Goal: Task Accomplishment & Management: Use online tool/utility

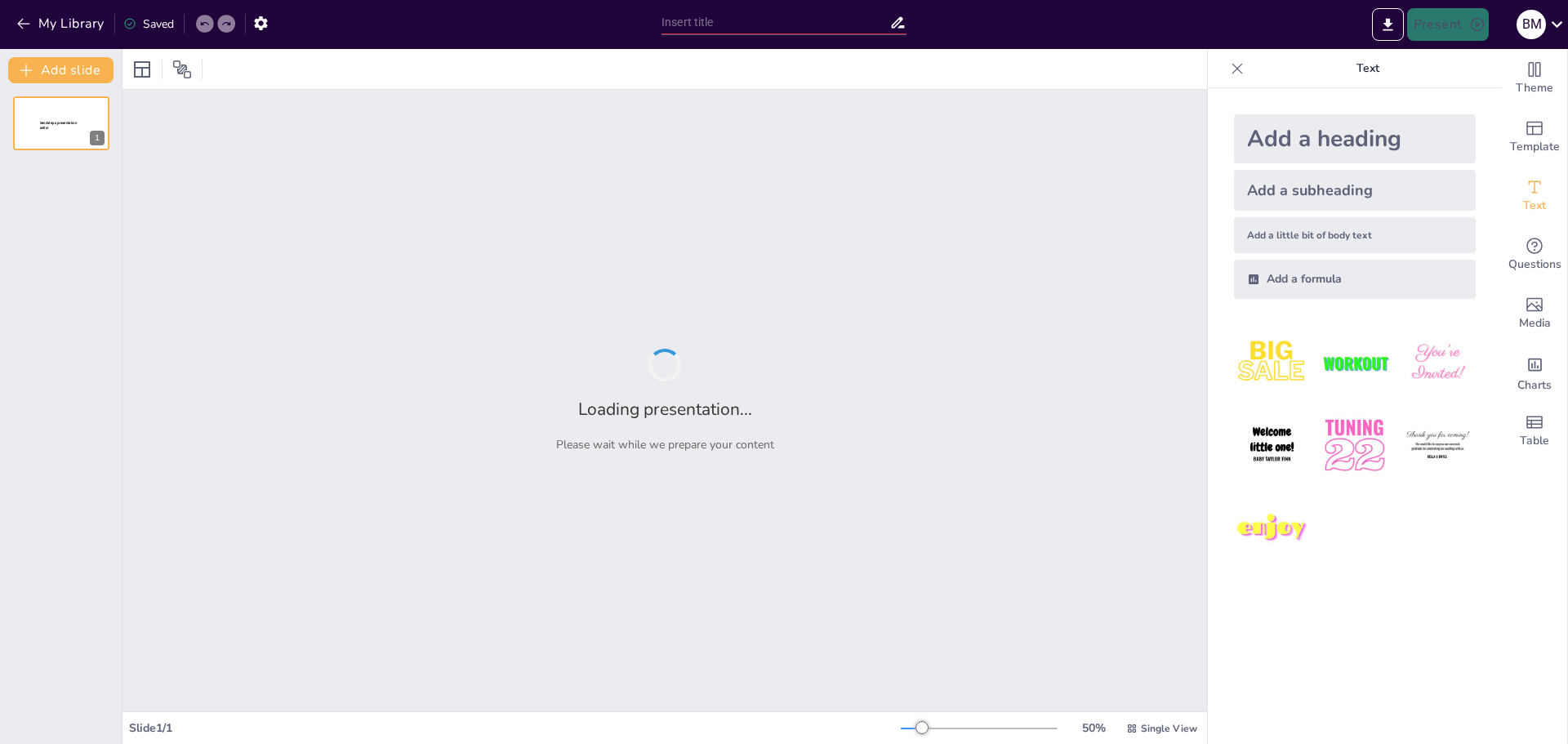
type input "Understanding Corrosion Fatigue: Mechanisms and Mitigation Strategies"
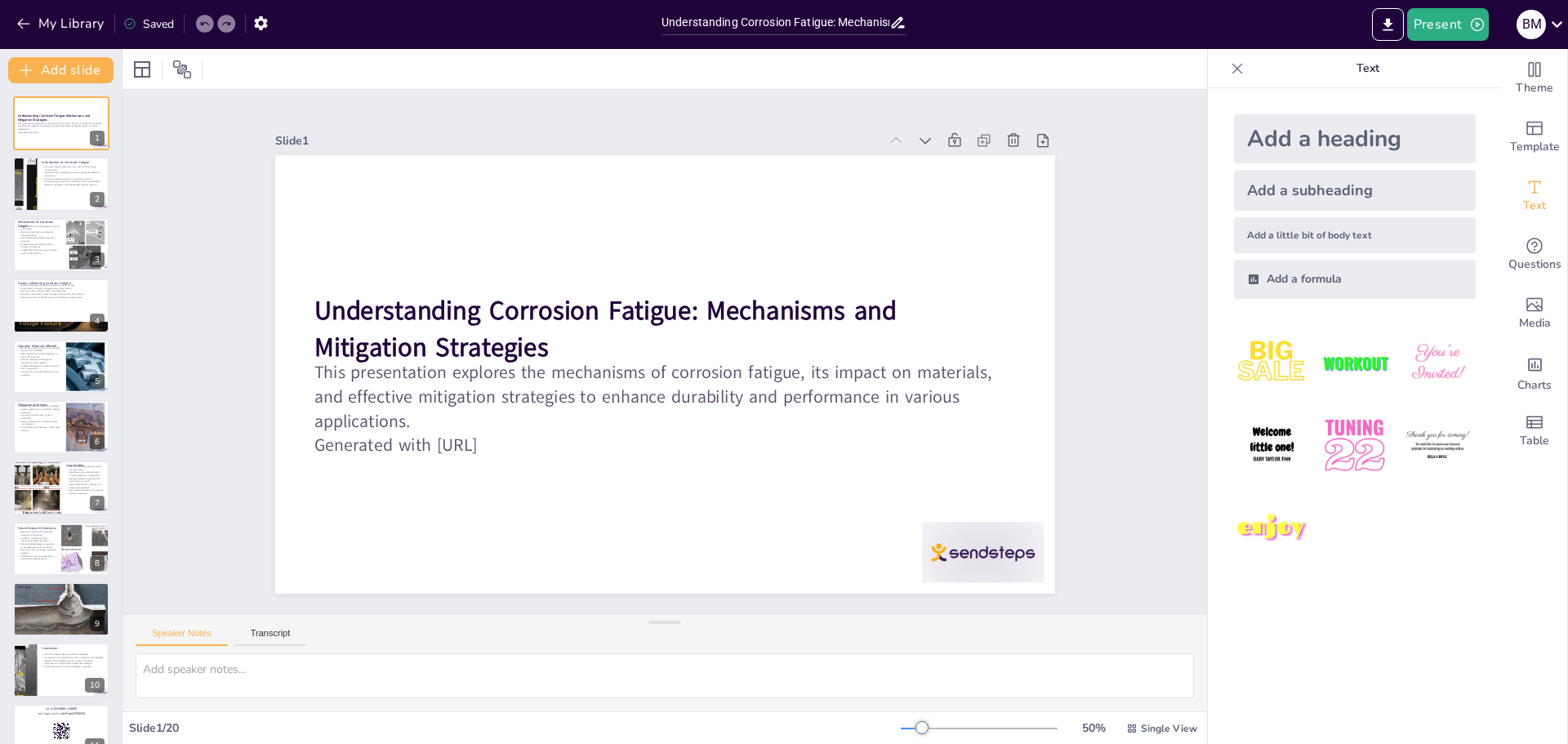
checkbox input "true"
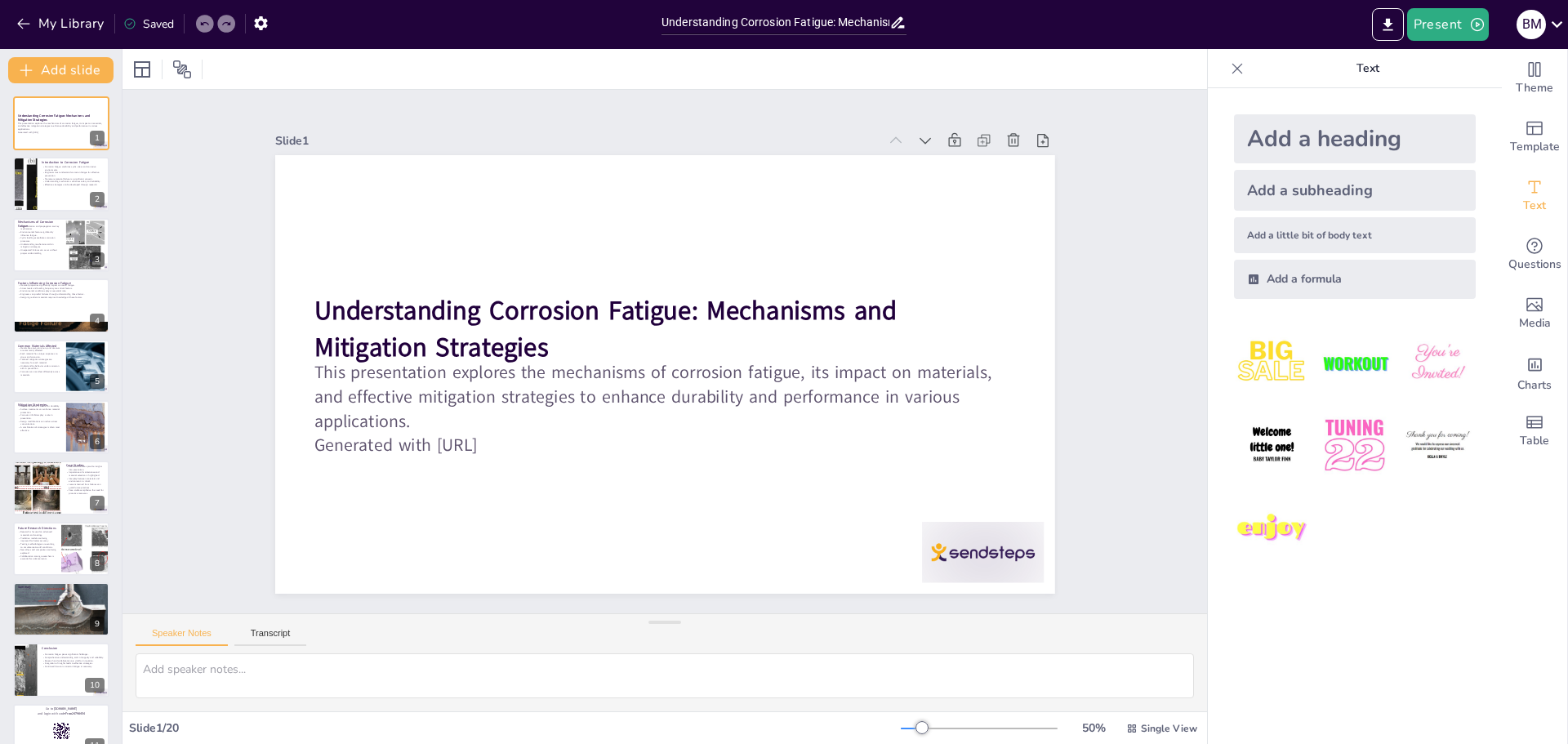
checkbox input "true"
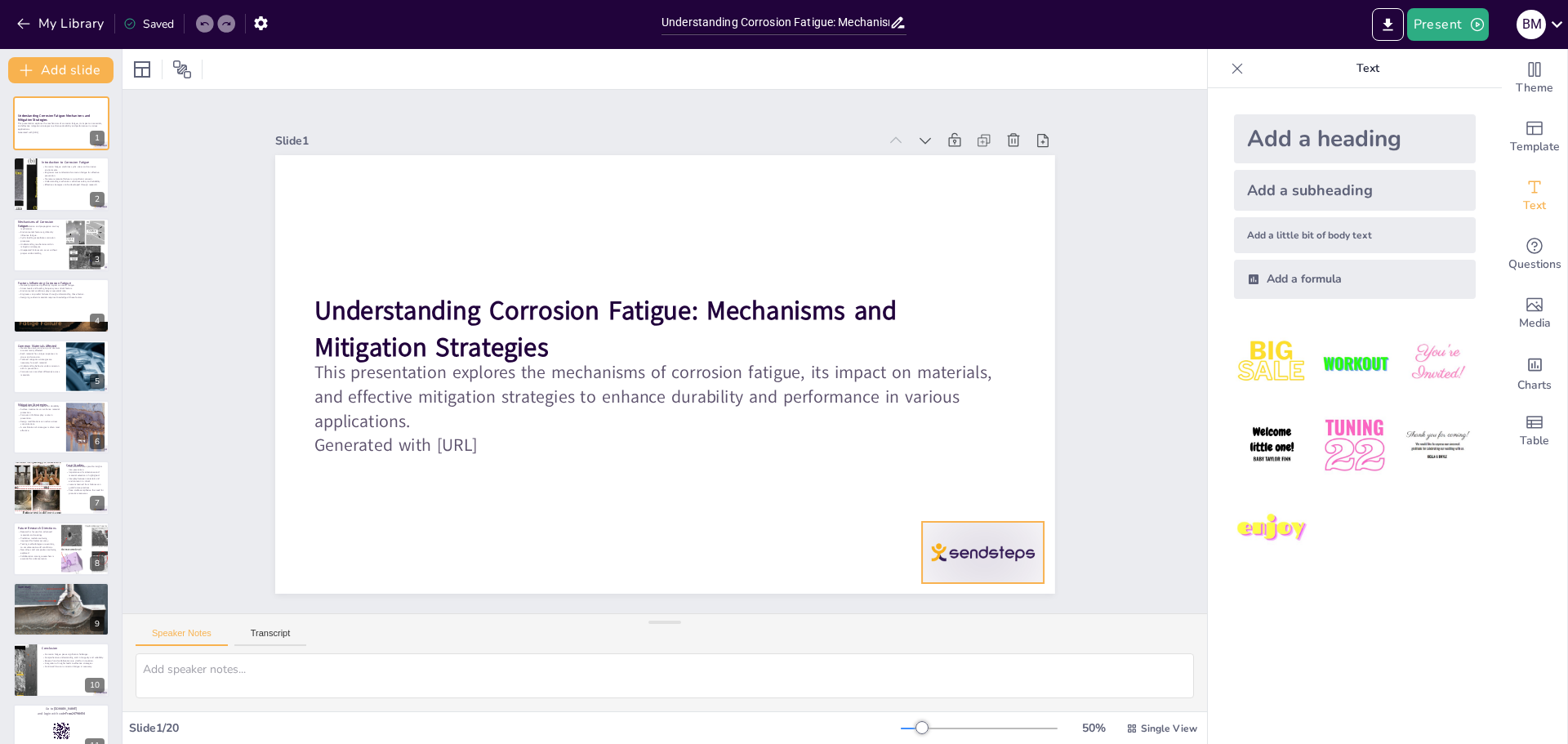
checkbox input "true"
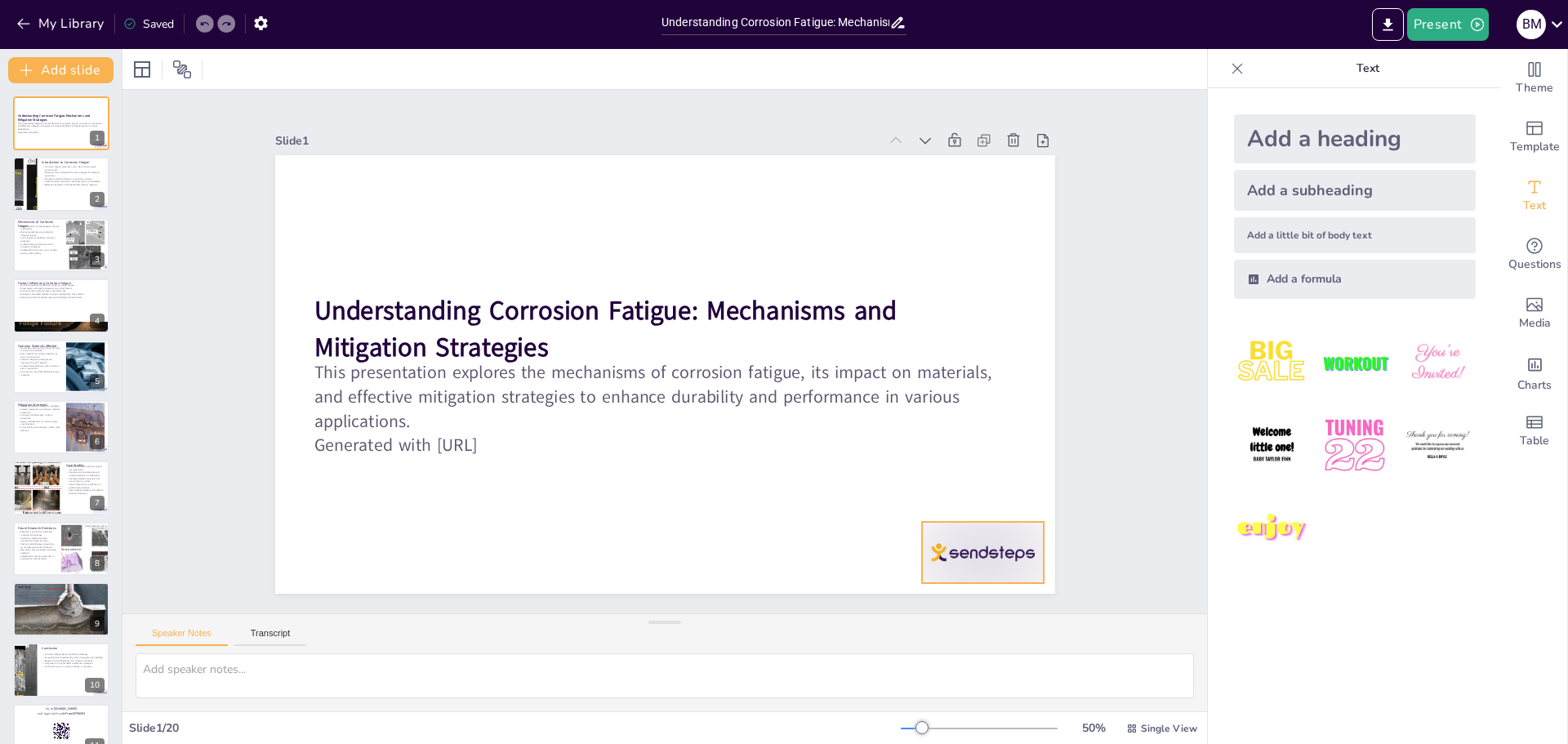
checkbox input "true"
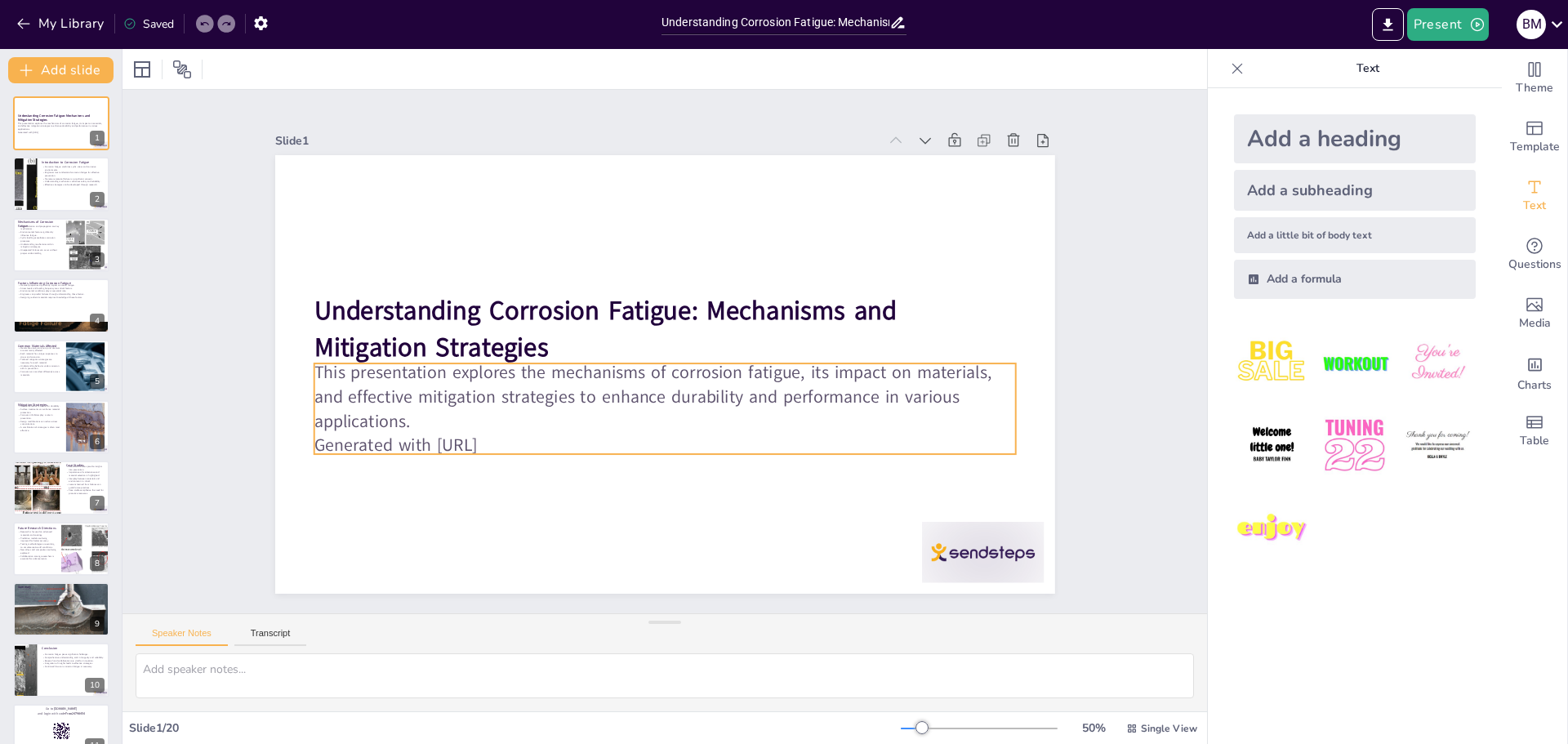
checkbox input "true"
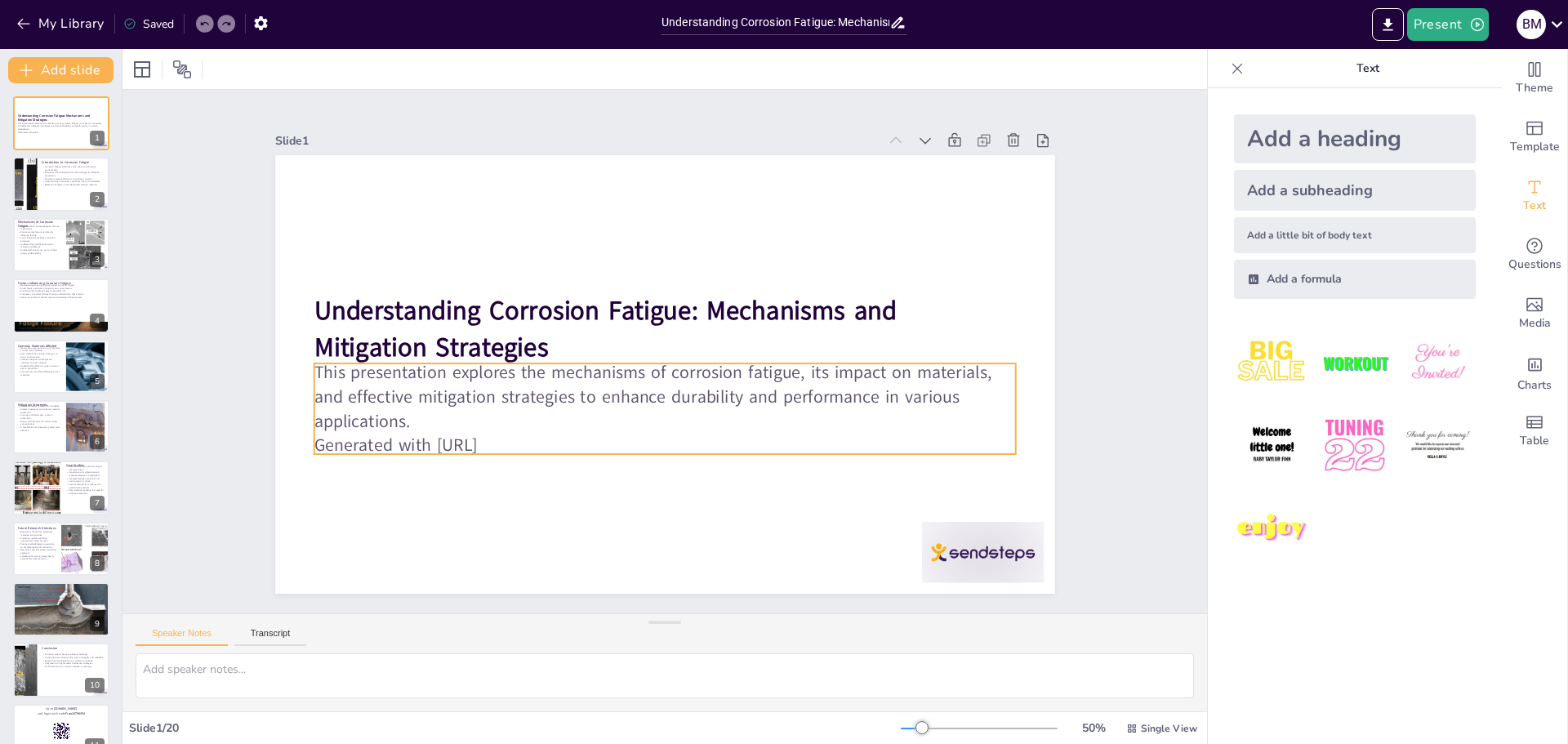
checkbox input "true"
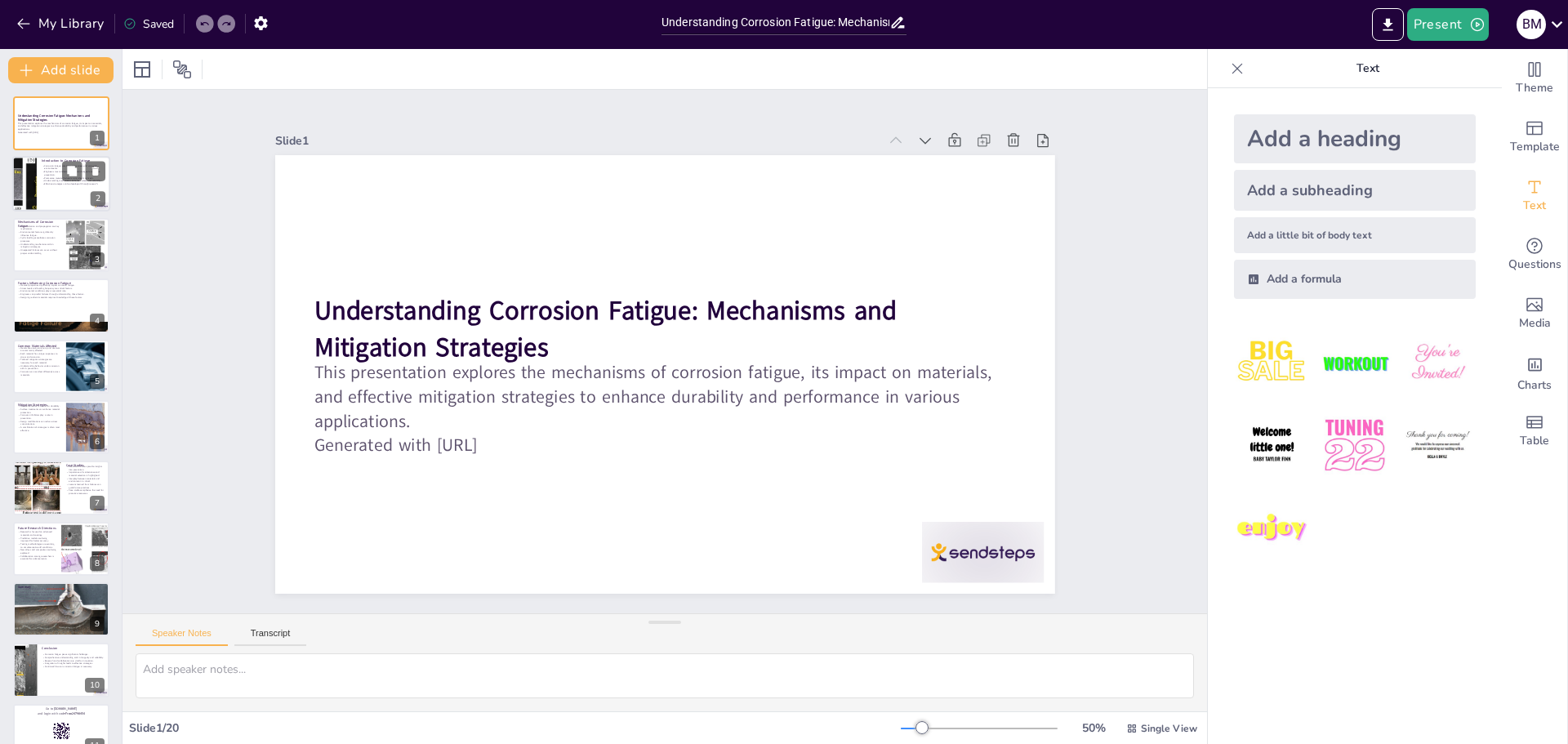
checkbox input "true"
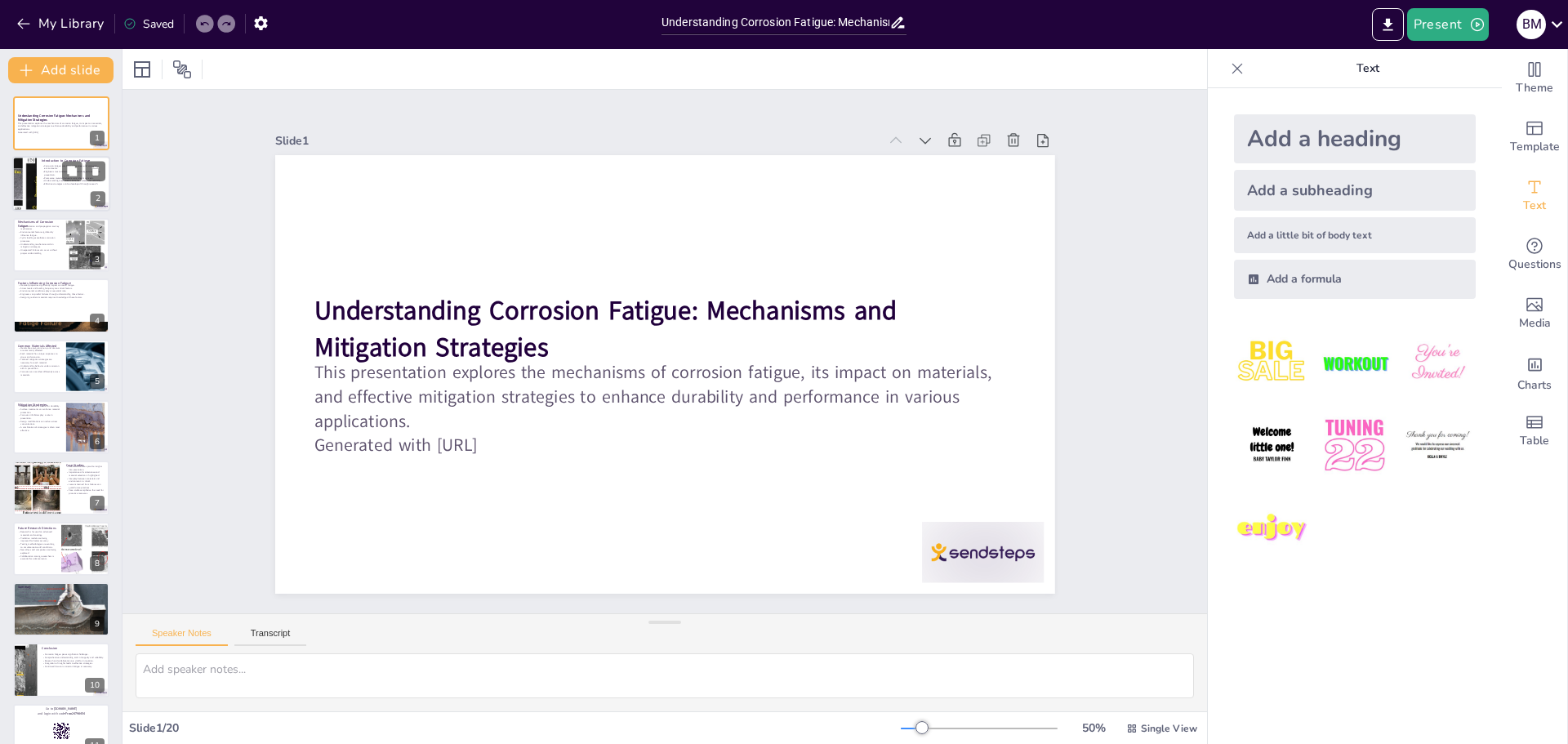
checkbox input "true"
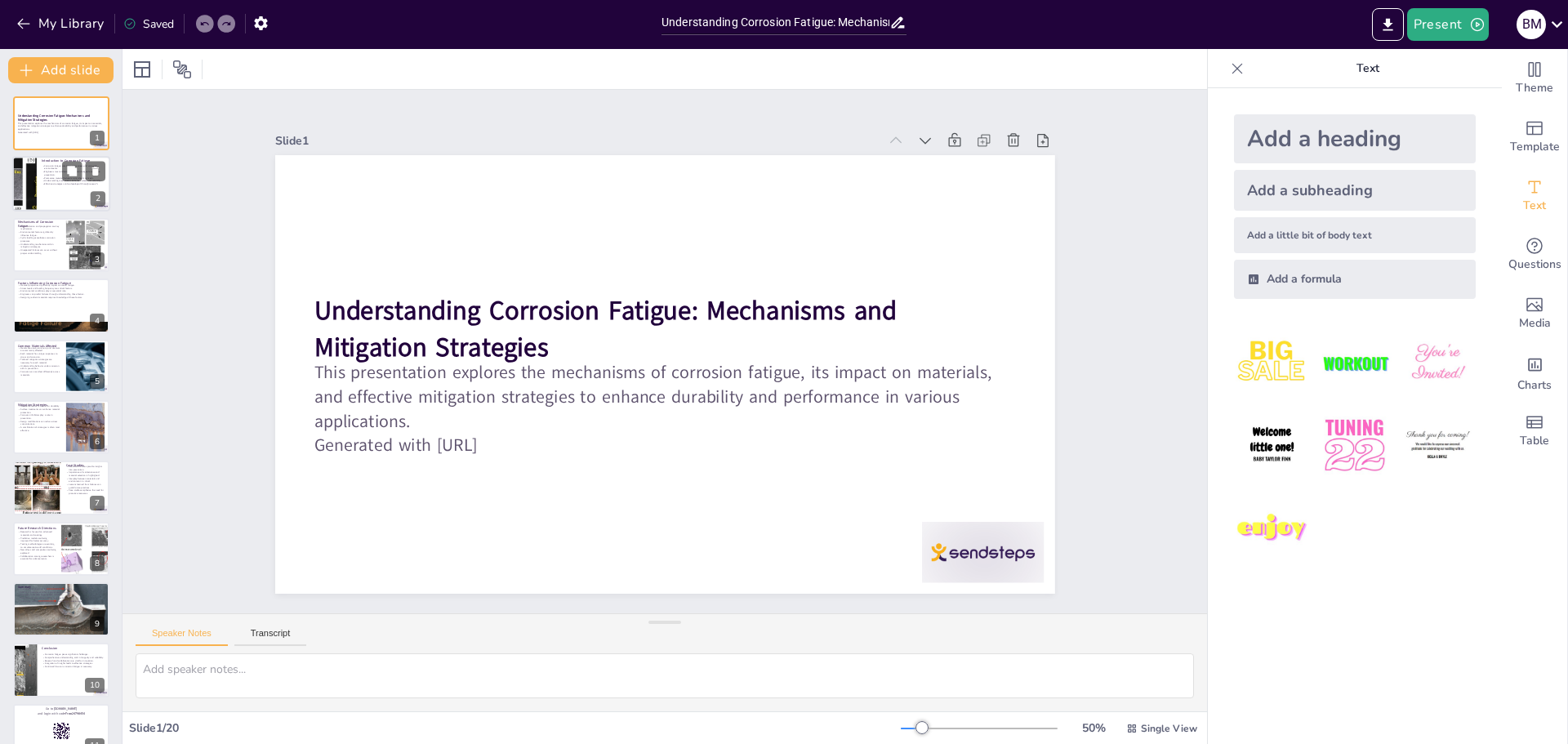
click at [39, 169] on div at bounding box center [61, 185] width 98 height 56
type textarea "Corrosion fatigue arises from the interaction of mechanical stress and corrosiv…"
checkbox input "true"
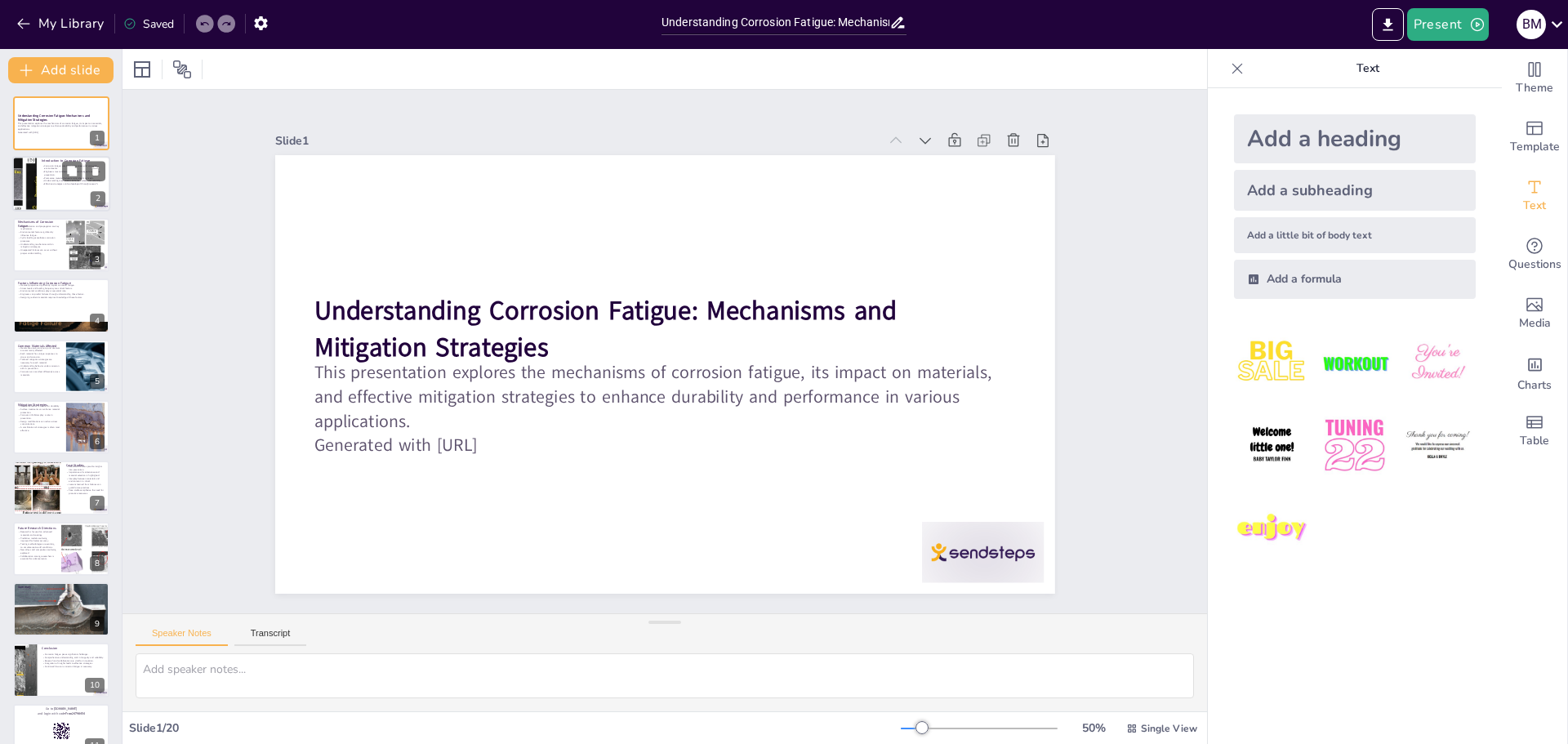
checkbox input "true"
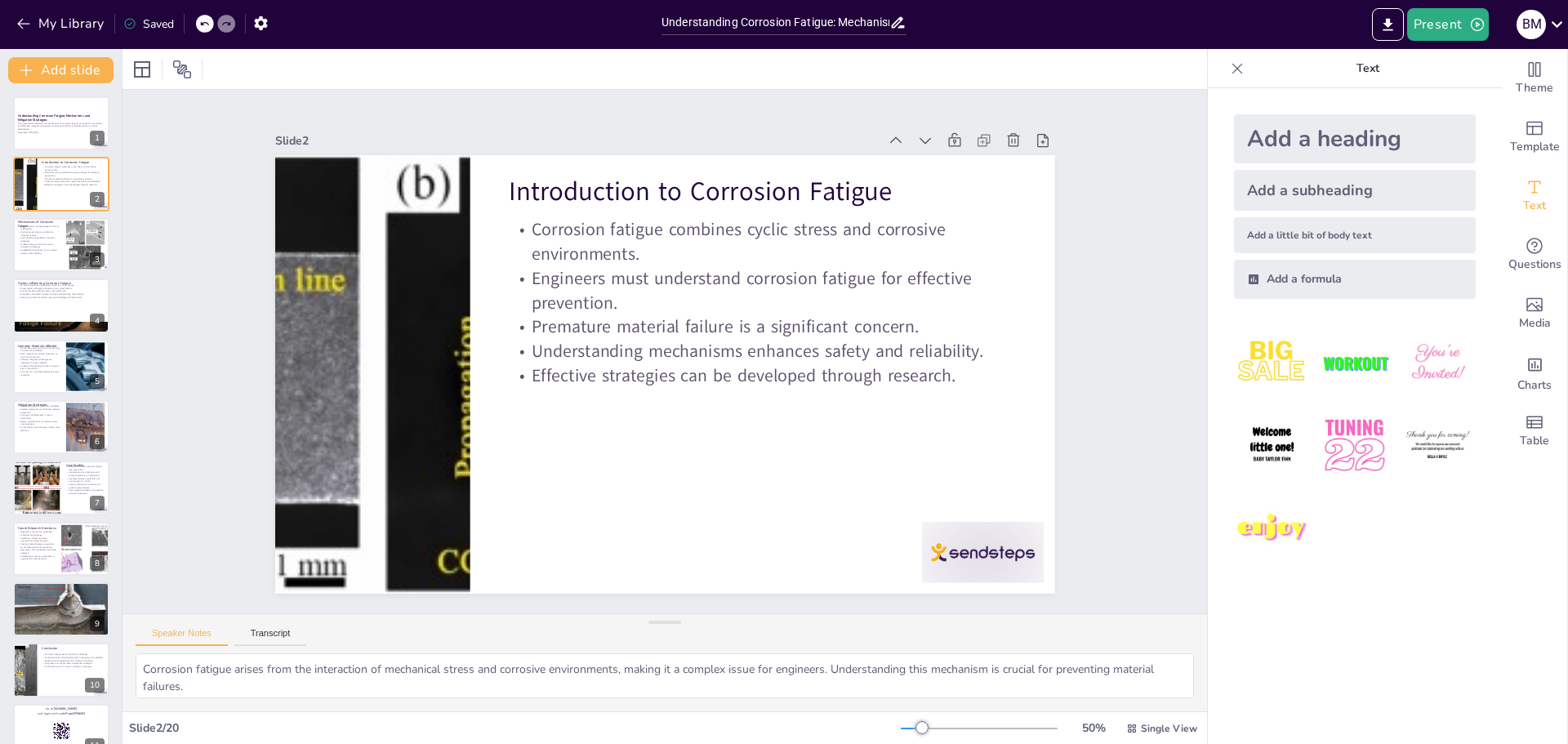
checkbox input "true"
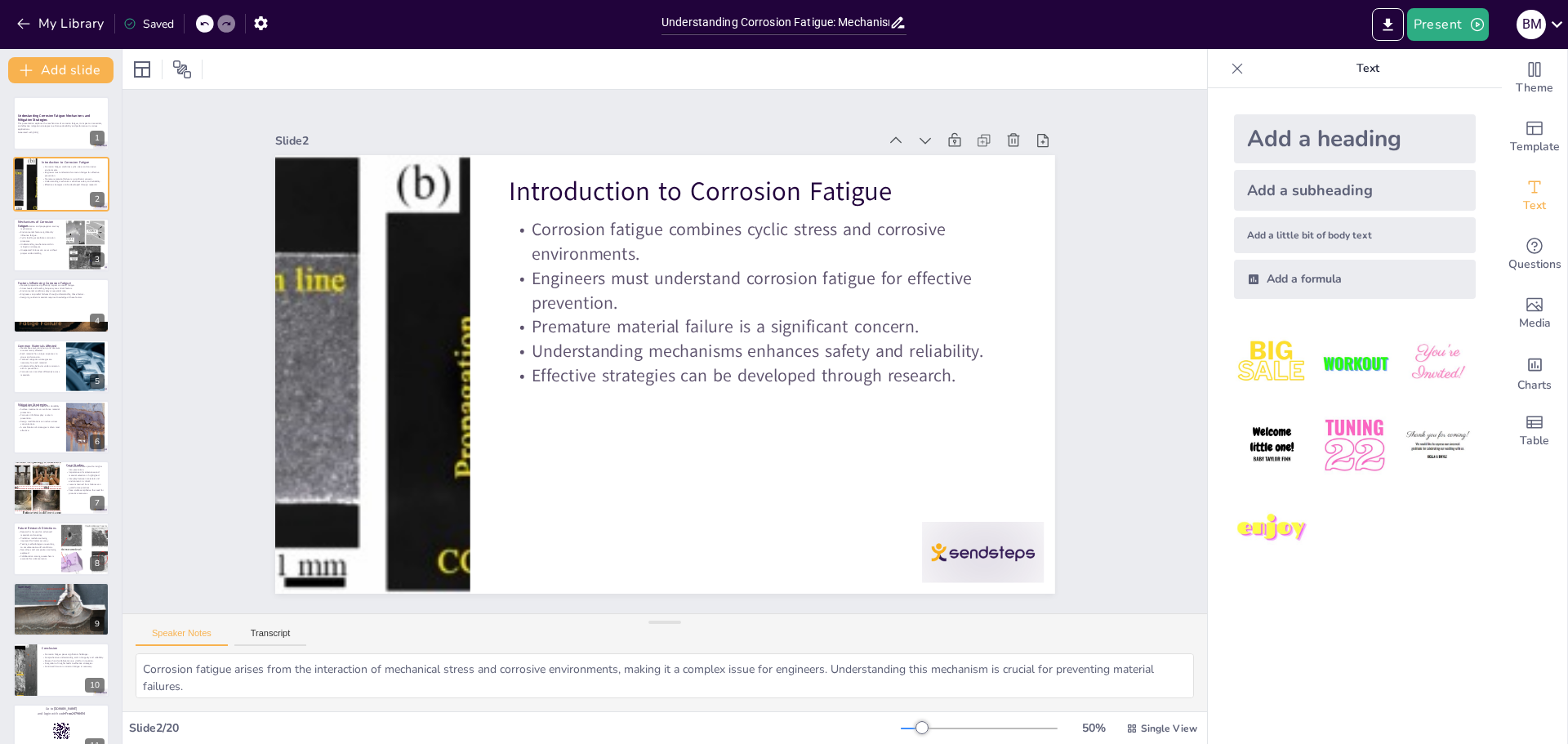
checkbox input "true"
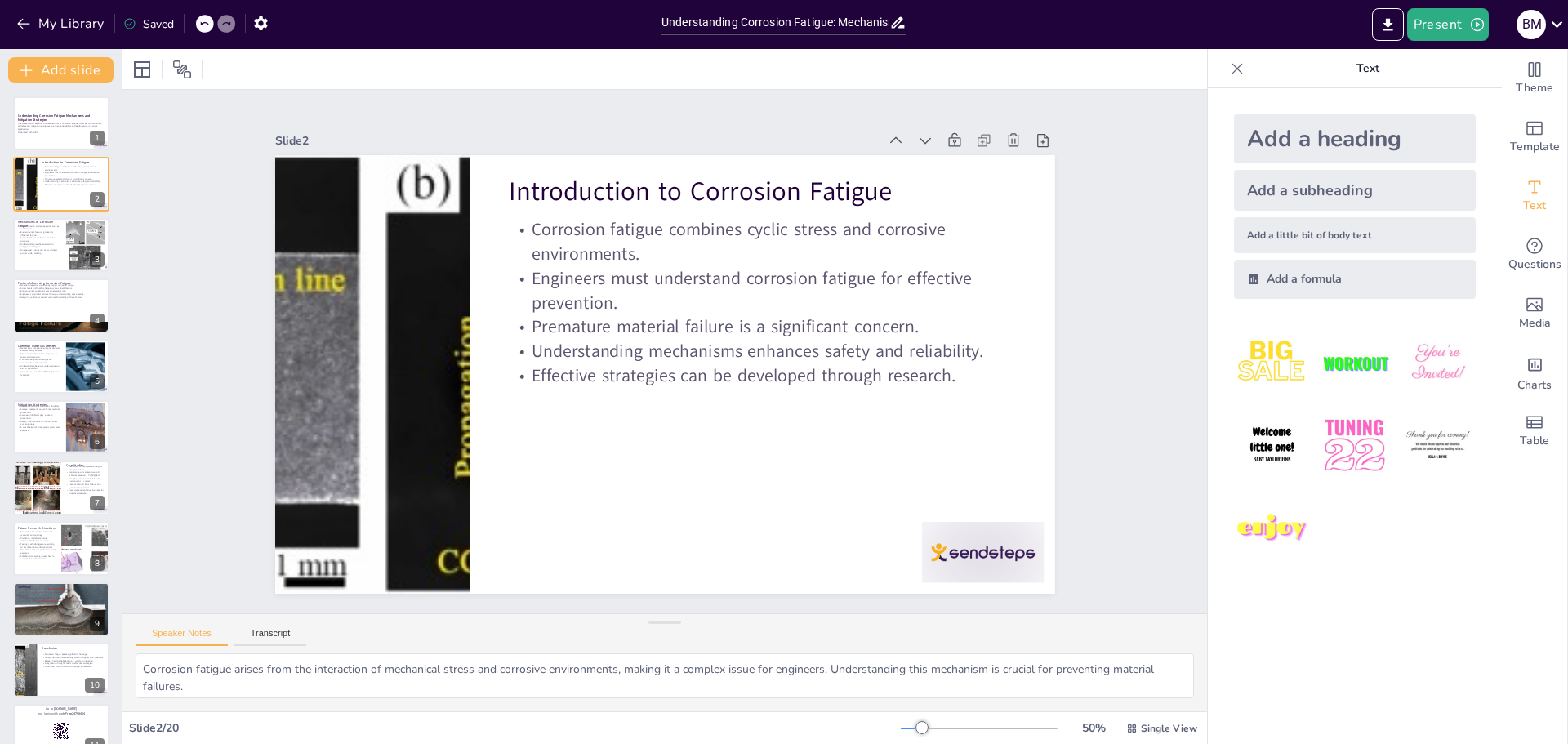
checkbox input "true"
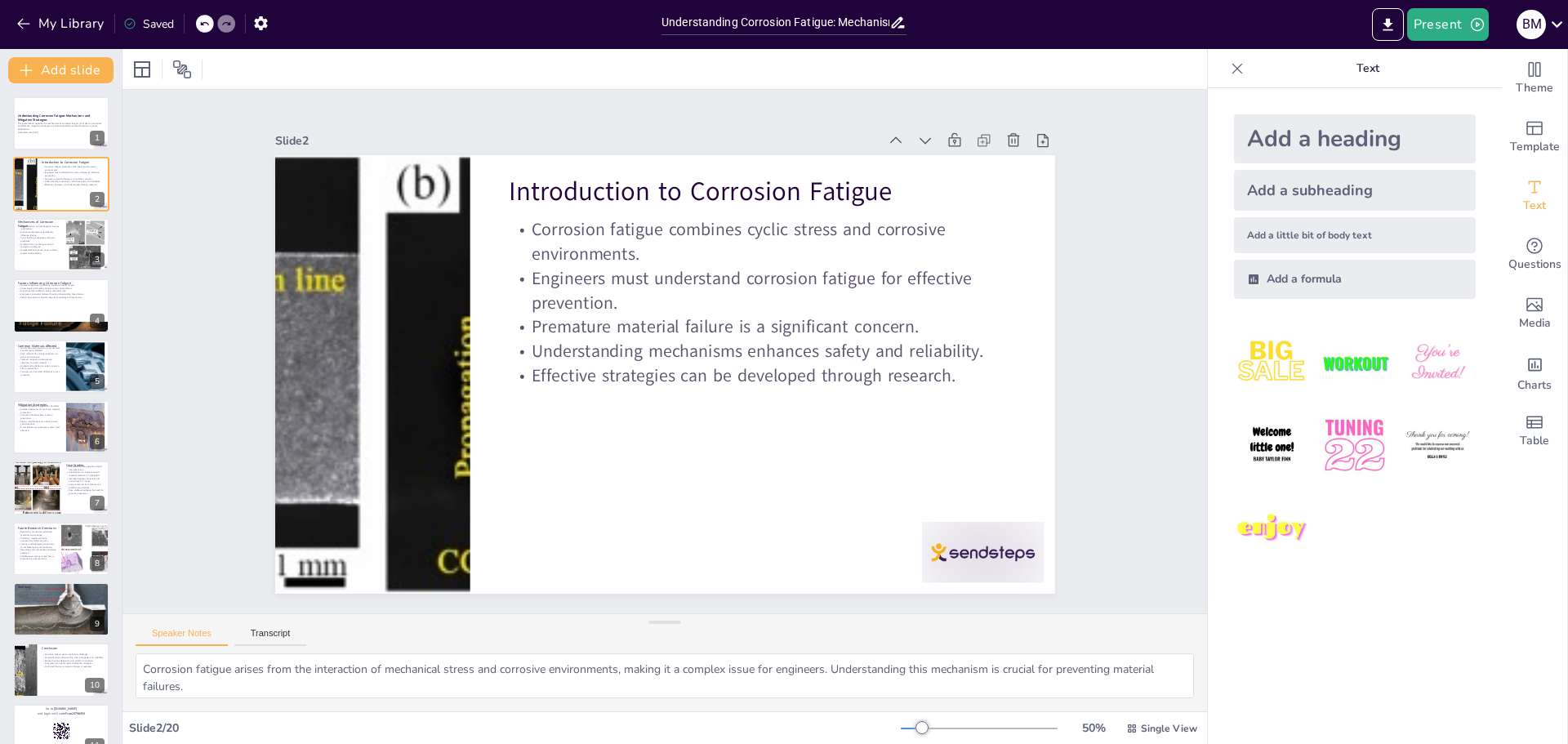
checkbox input "true"
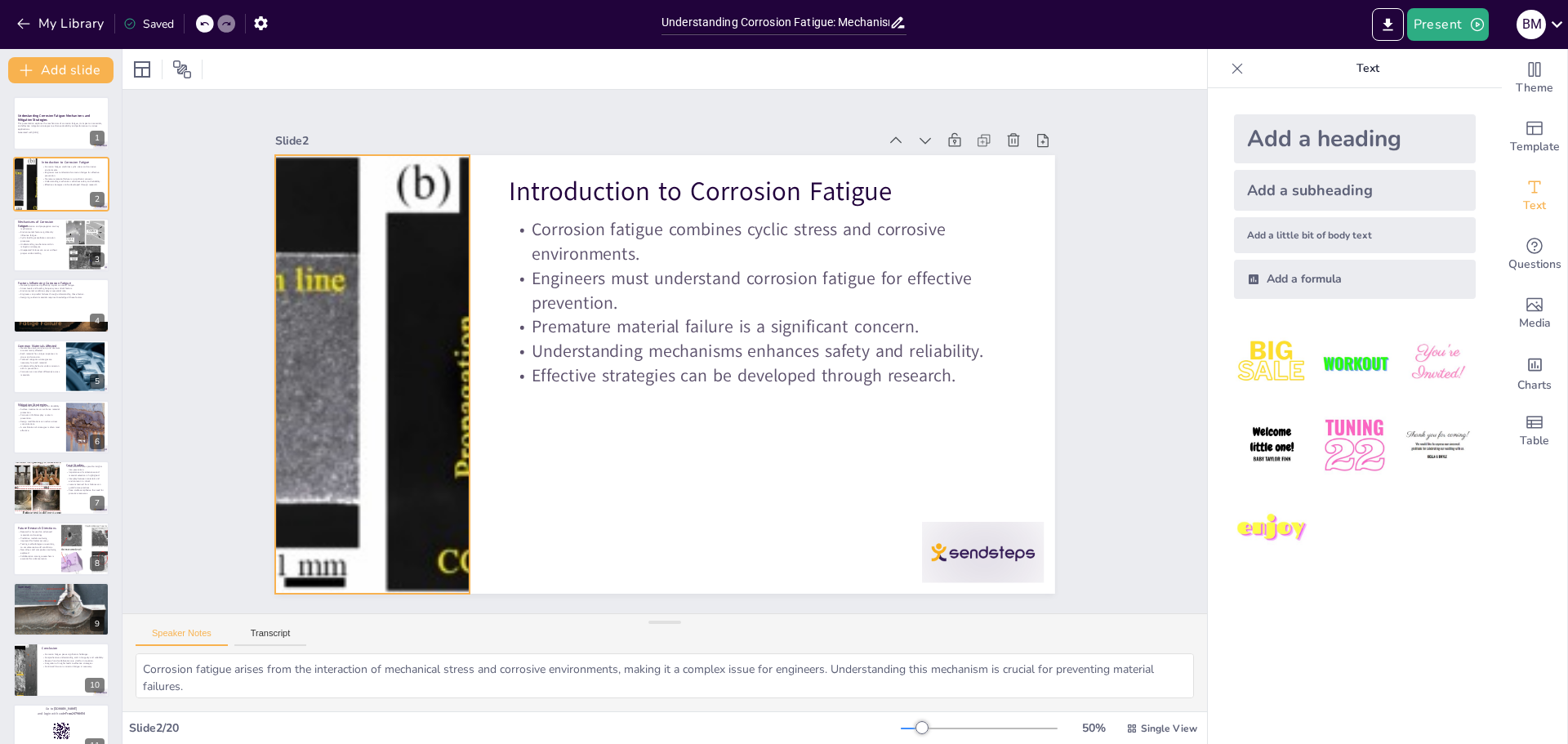
checkbox input "true"
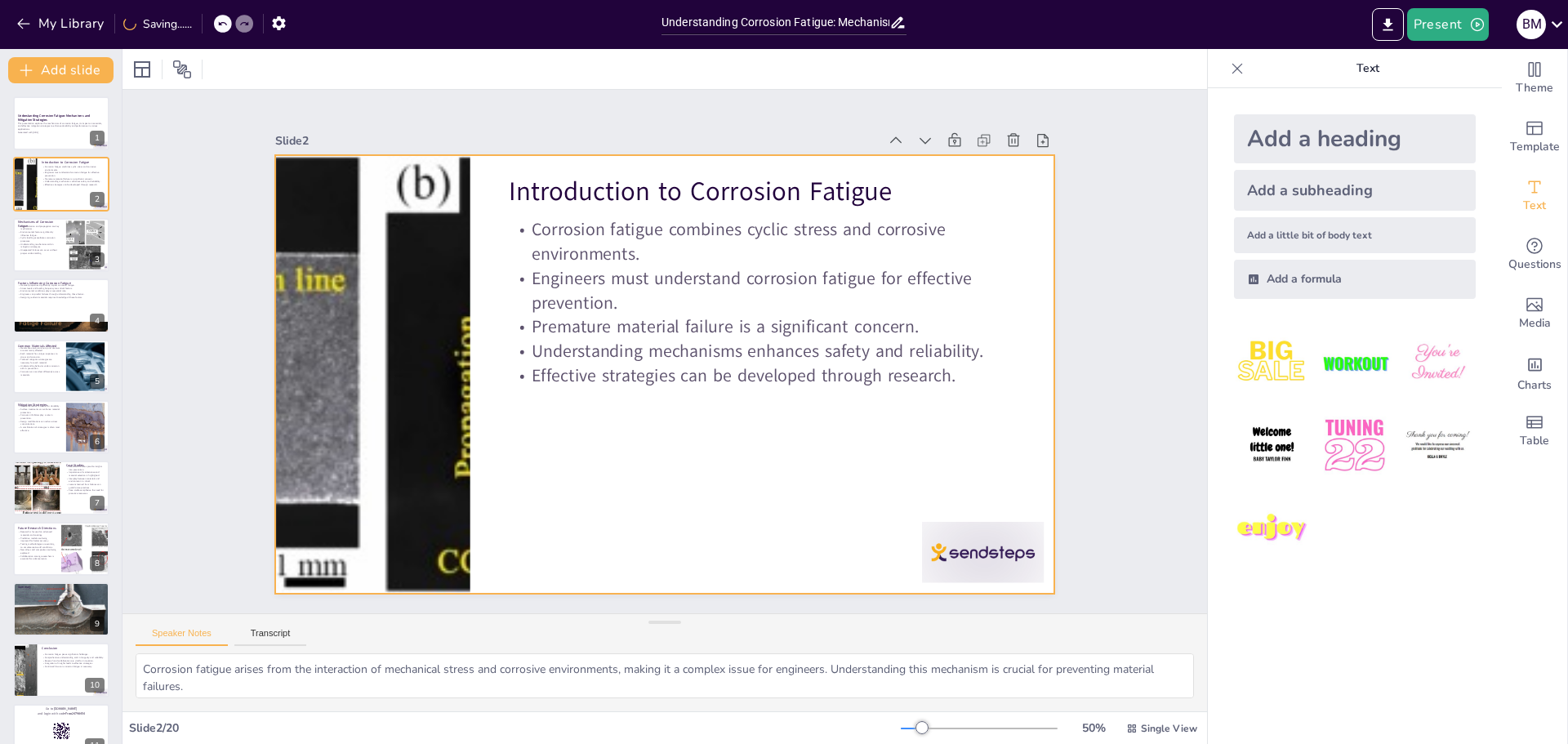
checkbox input "true"
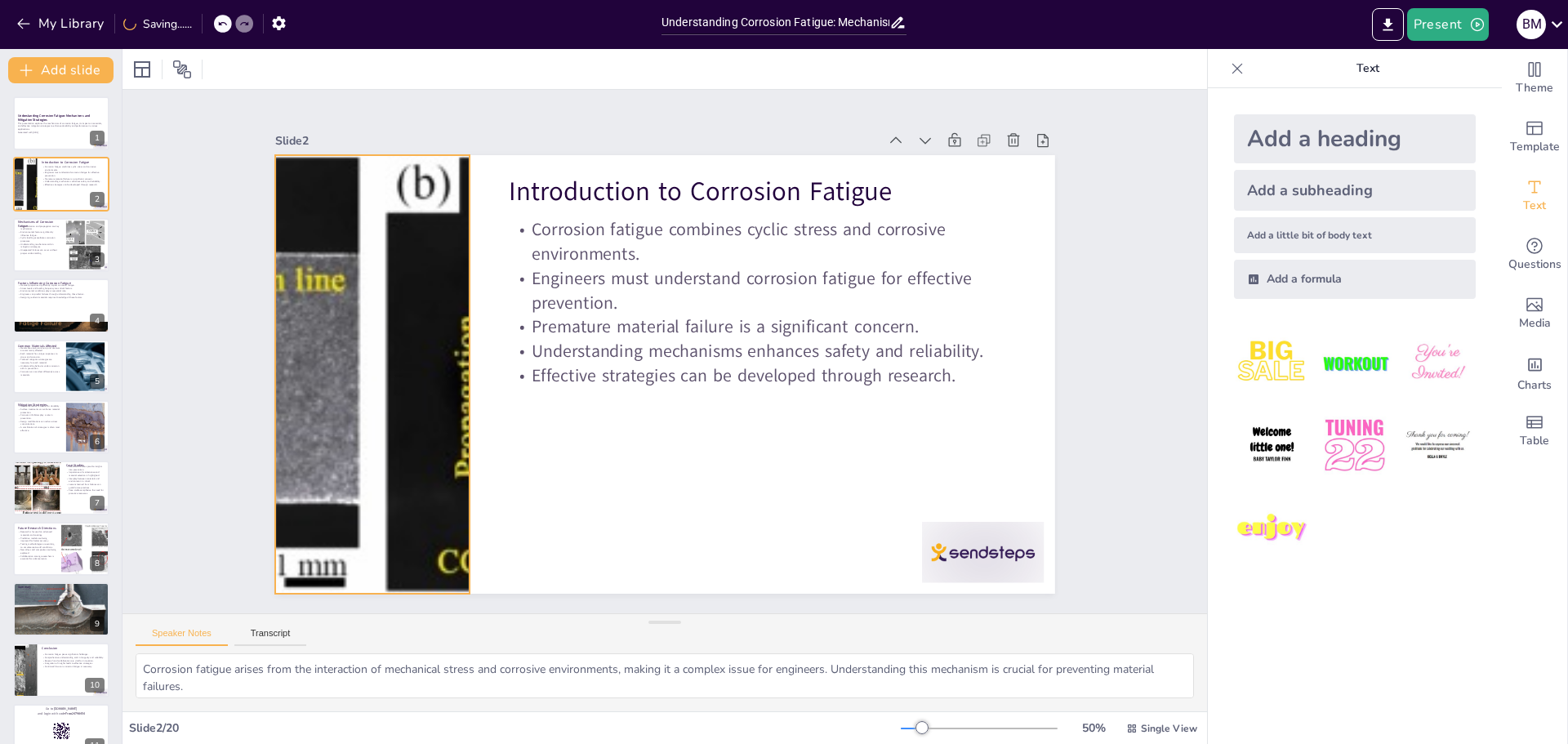
checkbox input "true"
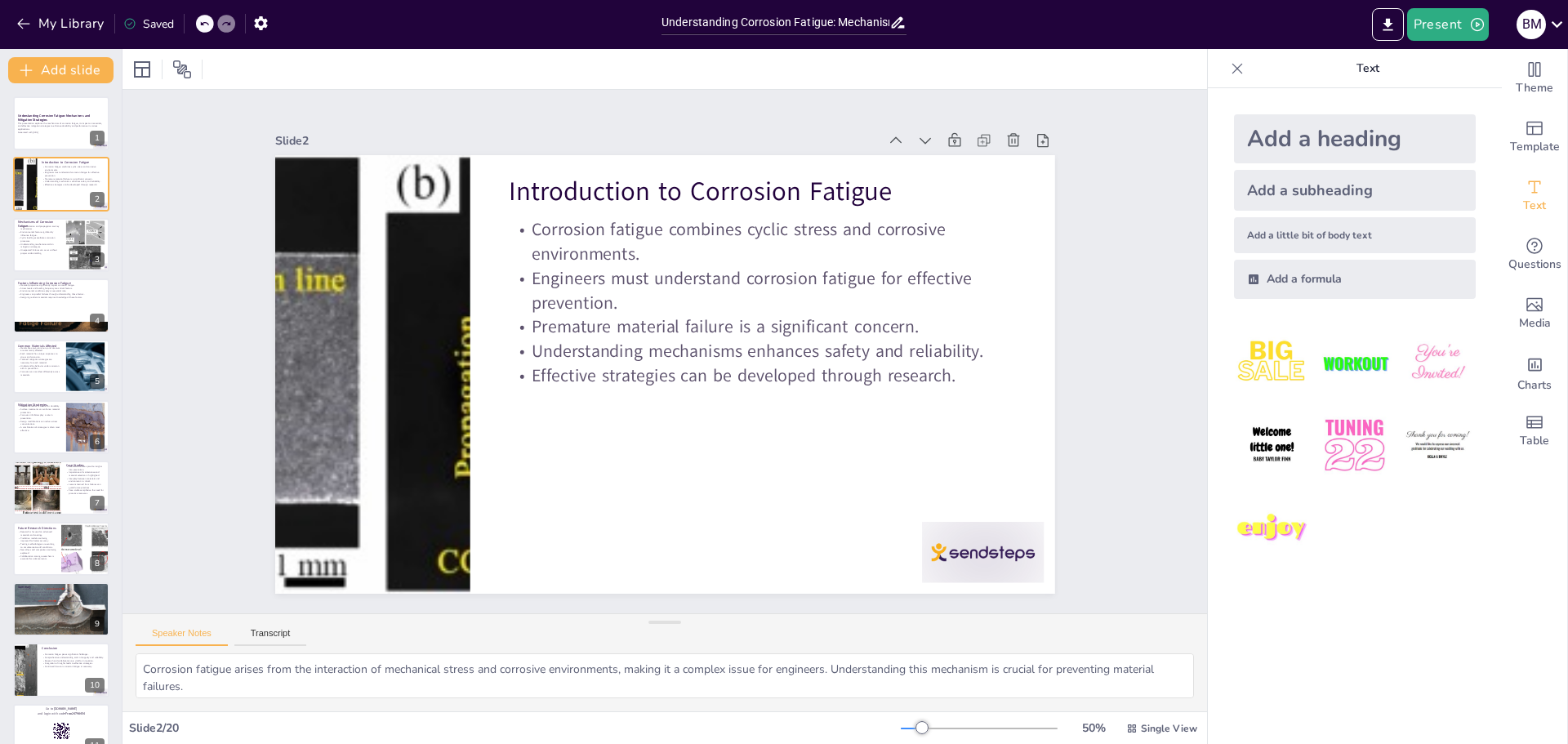
checkbox input "true"
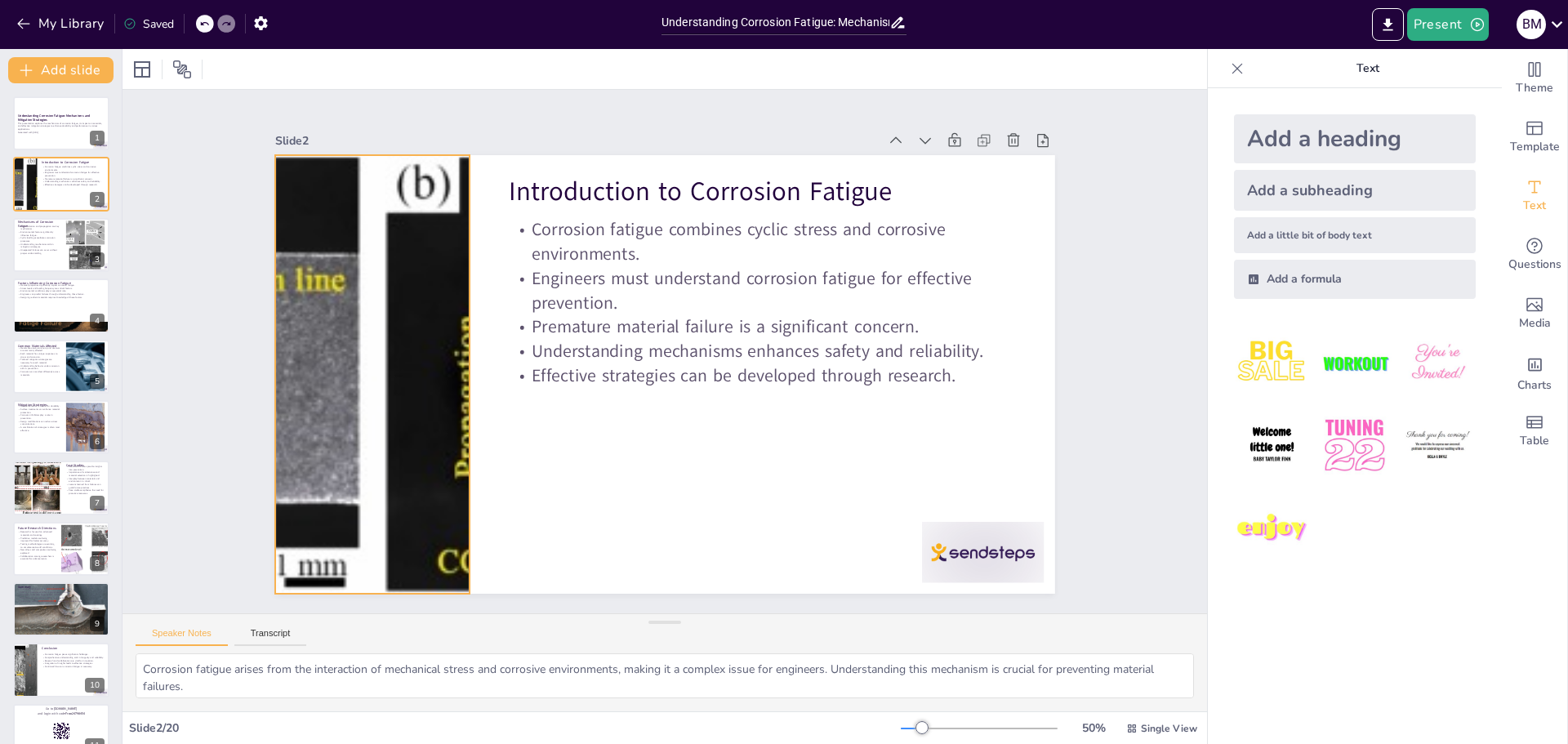
checkbox input "true"
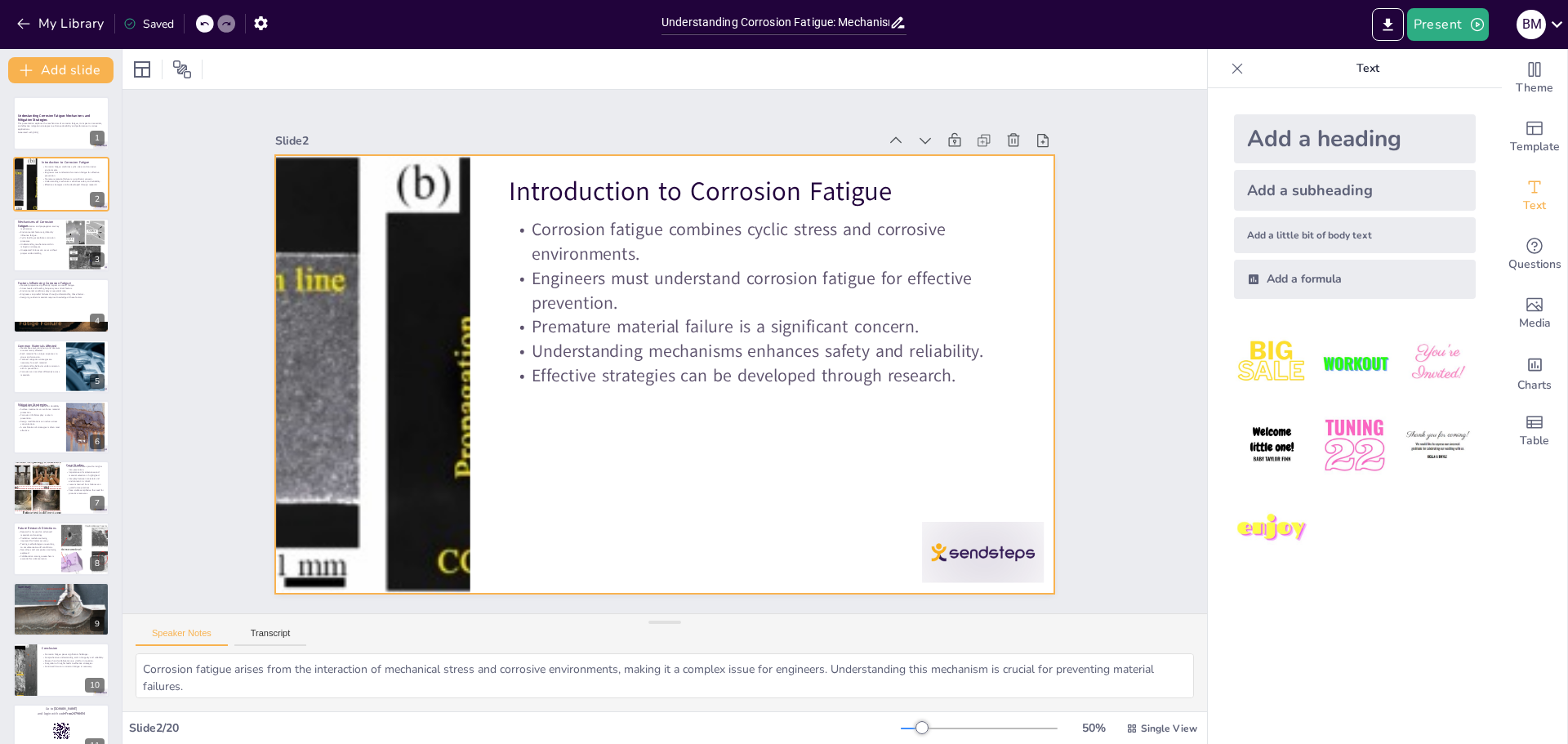
checkbox input "true"
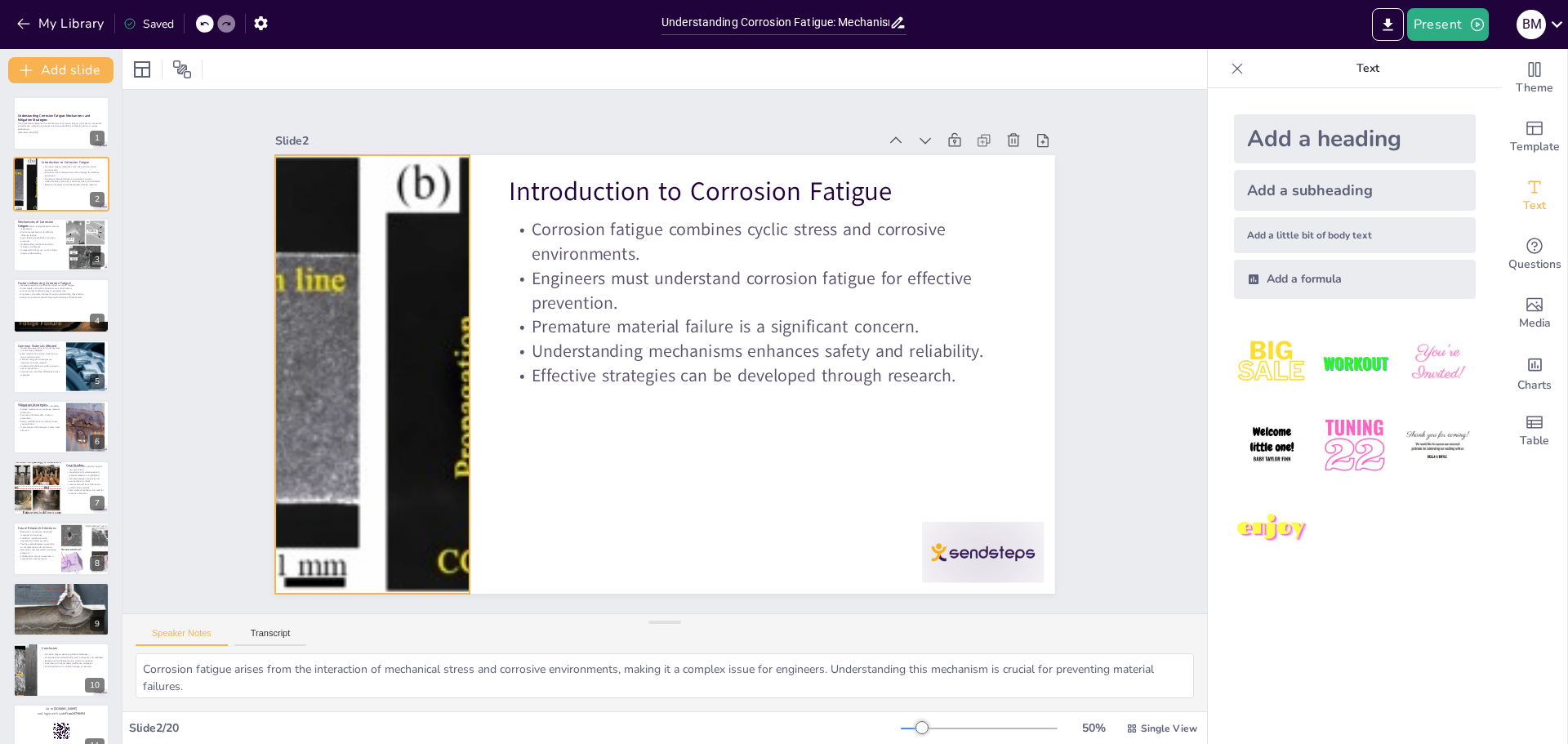
checkbox input "true"
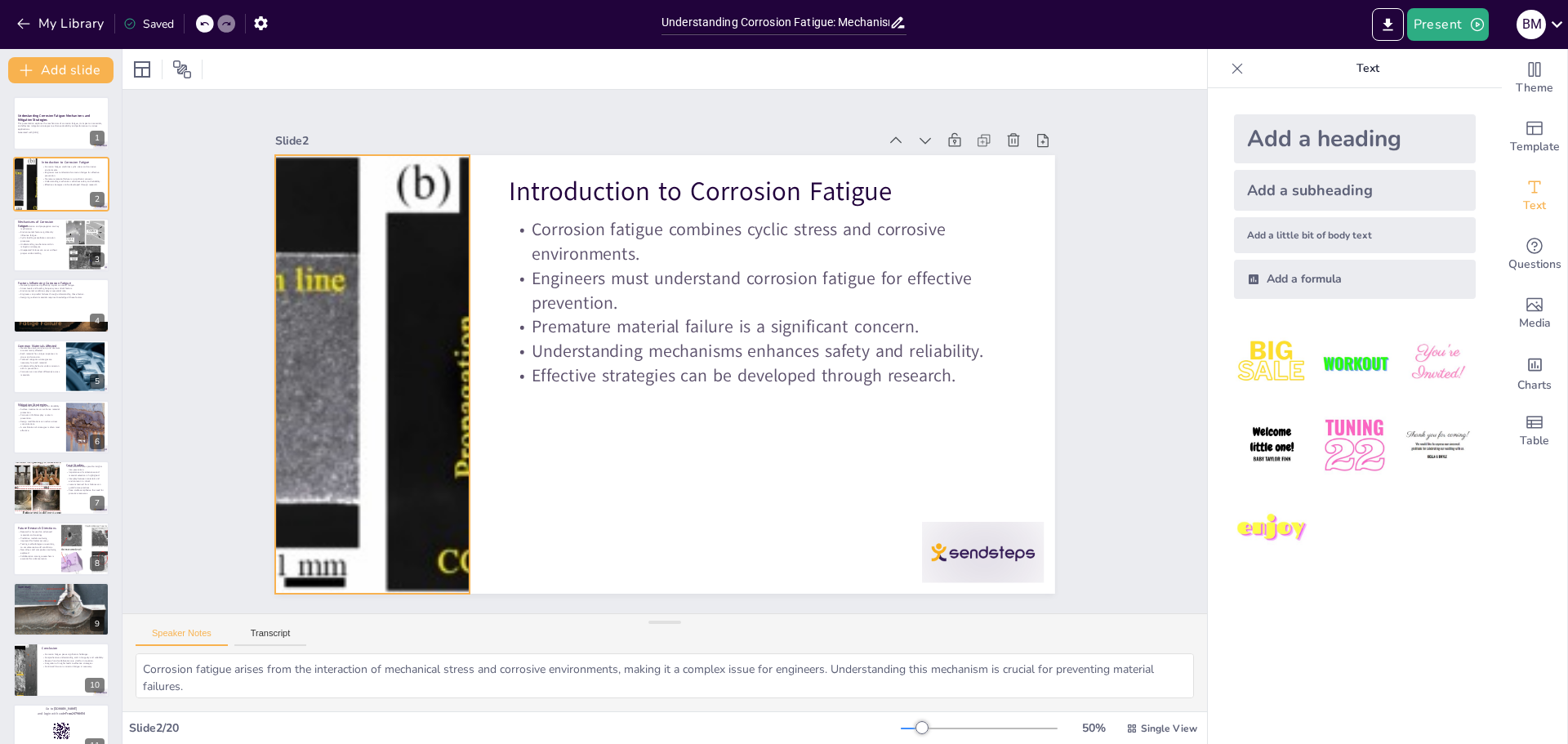
checkbox input "true"
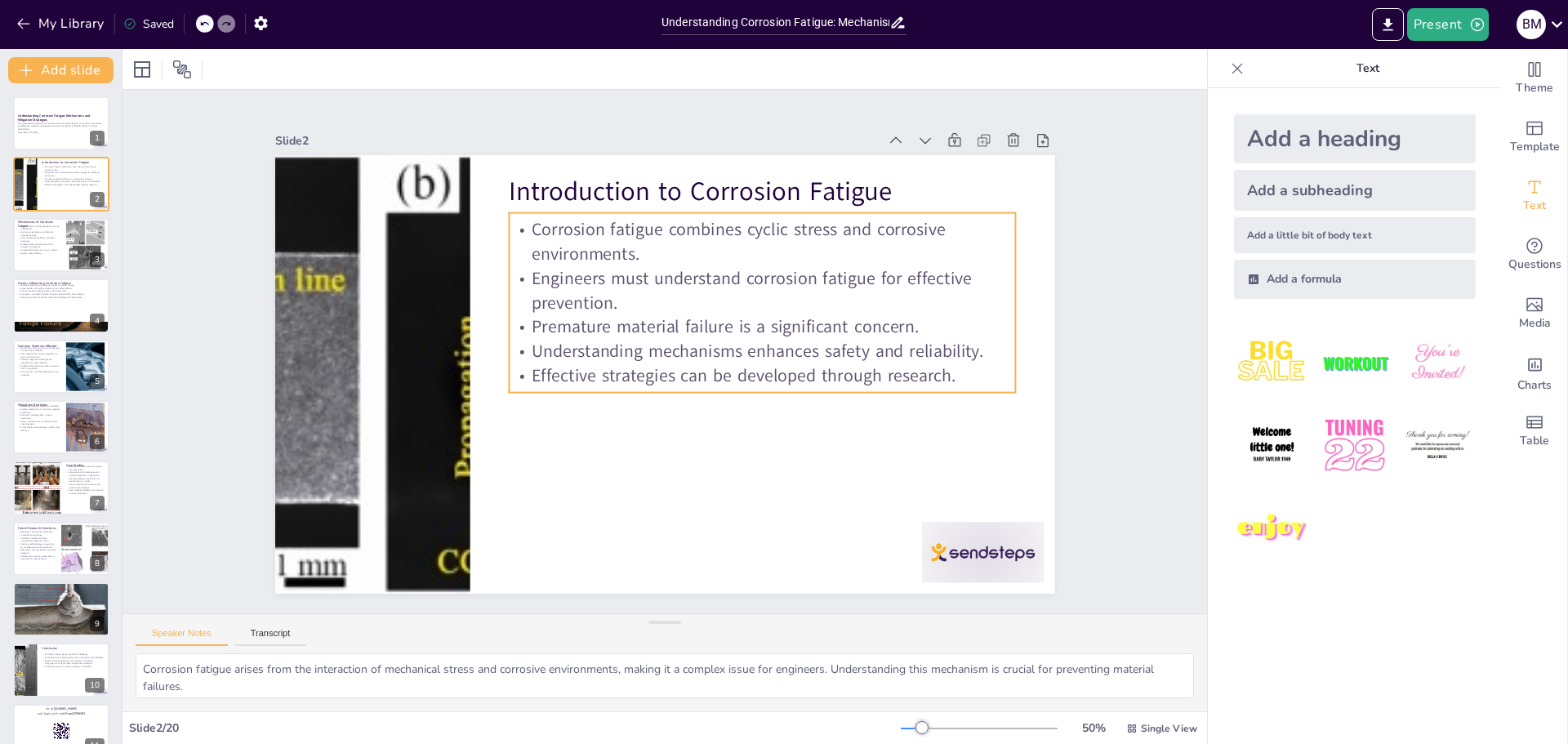
checkbox input "true"
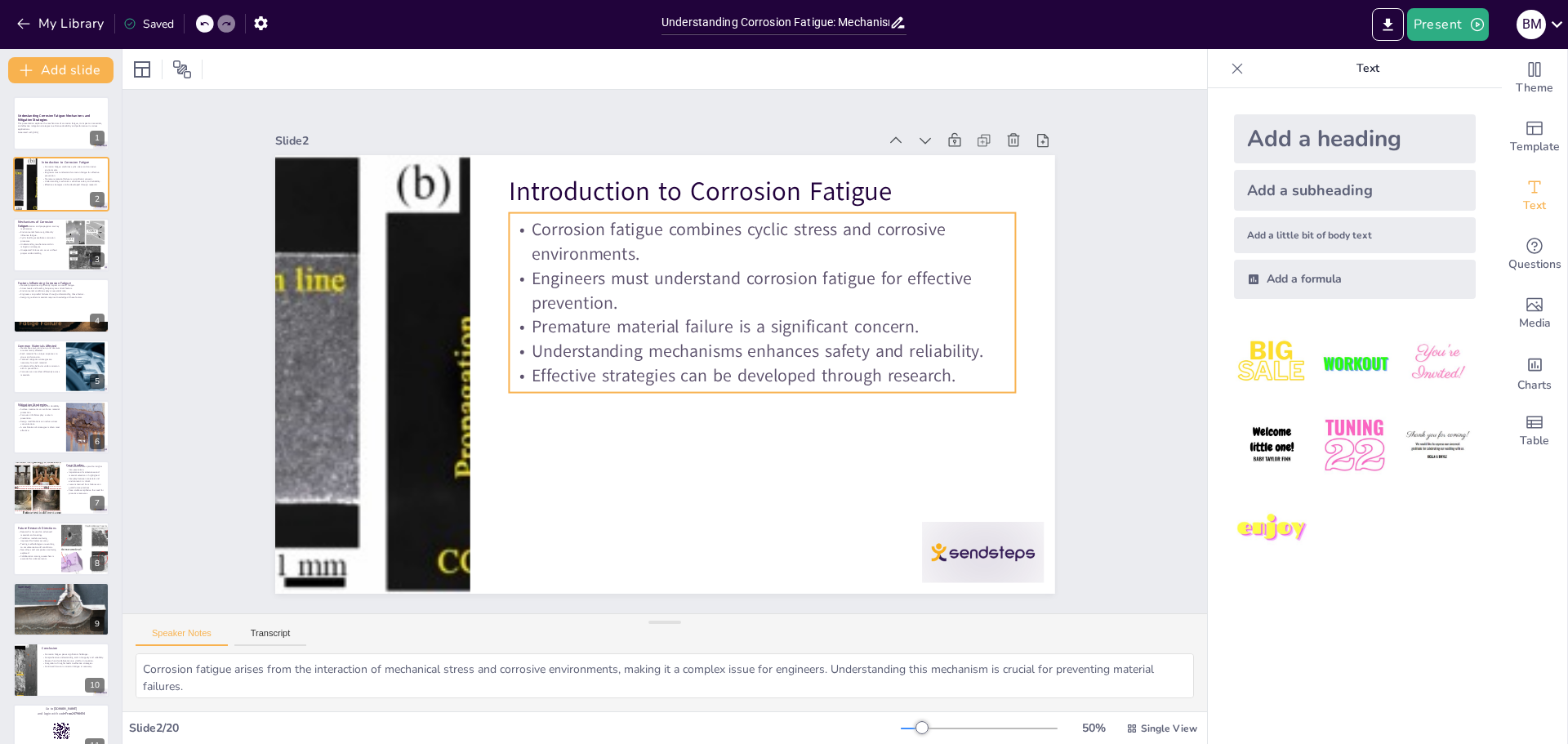
checkbox input "true"
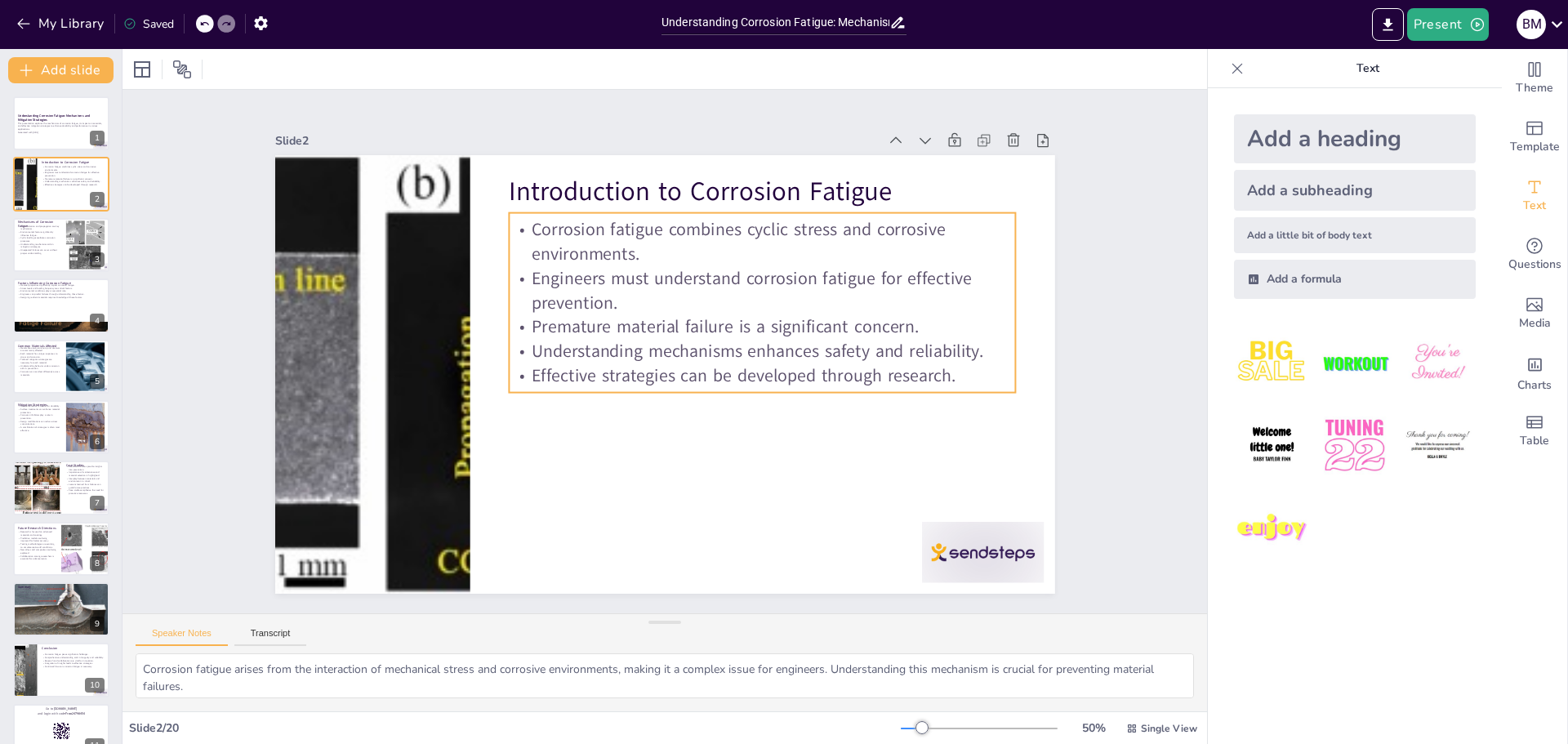
checkbox input "true"
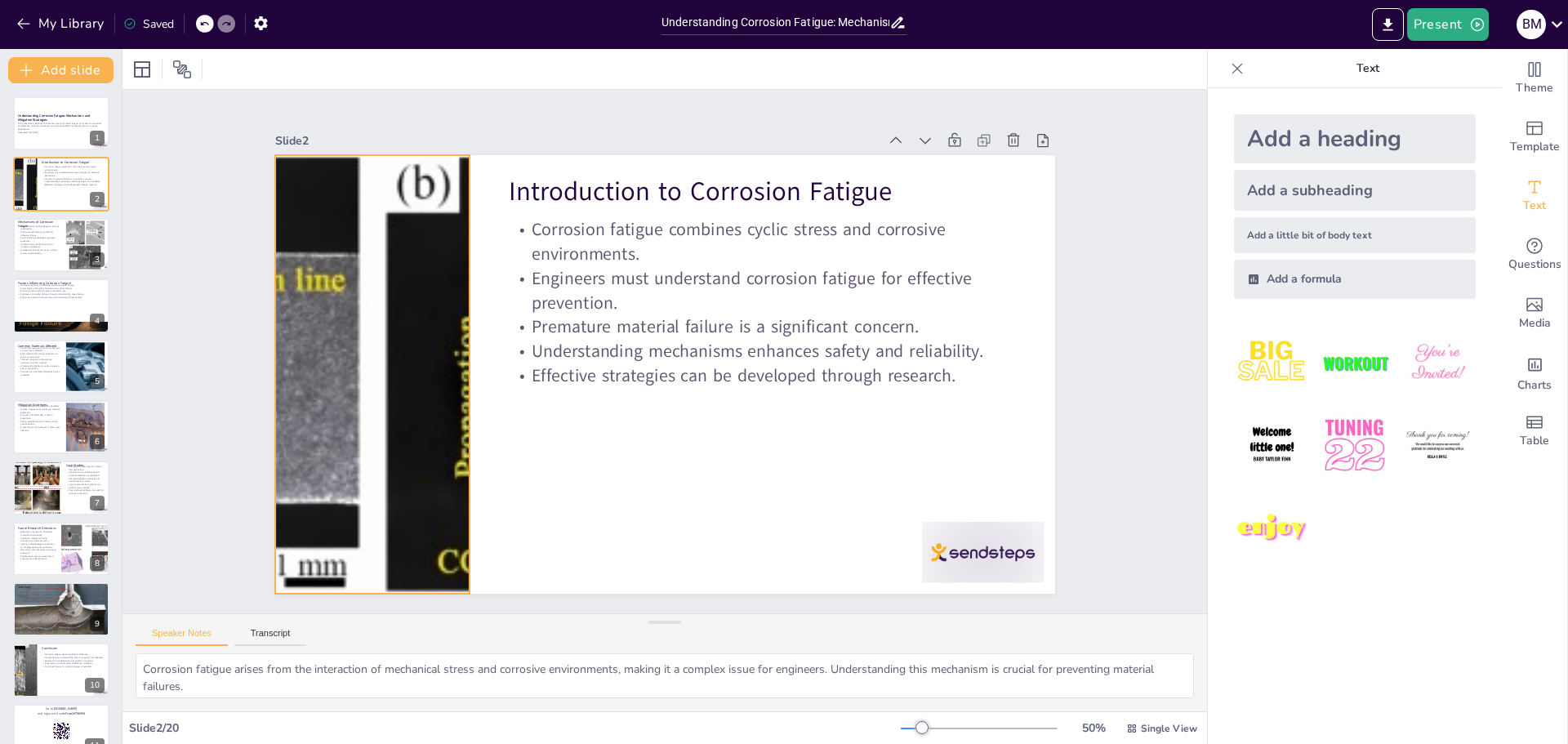
checkbox input "true"
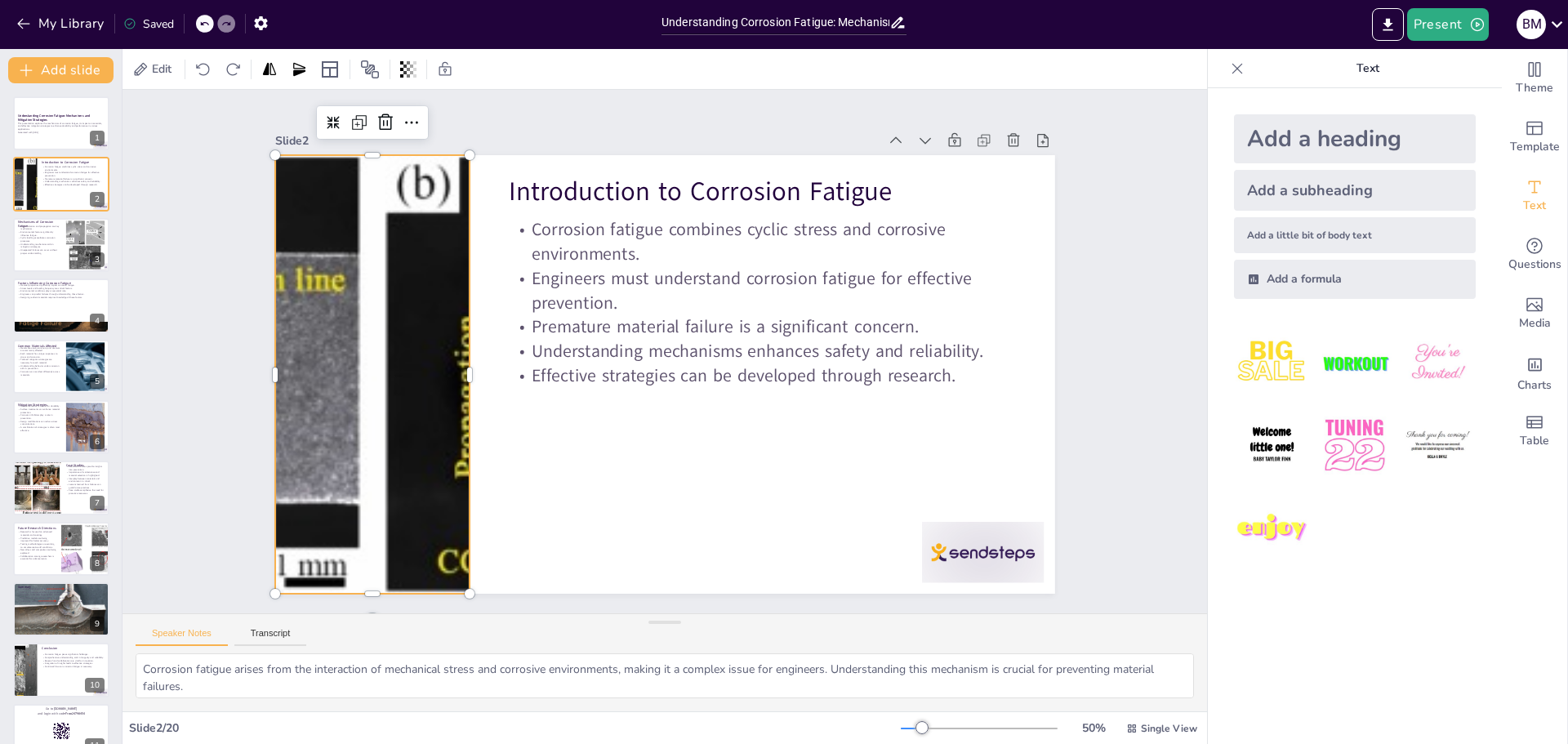
click at [407, 337] on div at bounding box center [372, 343] width 1343 height 573
checkbox input "true"
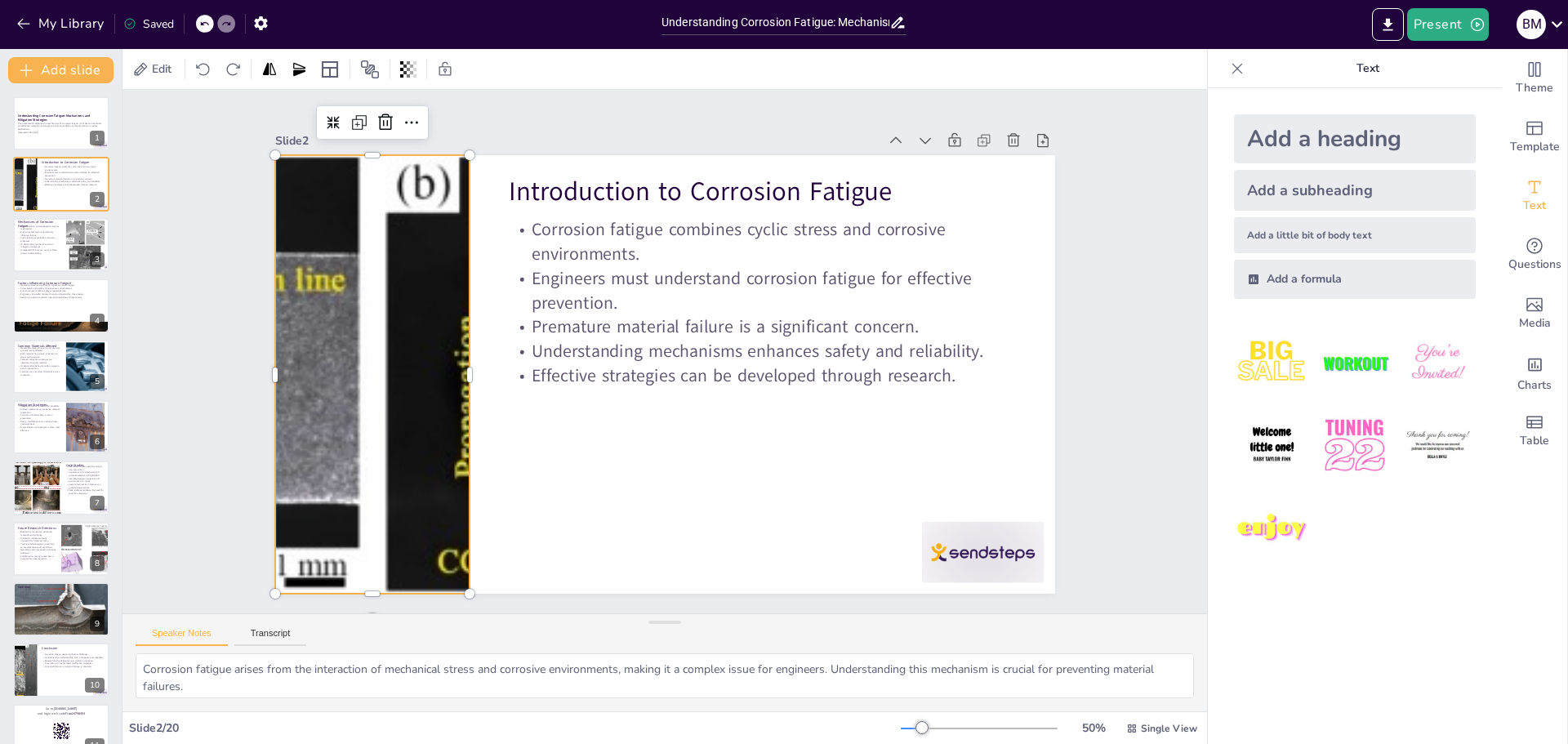
checkbox input "true"
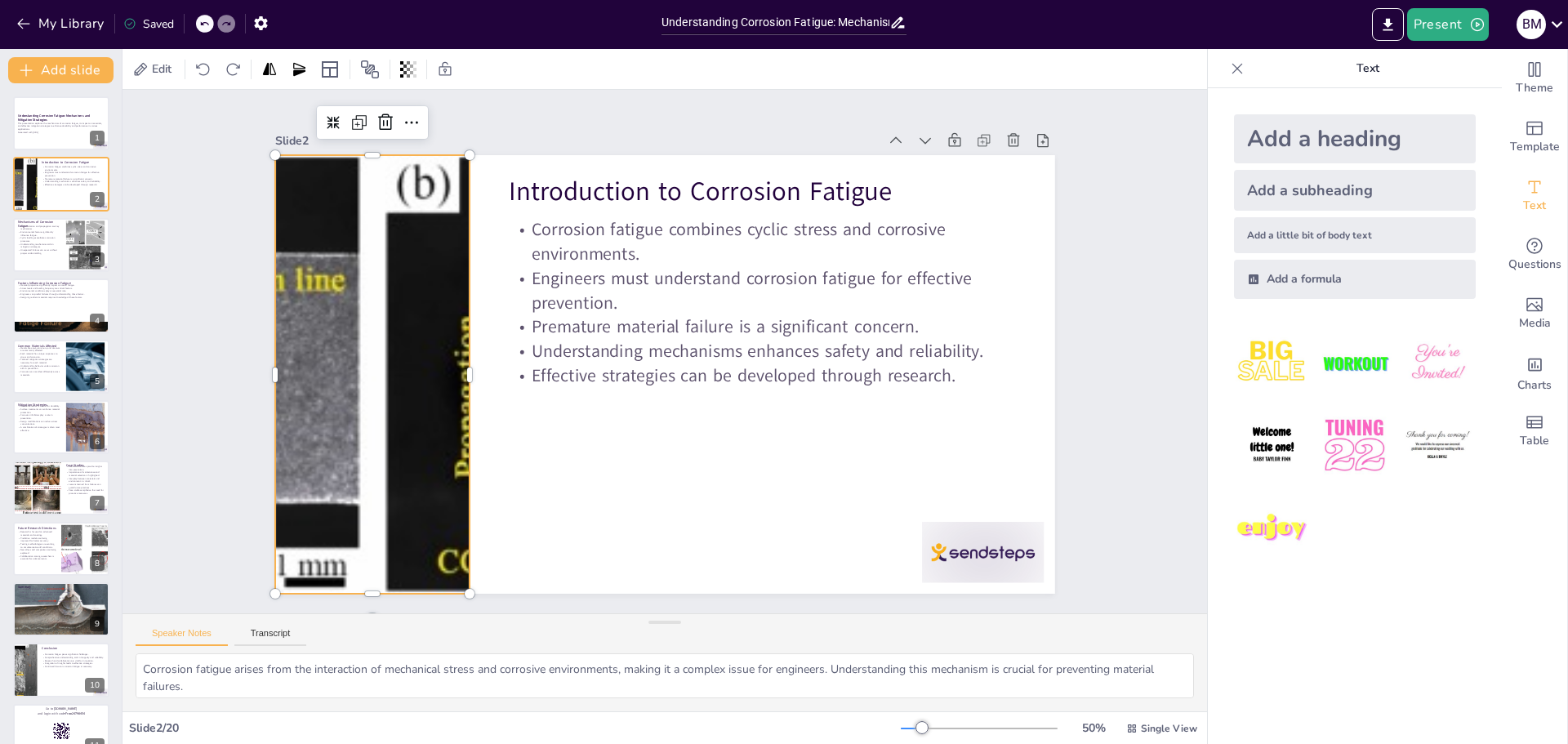
checkbox input "true"
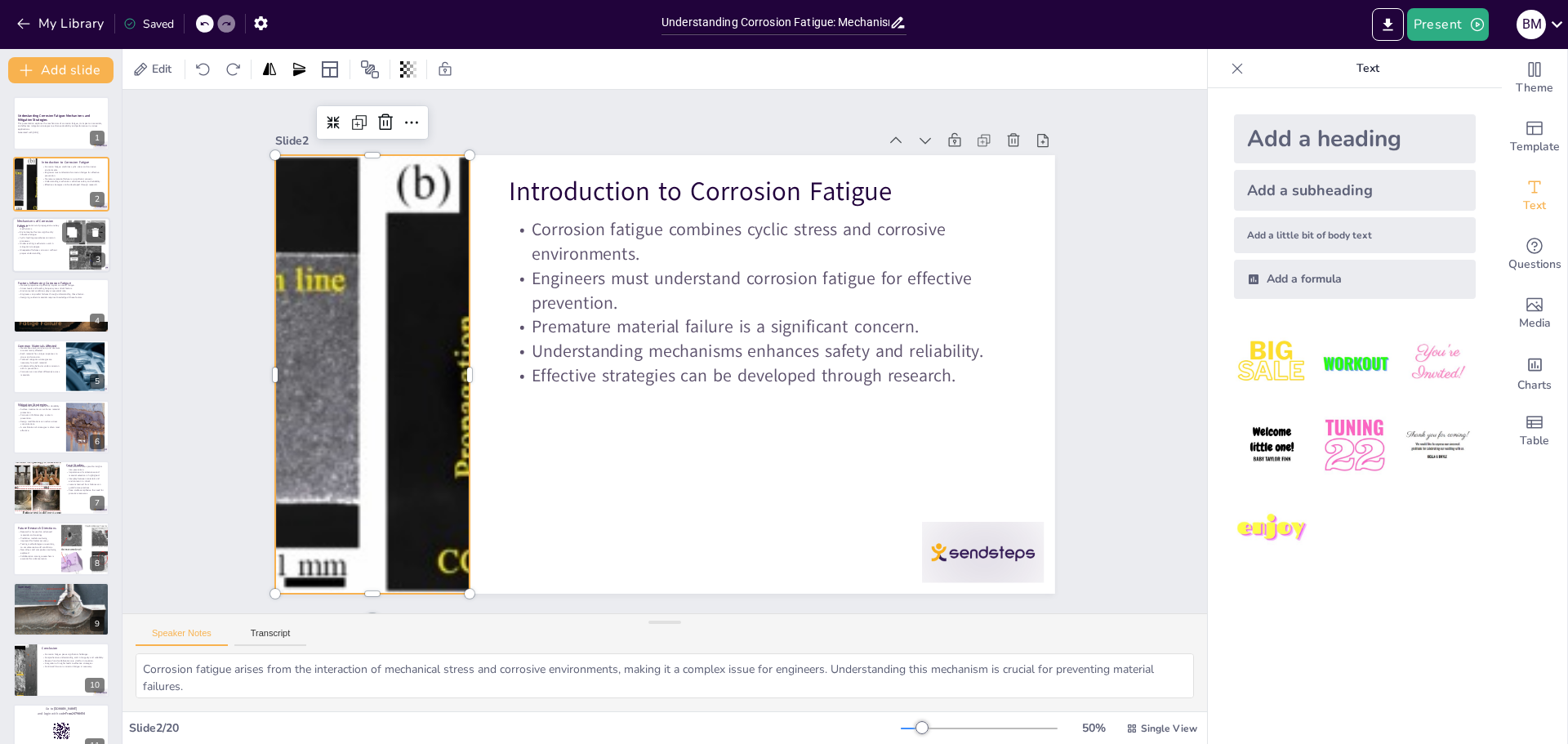
checkbox input "true"
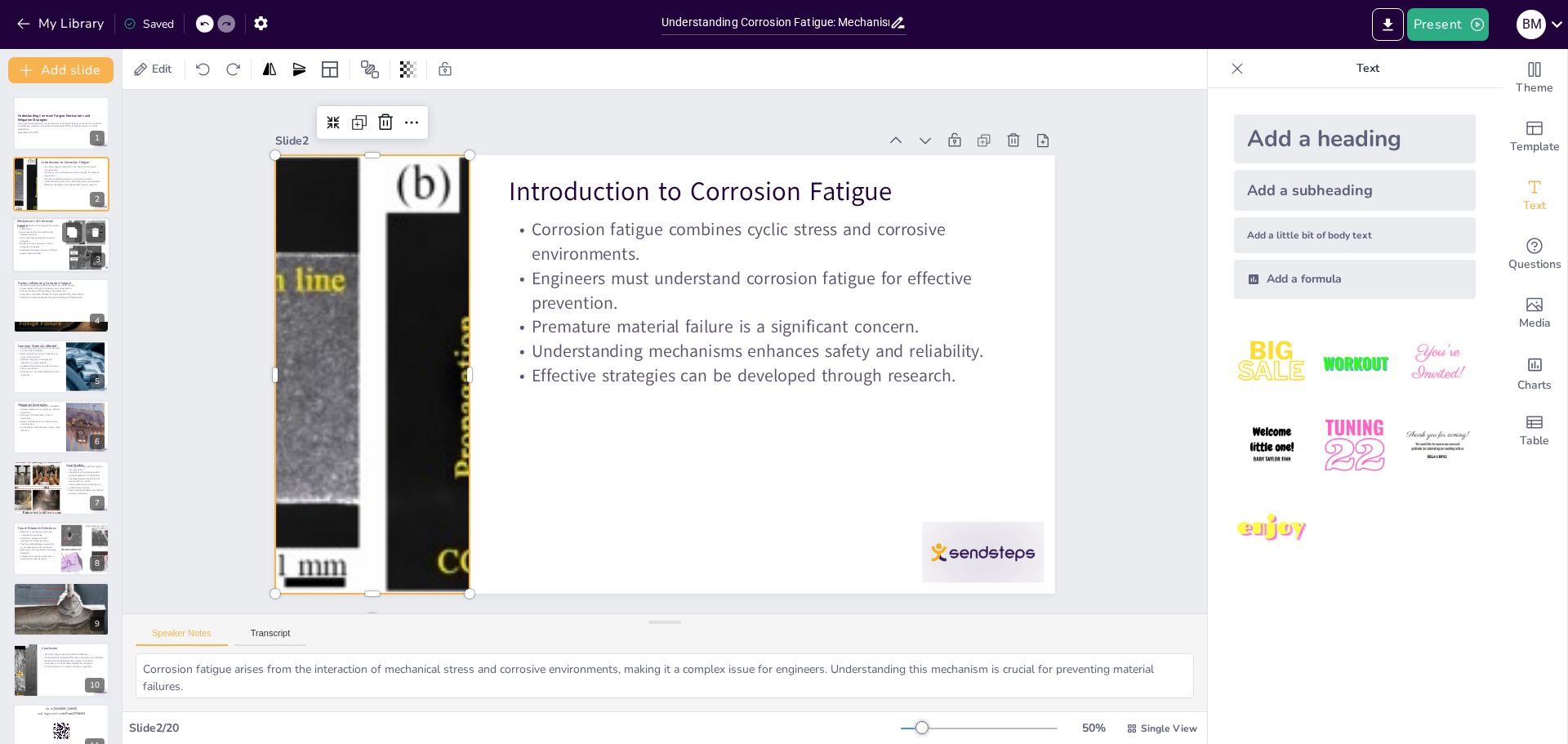
checkbox input "true"
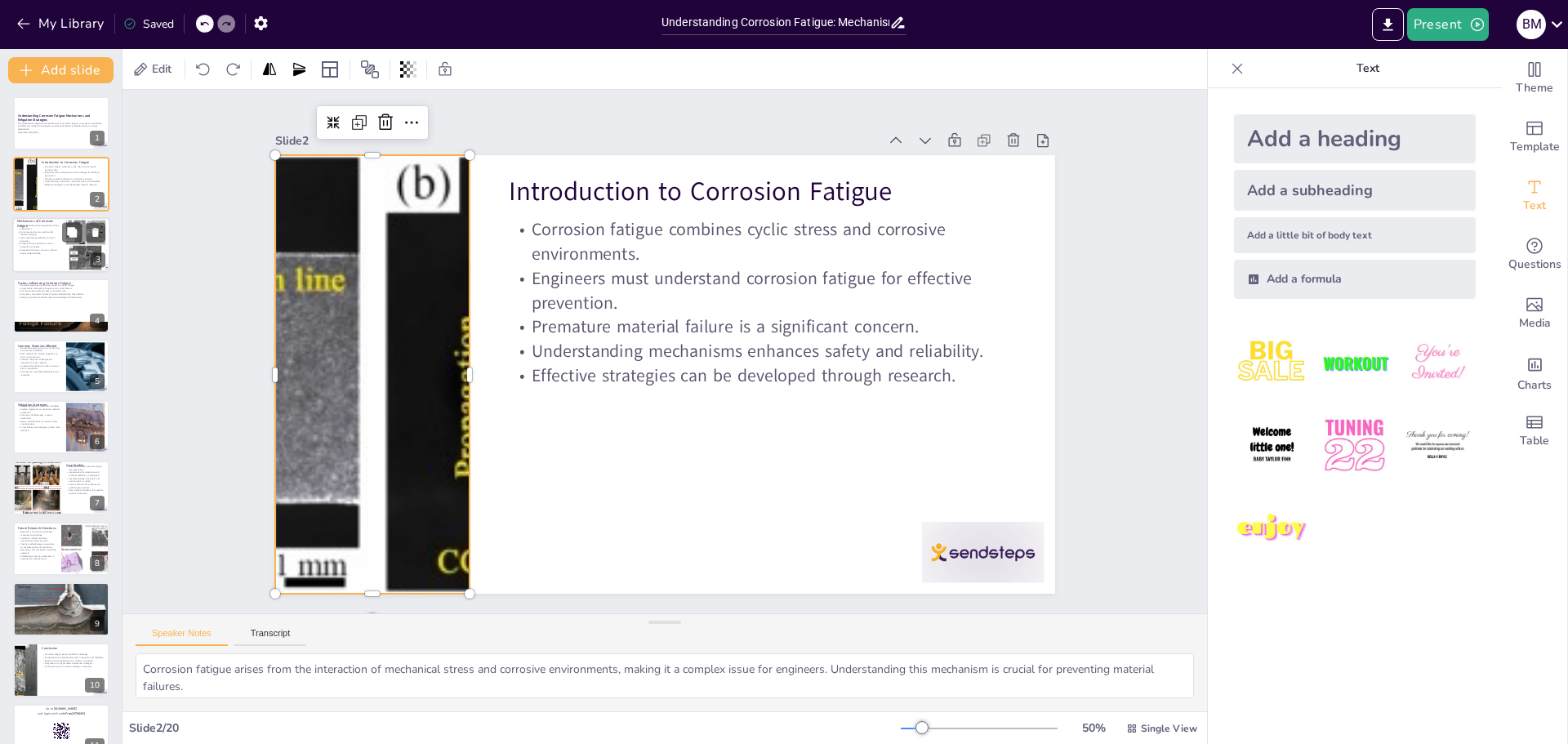
checkbox input "true"
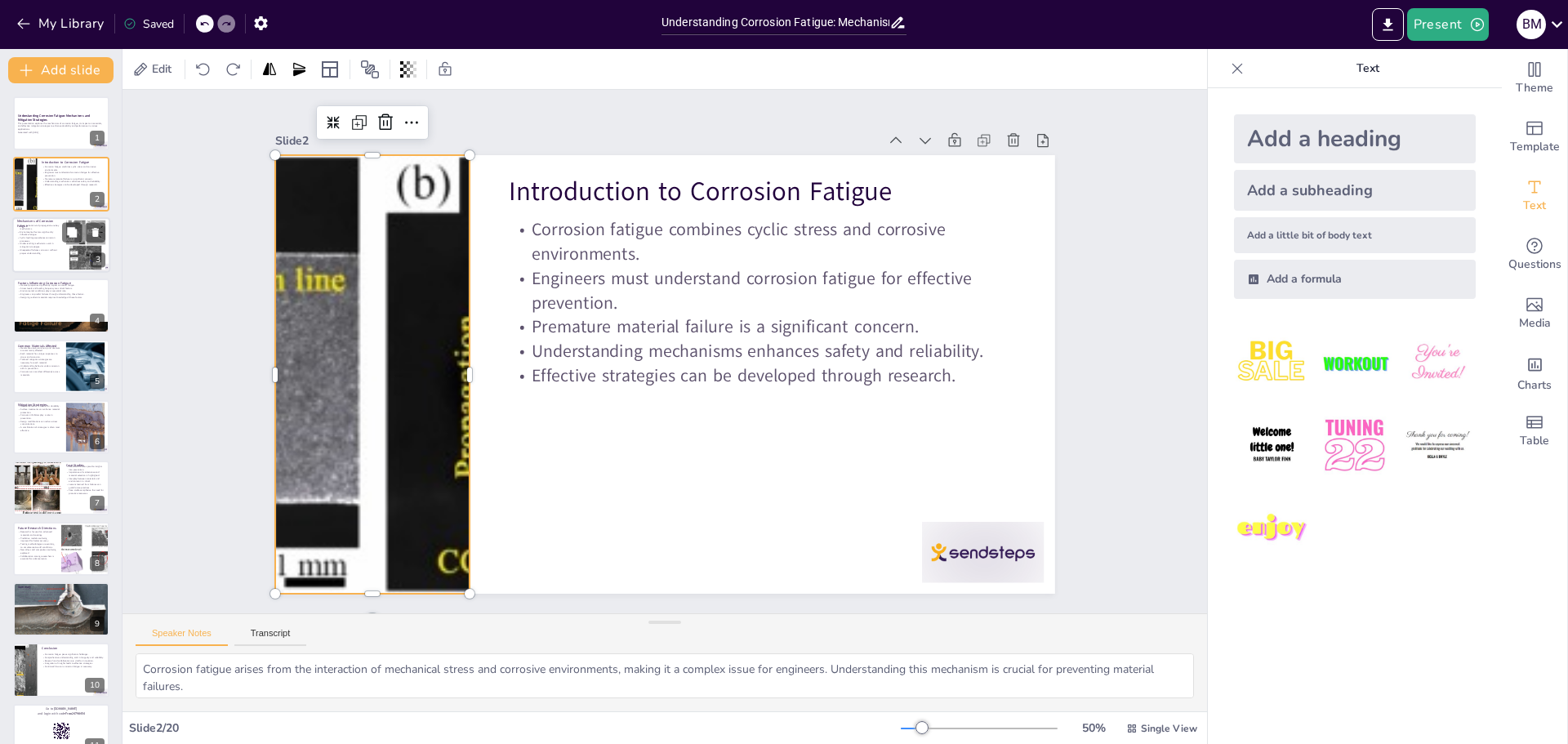
checkbox input "true"
click at [67, 259] on div at bounding box center [85, 245] width 61 height 50
type textarea "The formation and growth of cracks are central to understanding corrosion fatig…"
checkbox input "true"
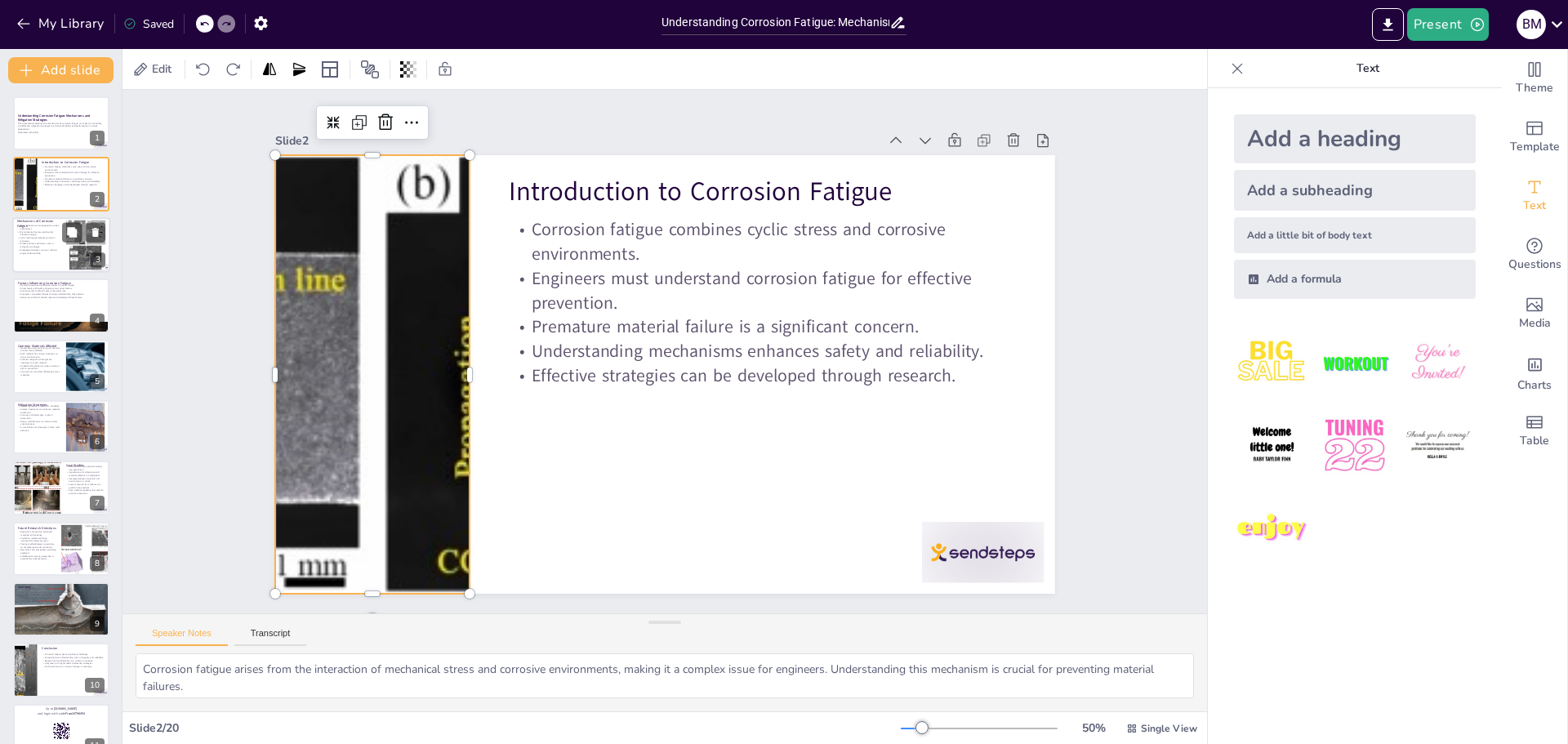
checkbox input "true"
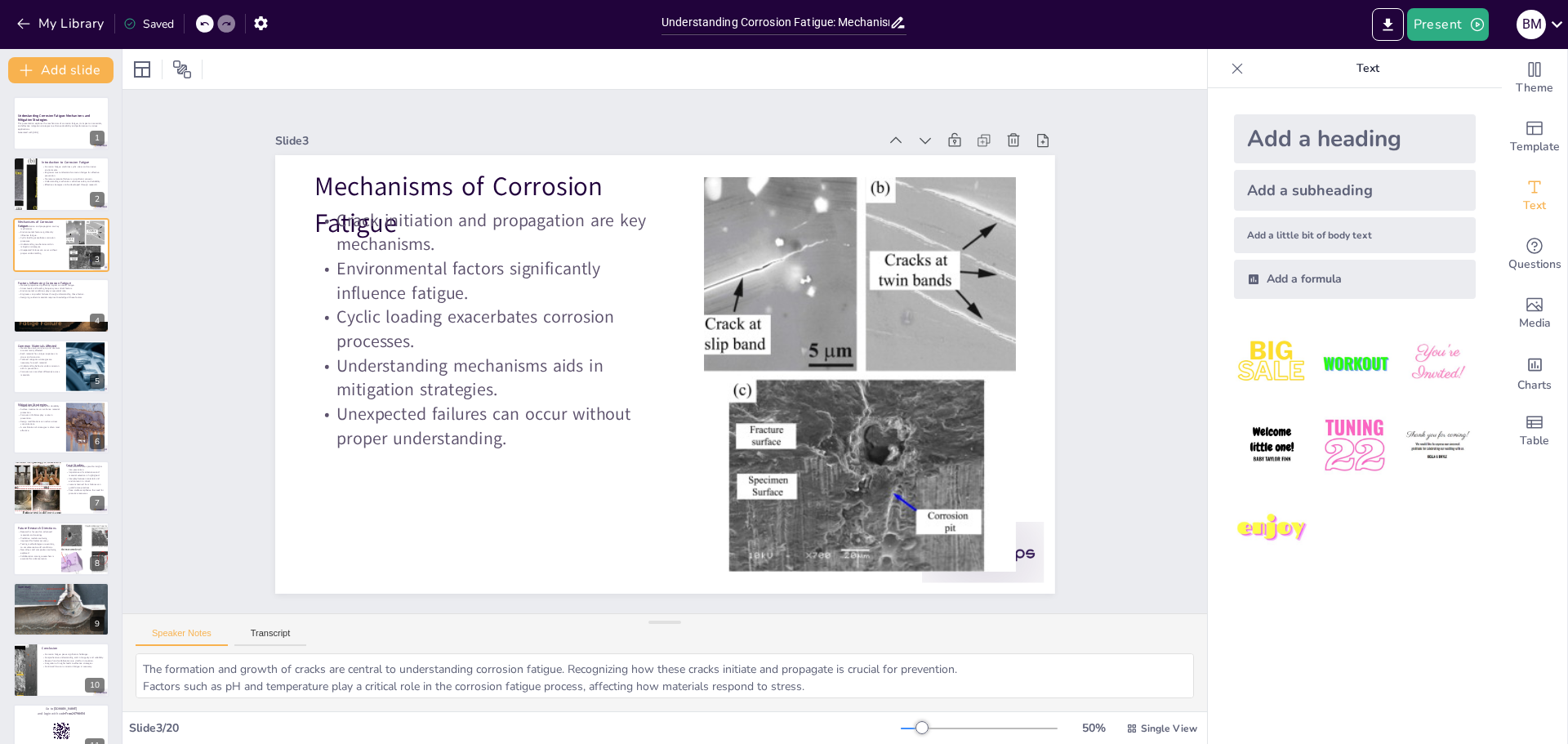
checkbox input "true"
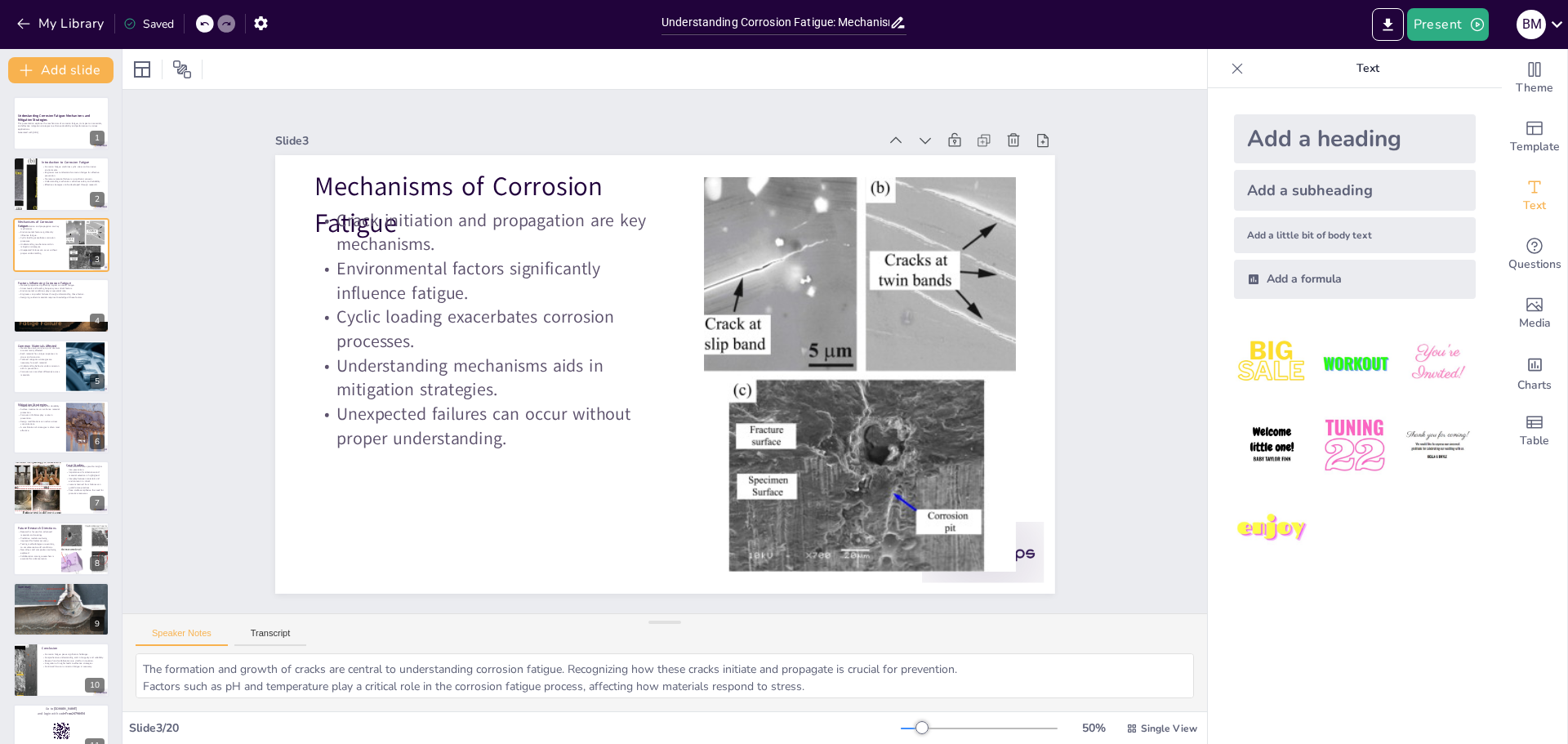
checkbox input "true"
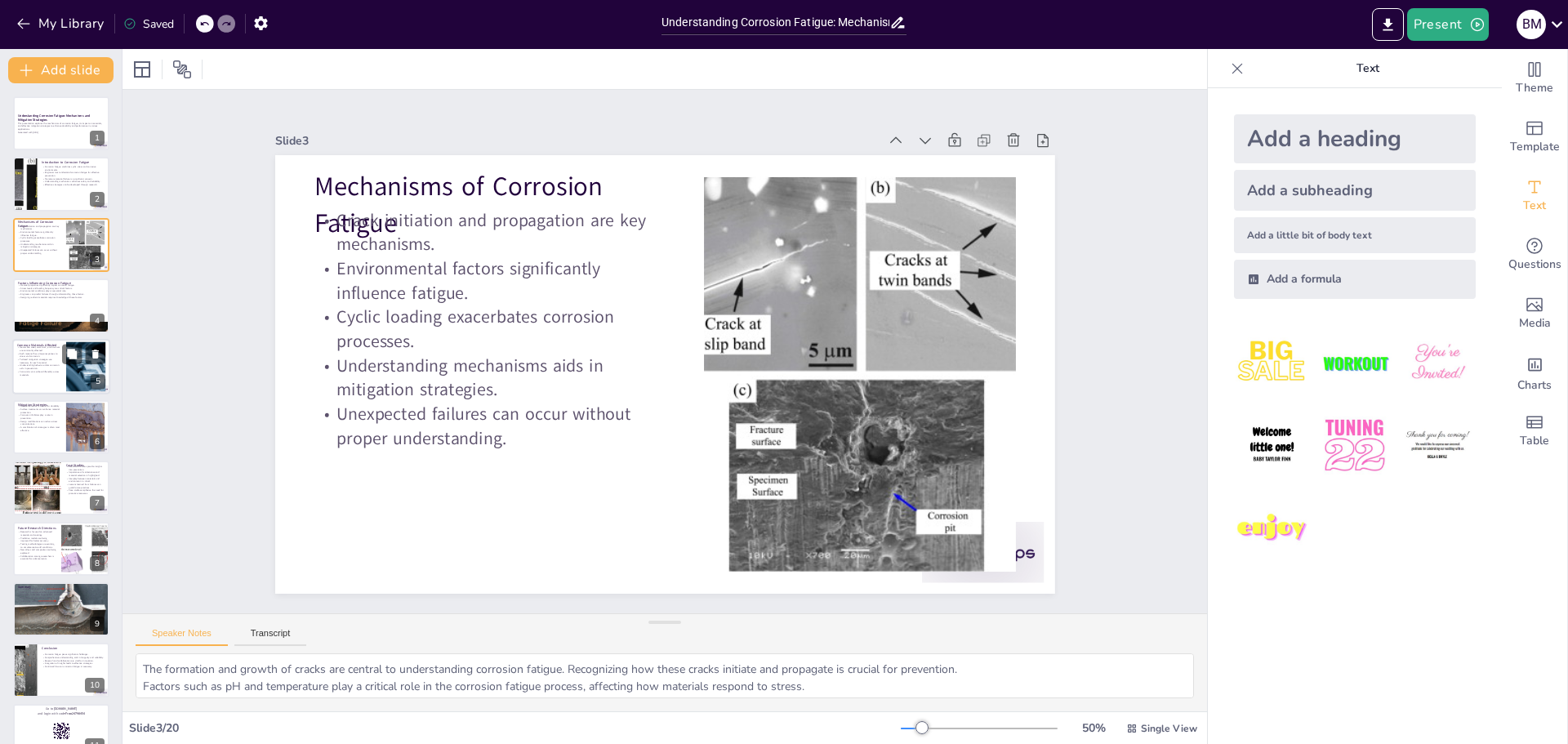
checkbox input "true"
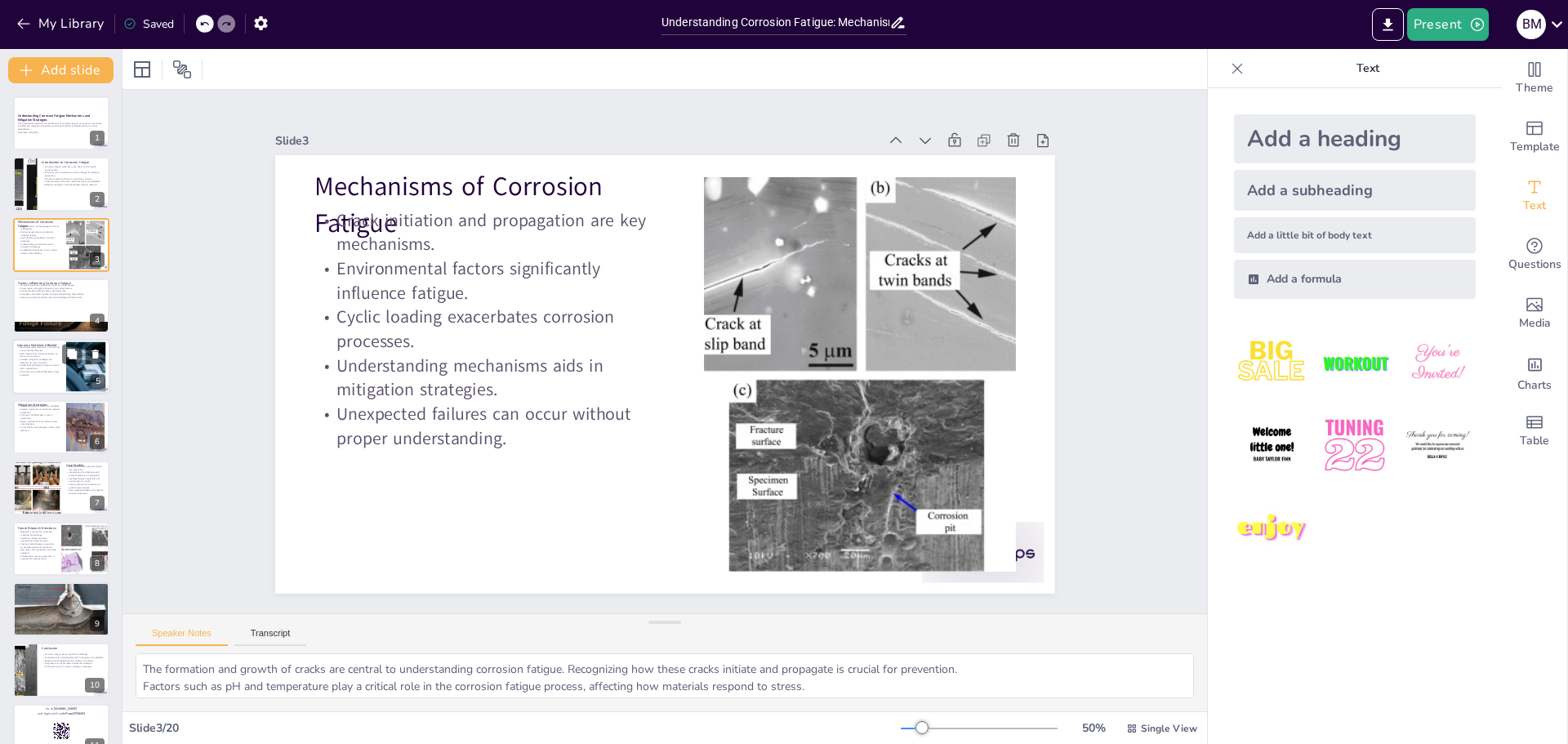
checkbox input "true"
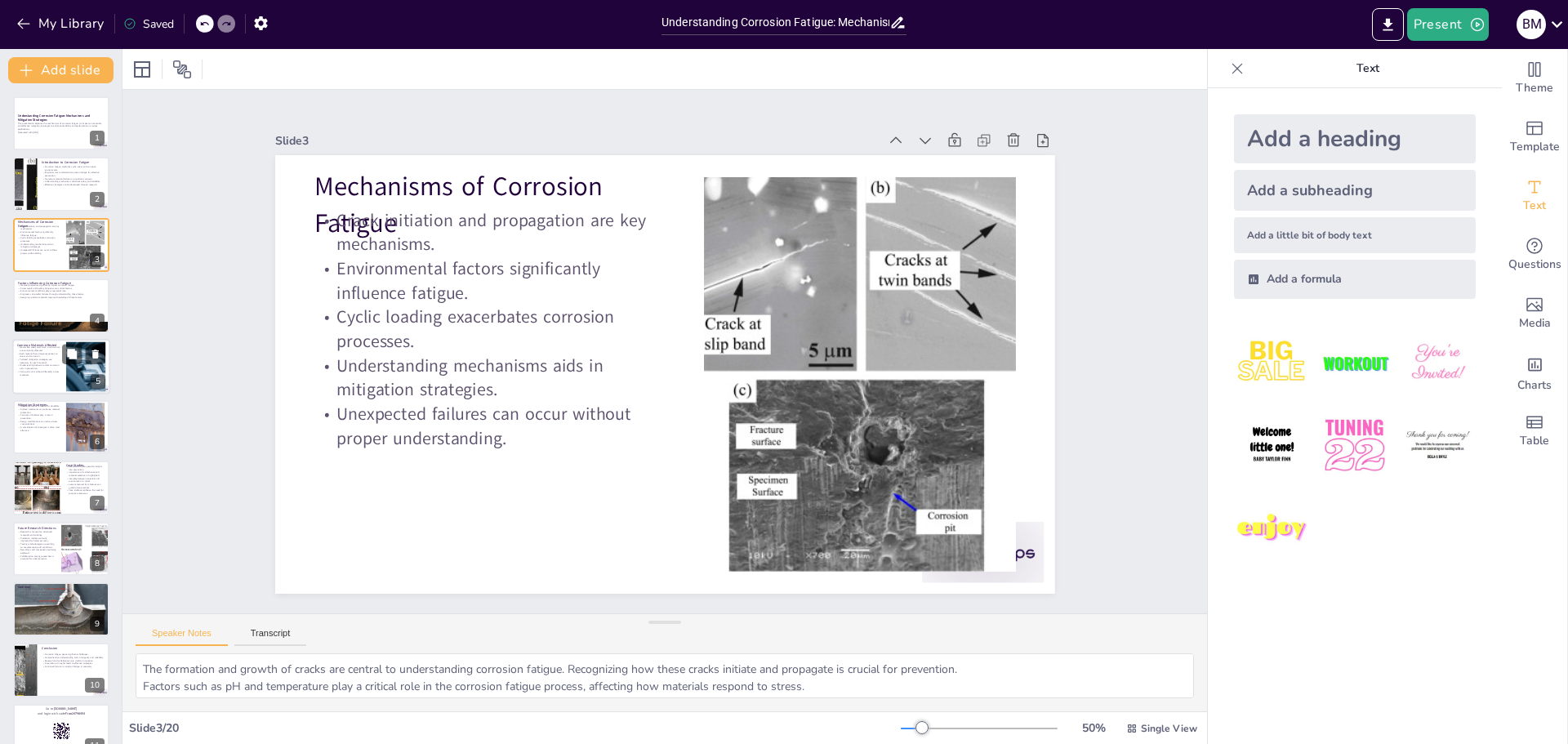
click at [58, 360] on p "Tailored mitigation strategies are necessary for each material." at bounding box center [39, 360] width 44 height 5
type textarea "Steel, aluminum, and titanium are widely used in engineering, and their suscept…"
checkbox input "true"
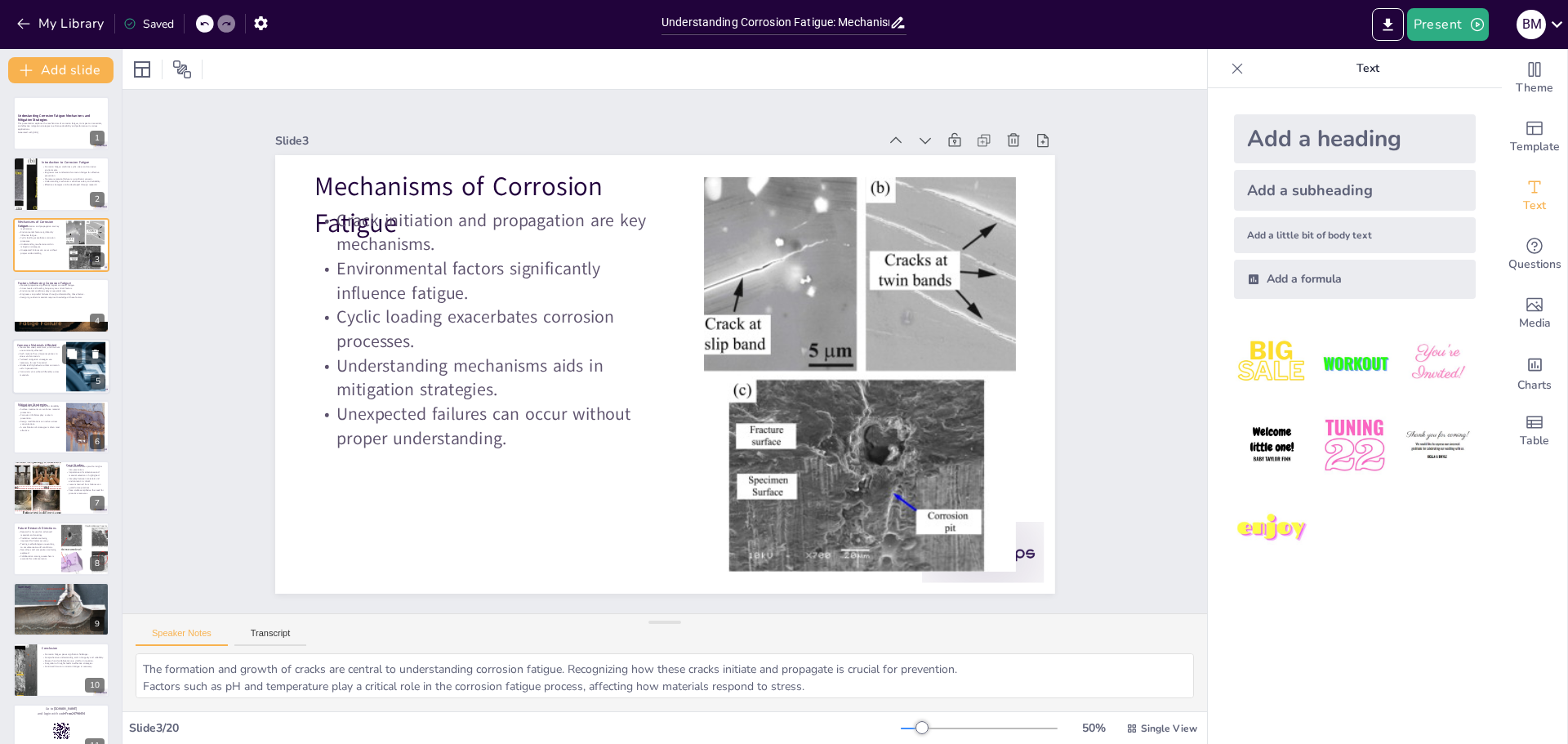
checkbox input "true"
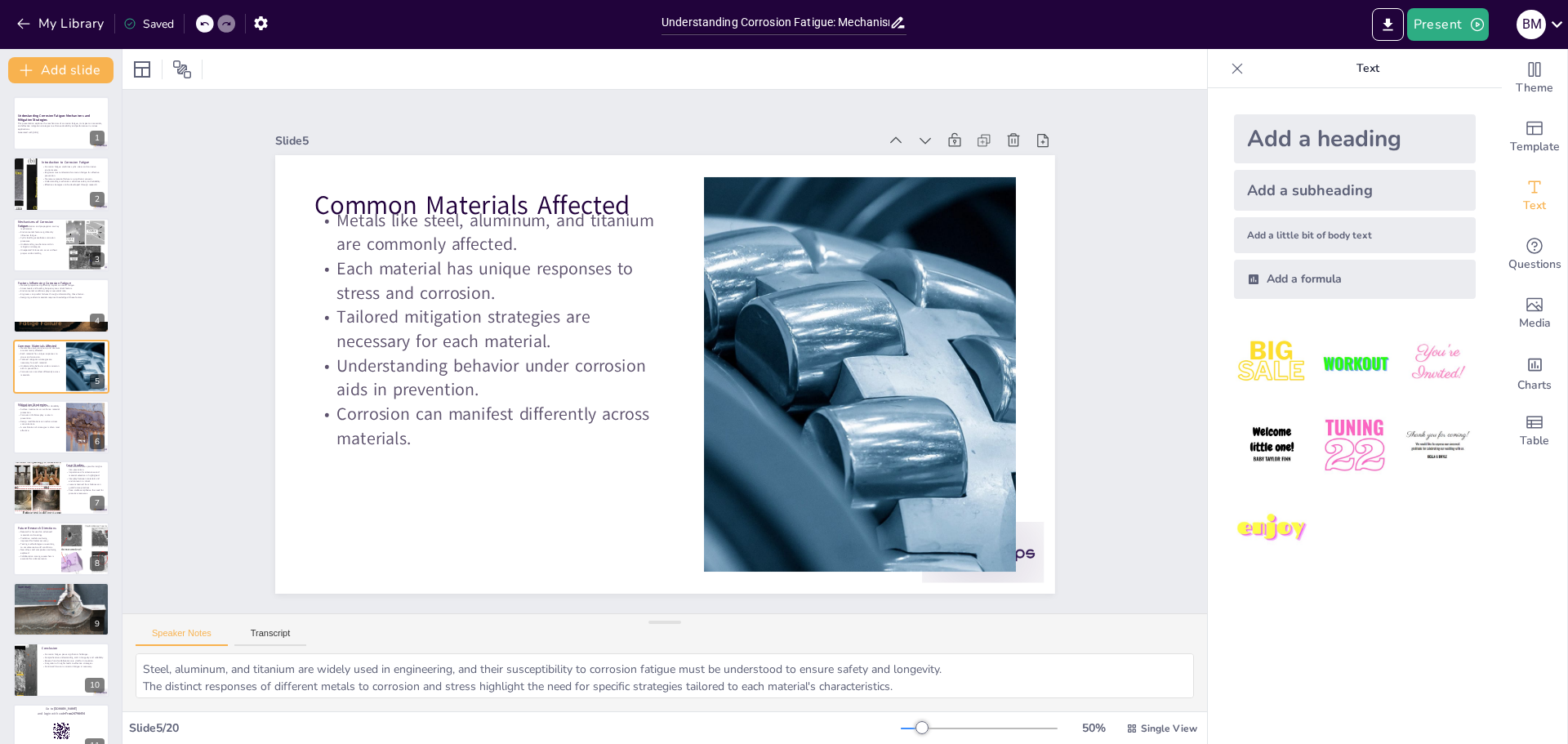
checkbox input "true"
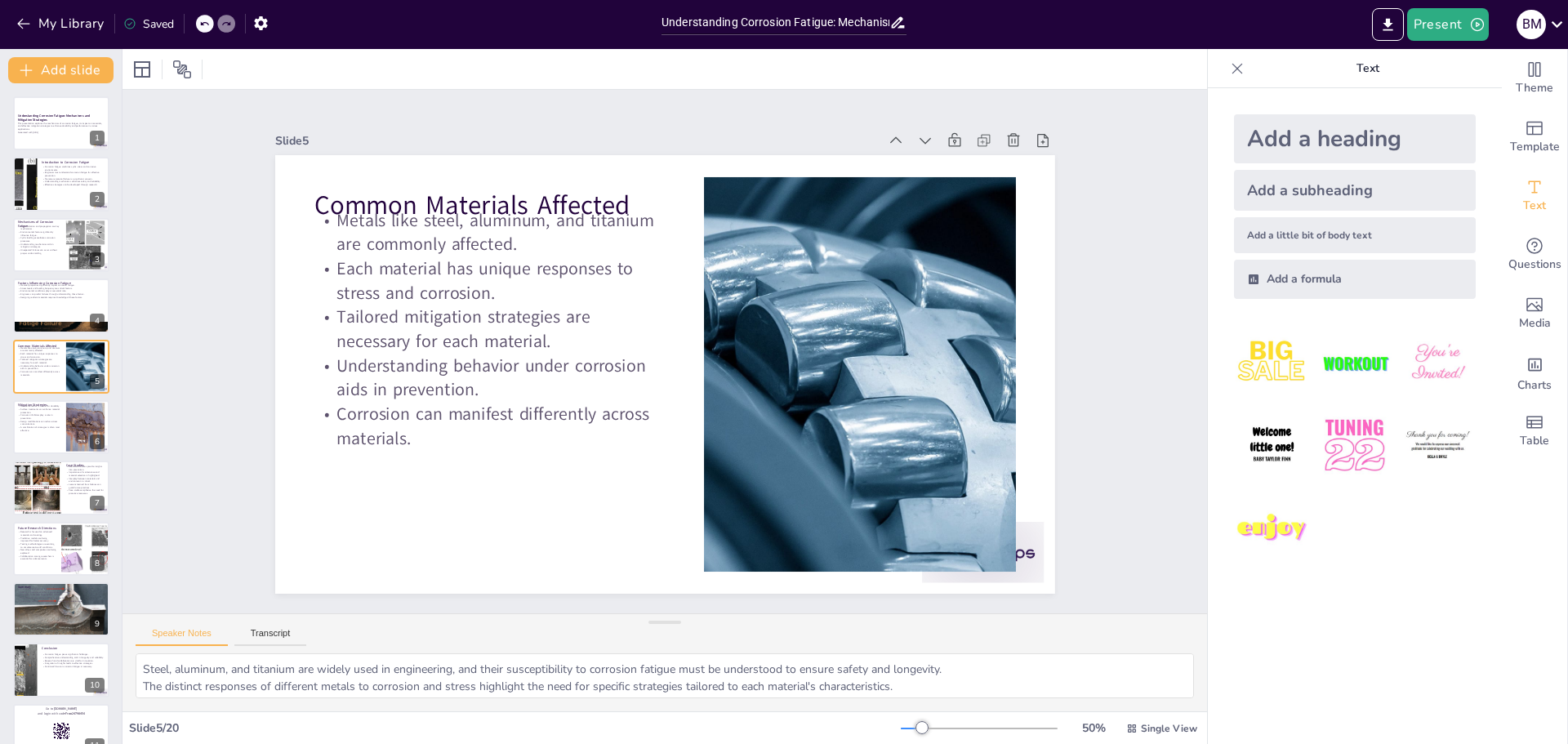
checkbox input "true"
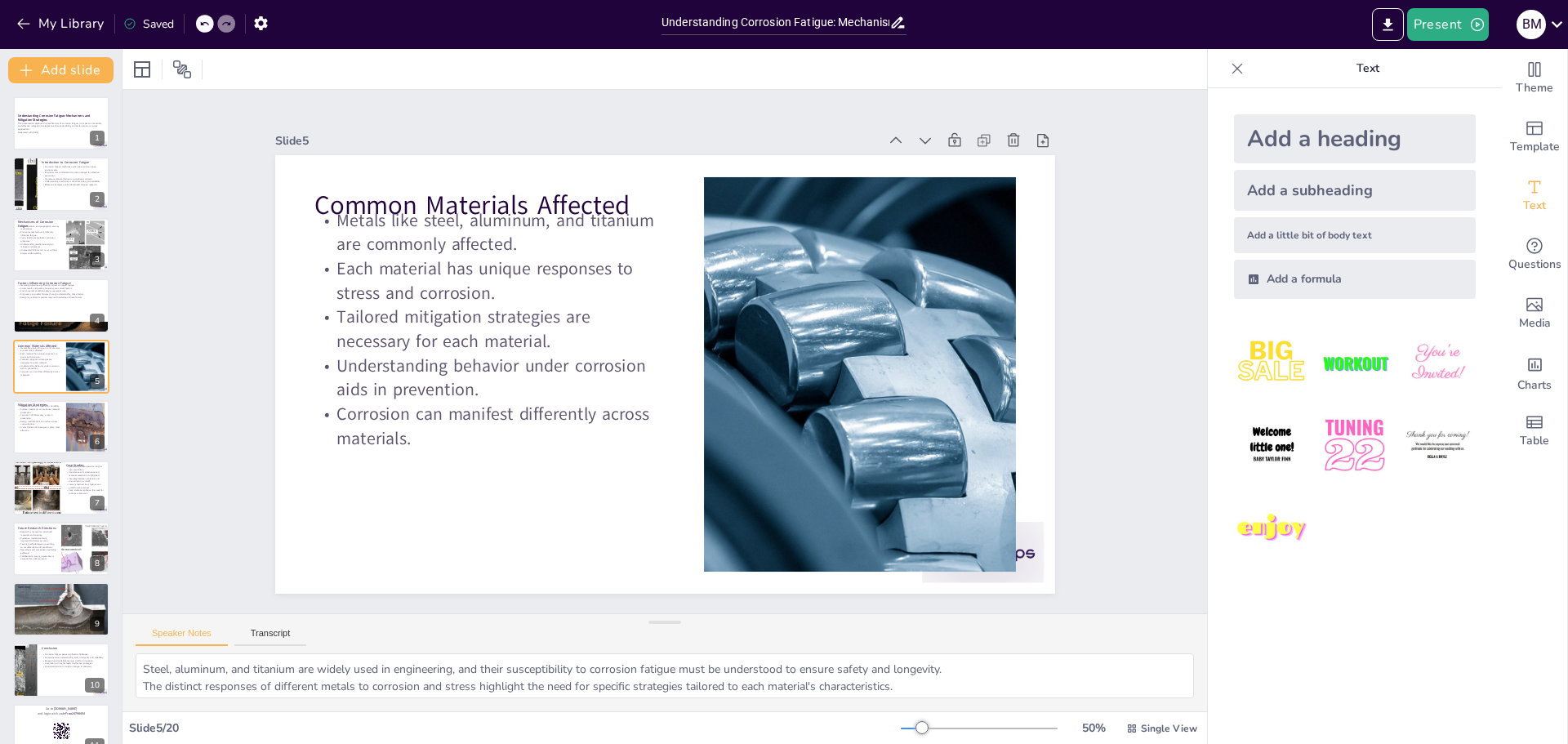
checkbox input "true"
click at [1471, 34] on button "Present" at bounding box center [1448, 24] width 82 height 32
click at [1478, 56] on li "Preview presentation" at bounding box center [1473, 60] width 128 height 26
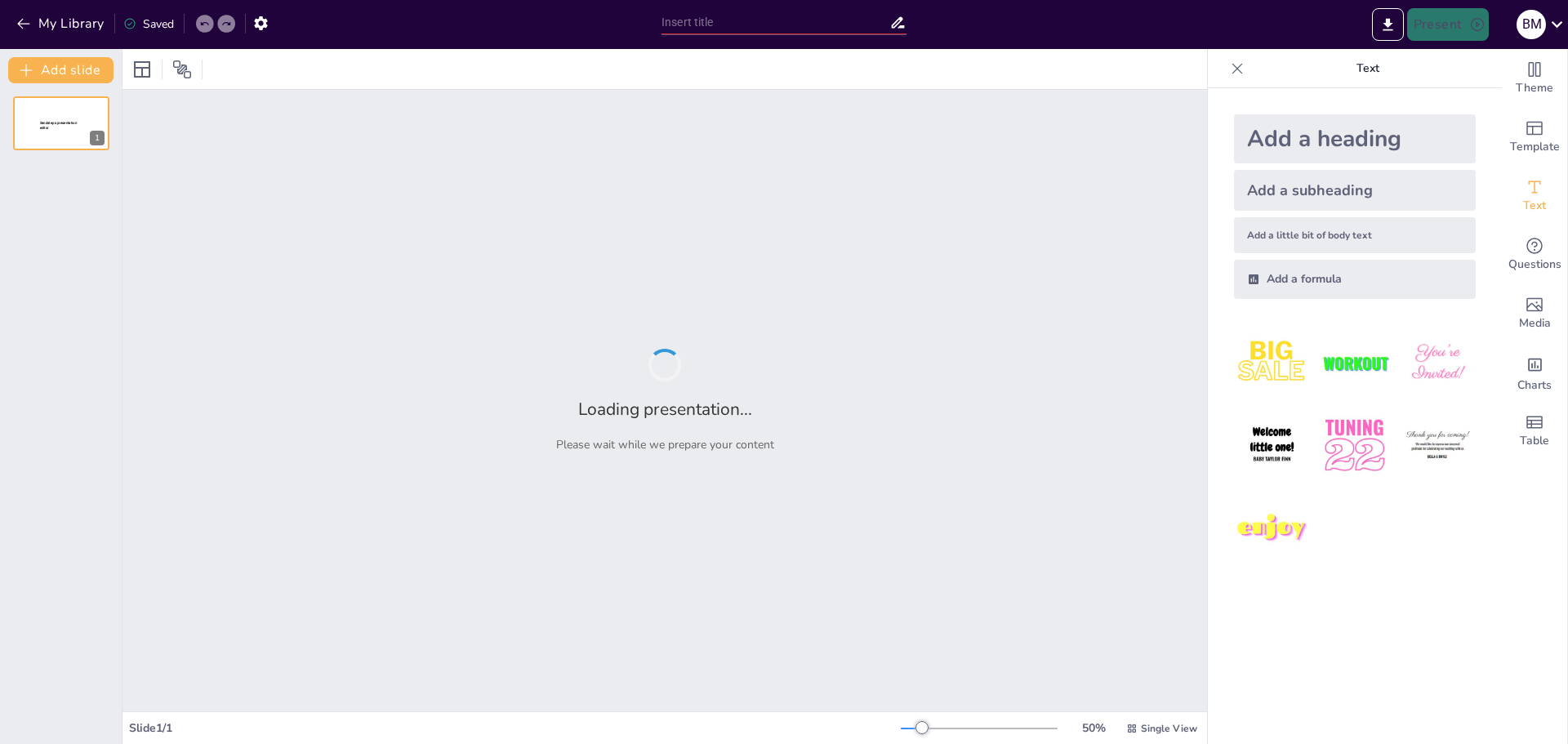
type input "Understanding Corrosion Fatigue: Mechanisms and Mitigation Strategies"
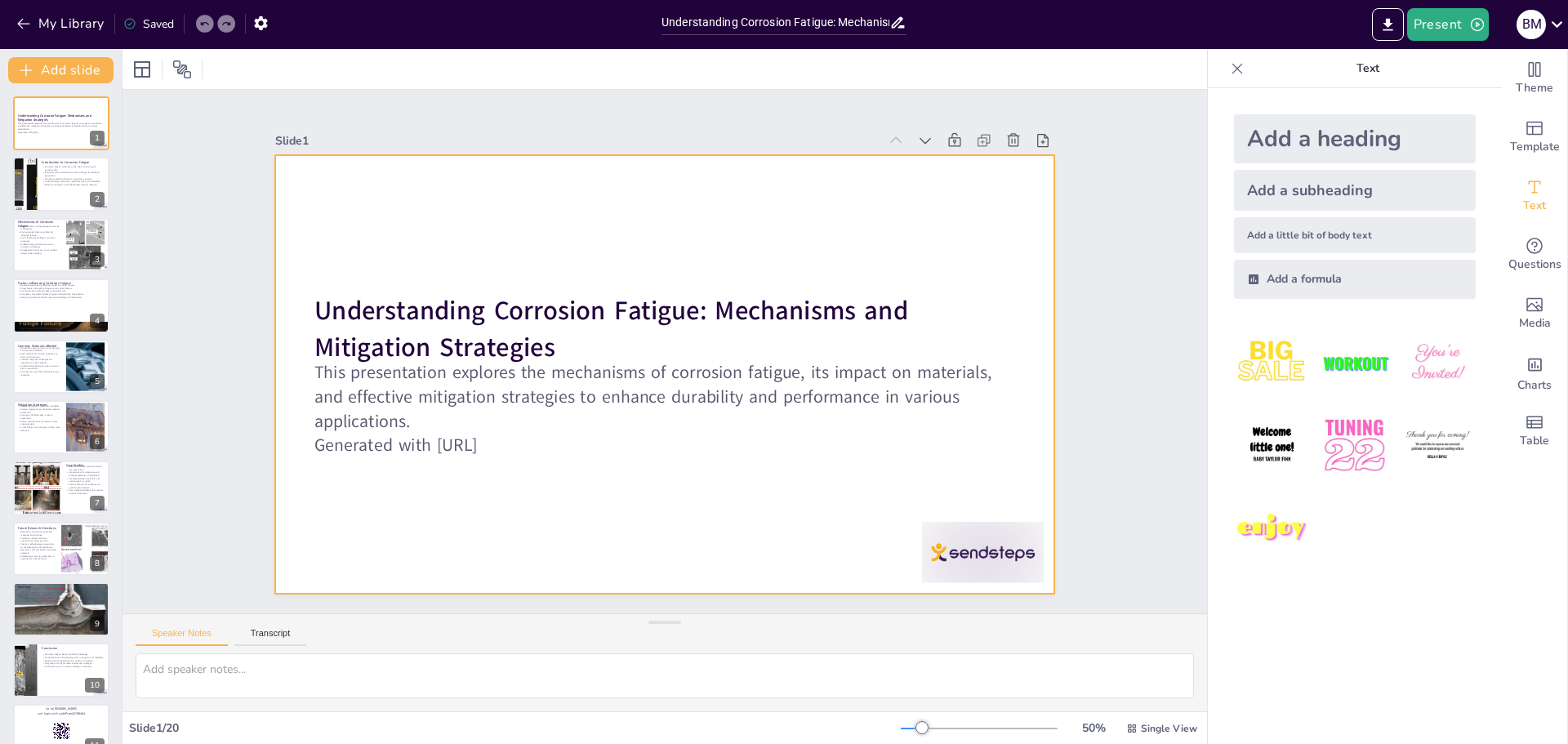
checkbox input "true"
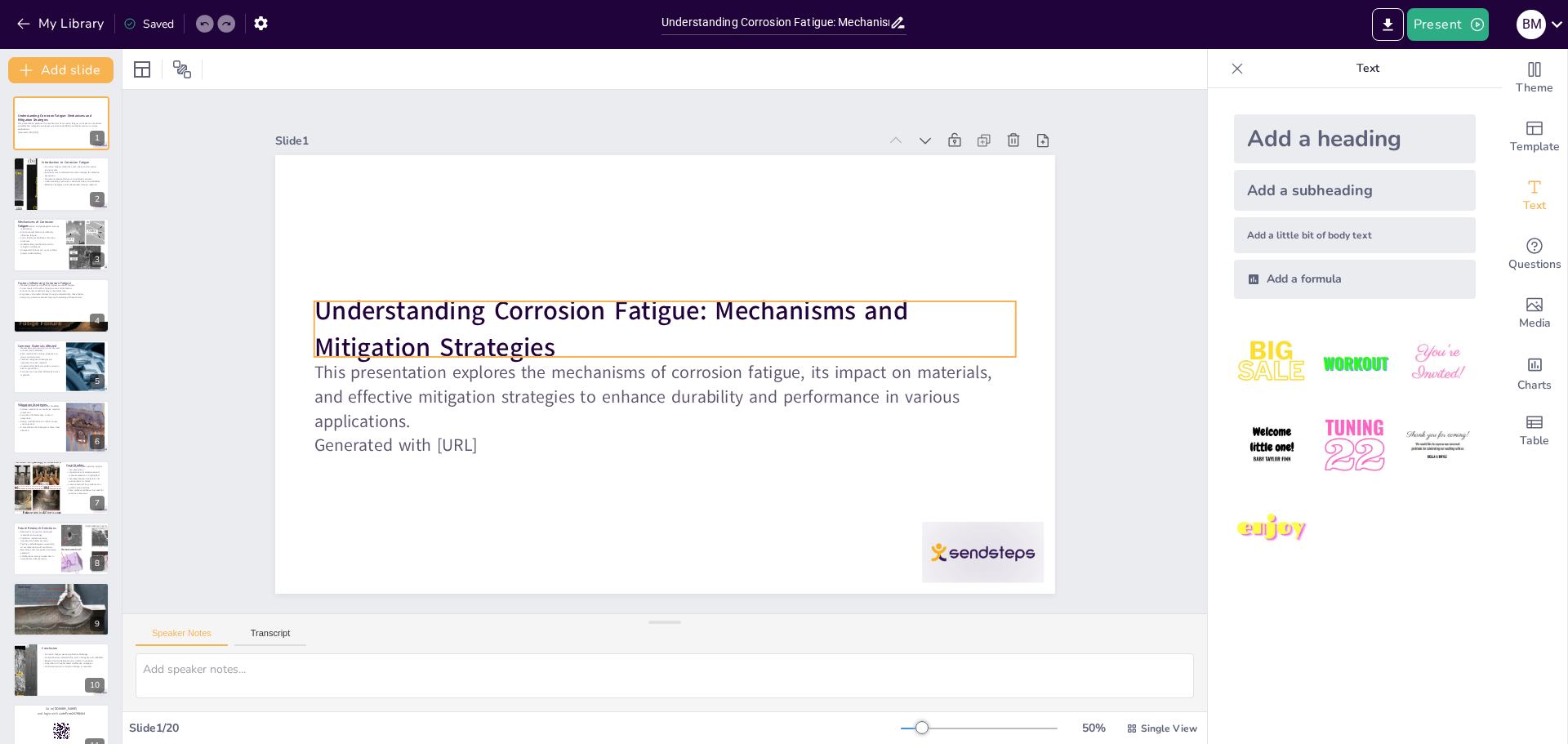
checkbox input "true"
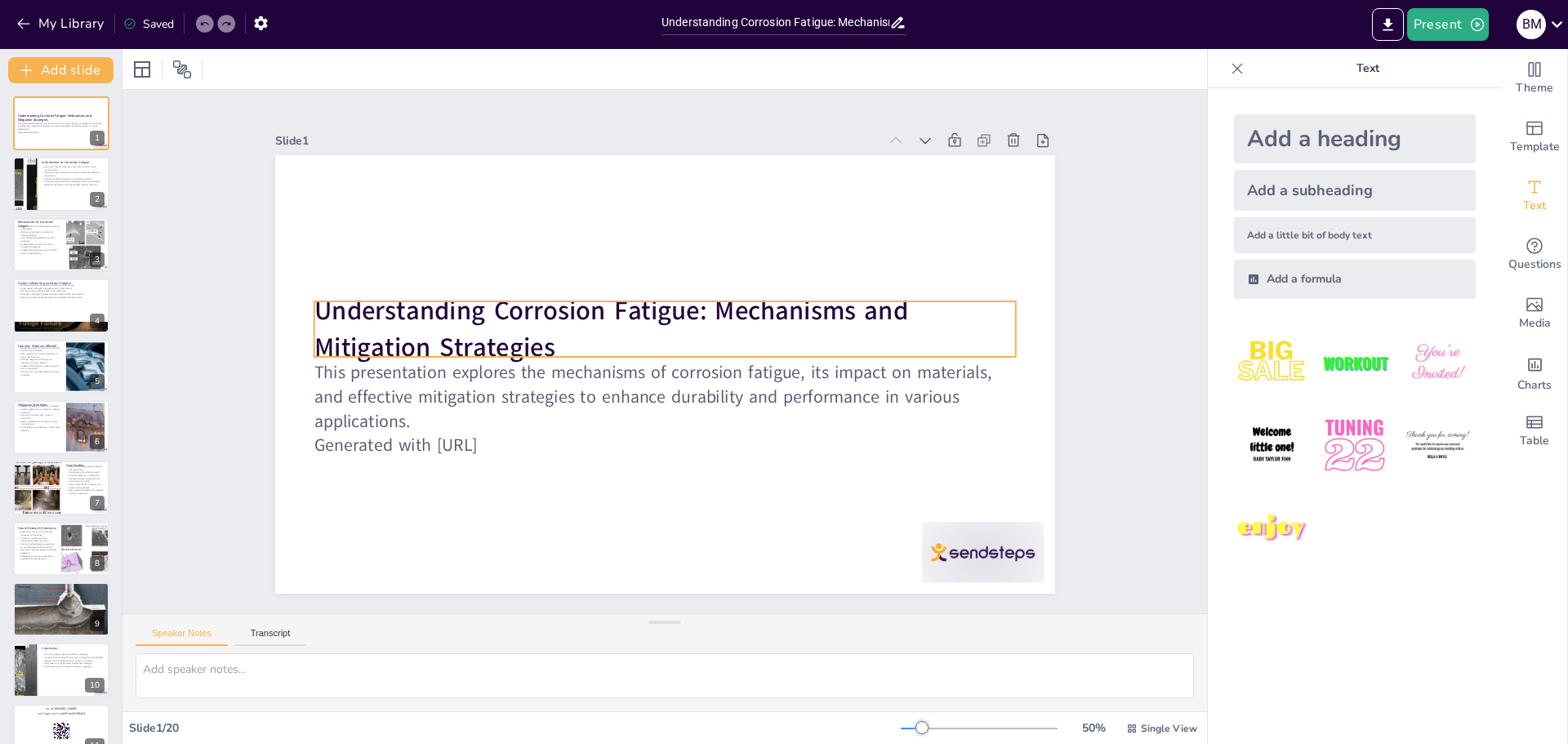
checkbox input "true"
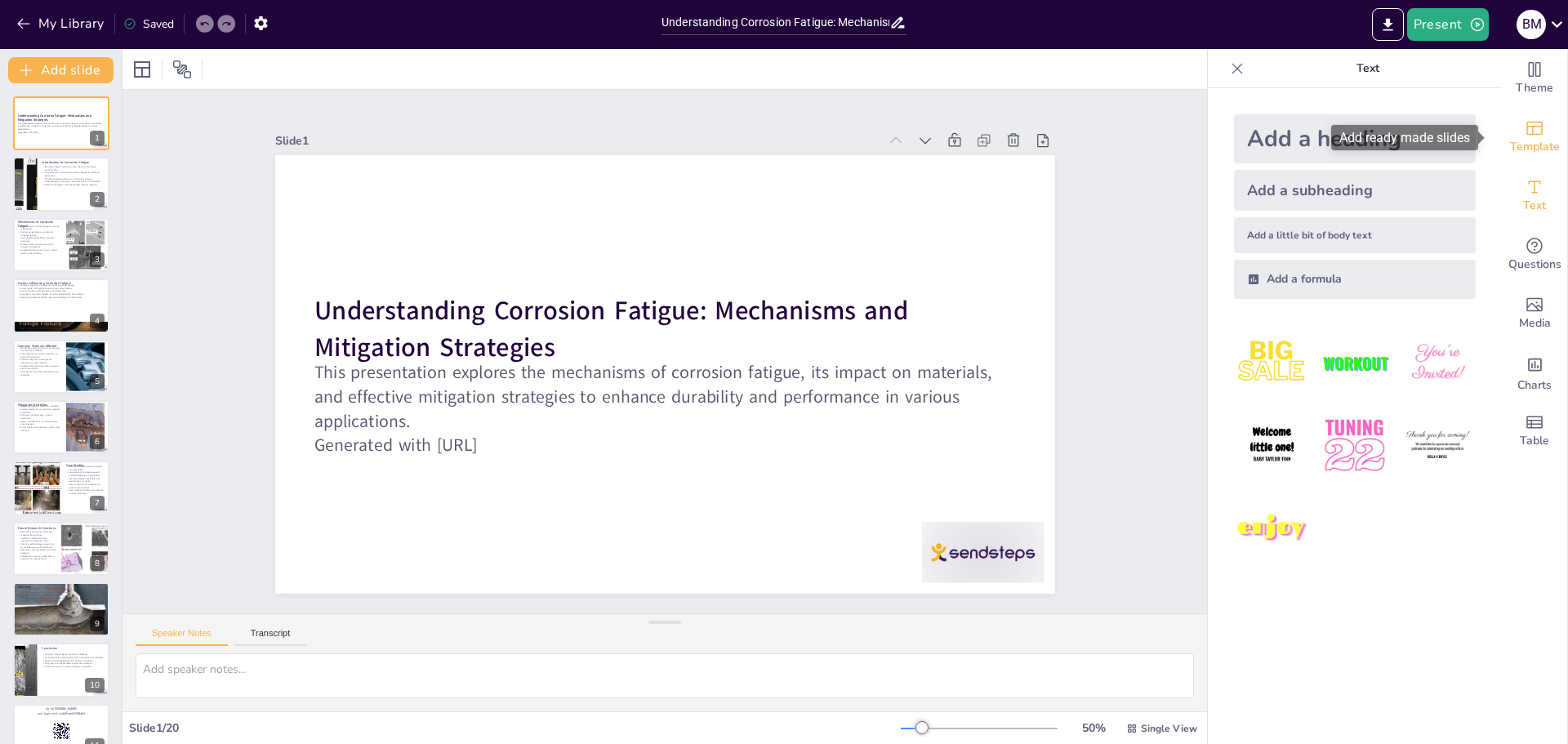
click at [1523, 138] on span "Template" at bounding box center [1536, 147] width 50 height 18
checkbox input "true"
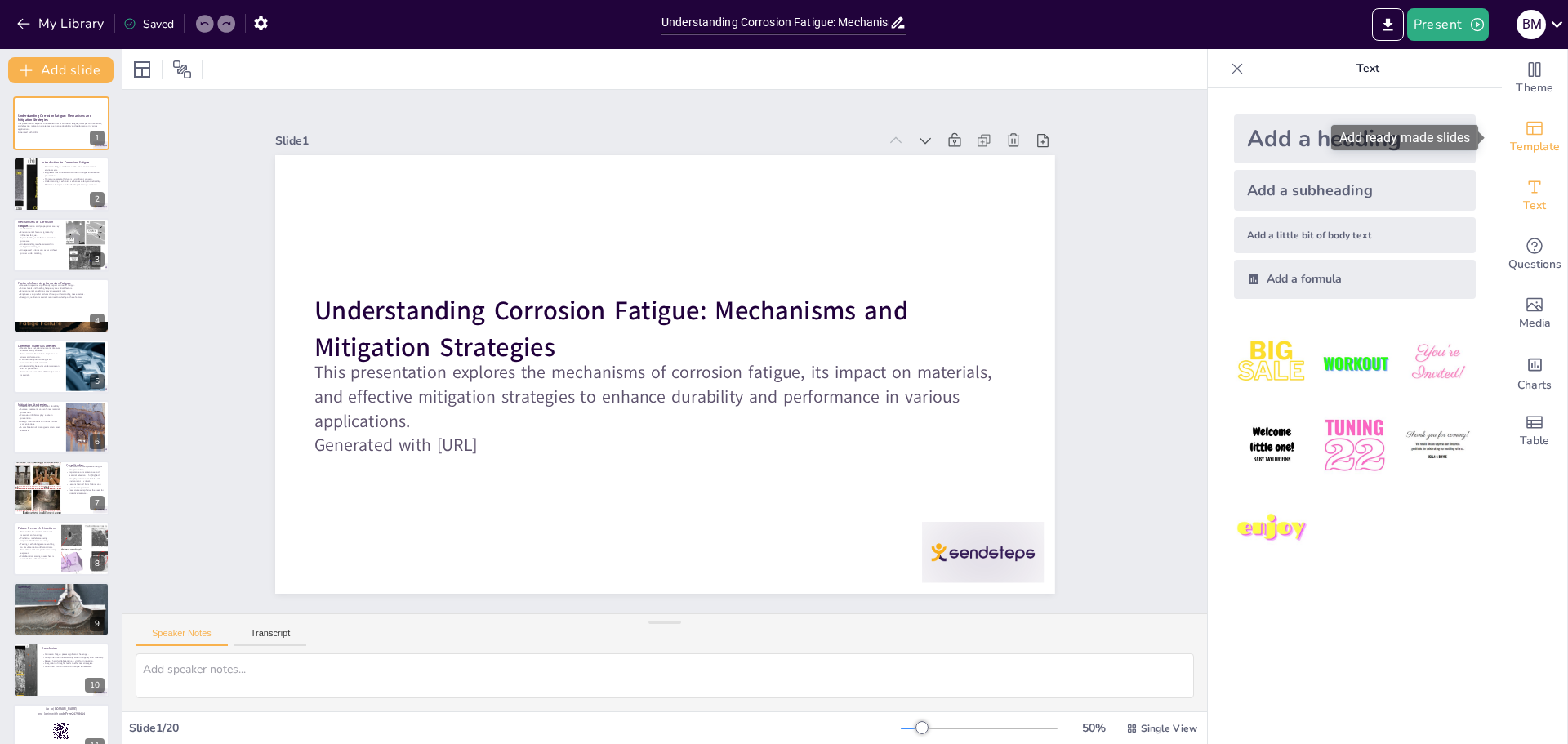
checkbox input "true"
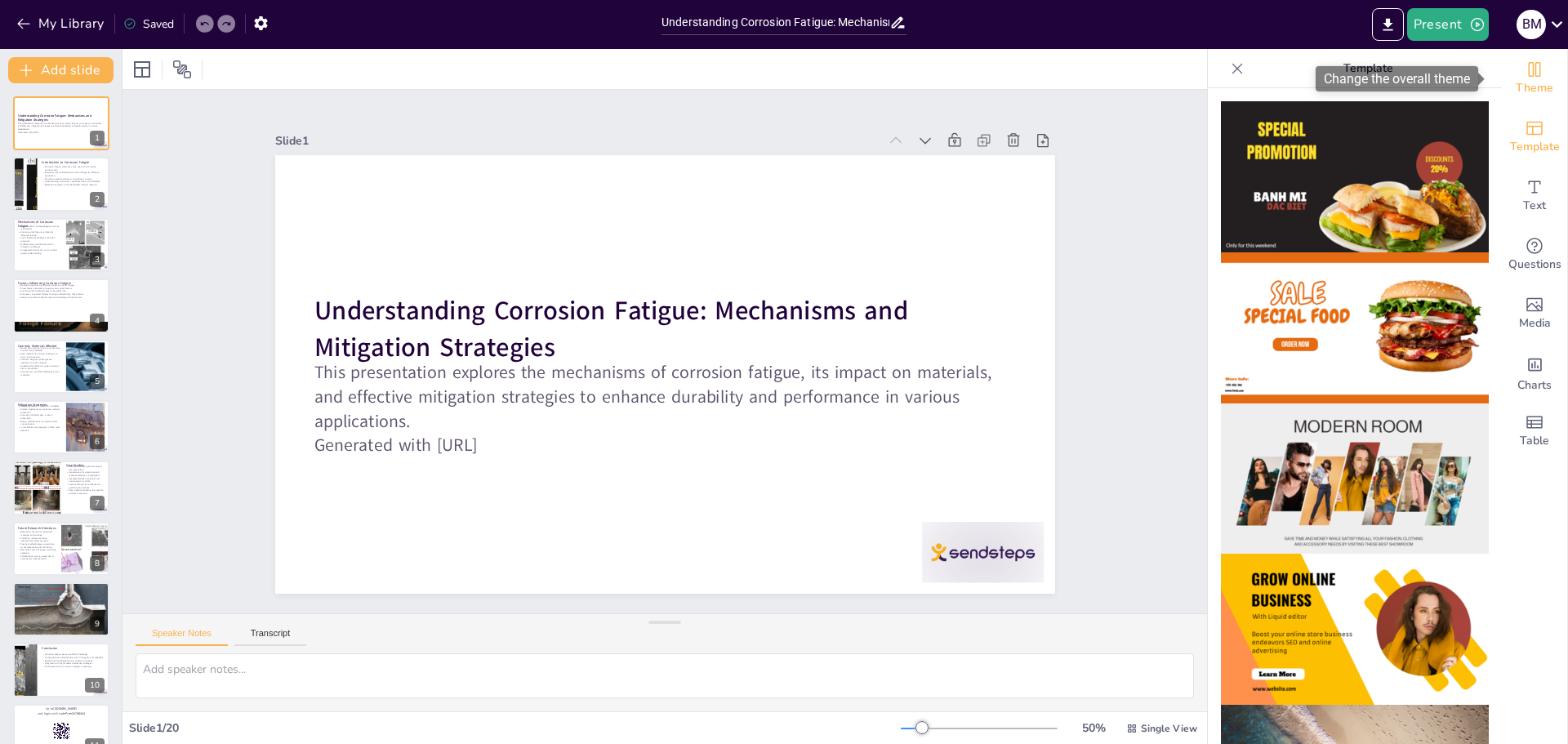
click at [1529, 74] on icon "Change the overall theme" at bounding box center [1535, 69] width 13 height 14
checkbox input "true"
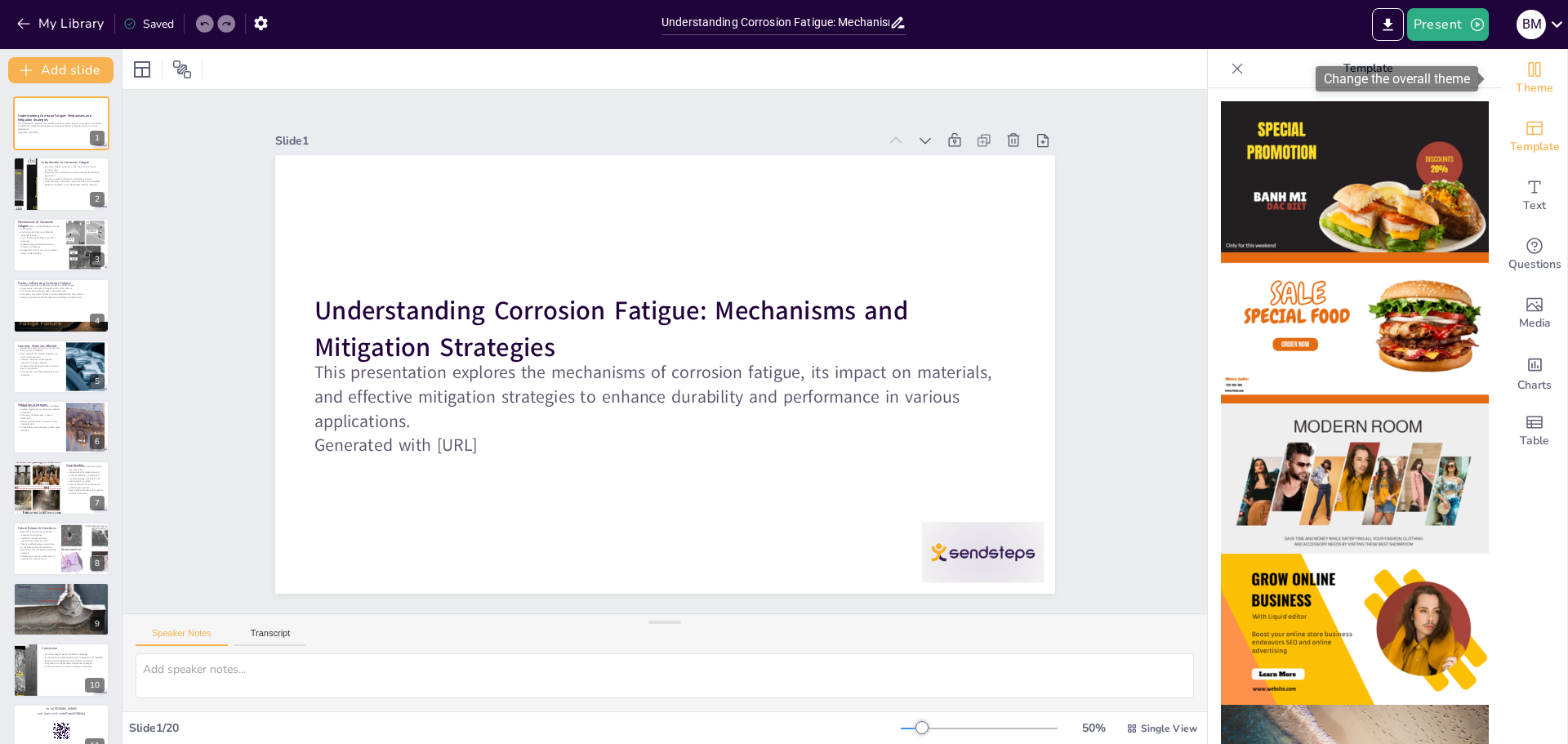
checkbox input "true"
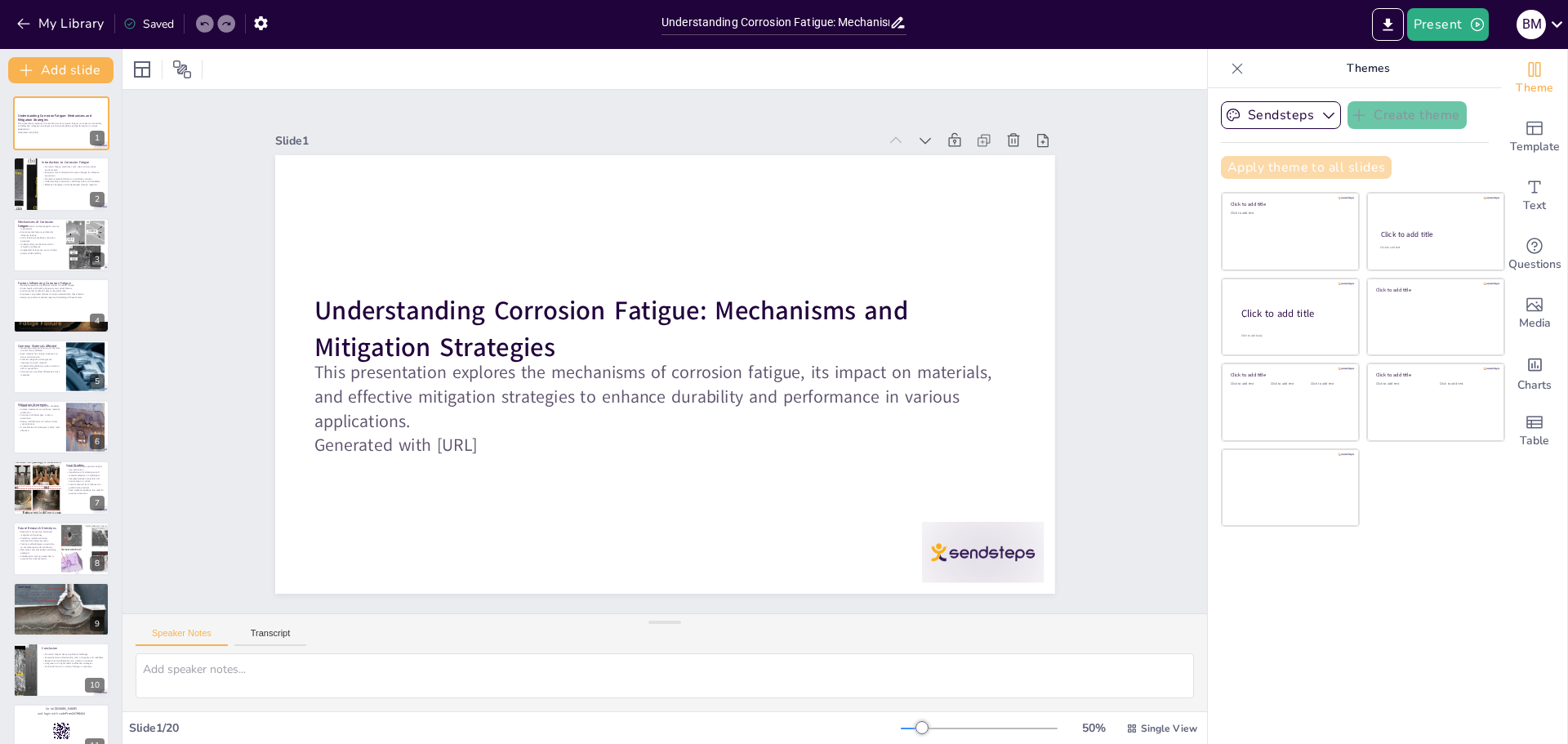
click at [1338, 162] on button "Apply theme to all slides" at bounding box center [1306, 168] width 170 height 23
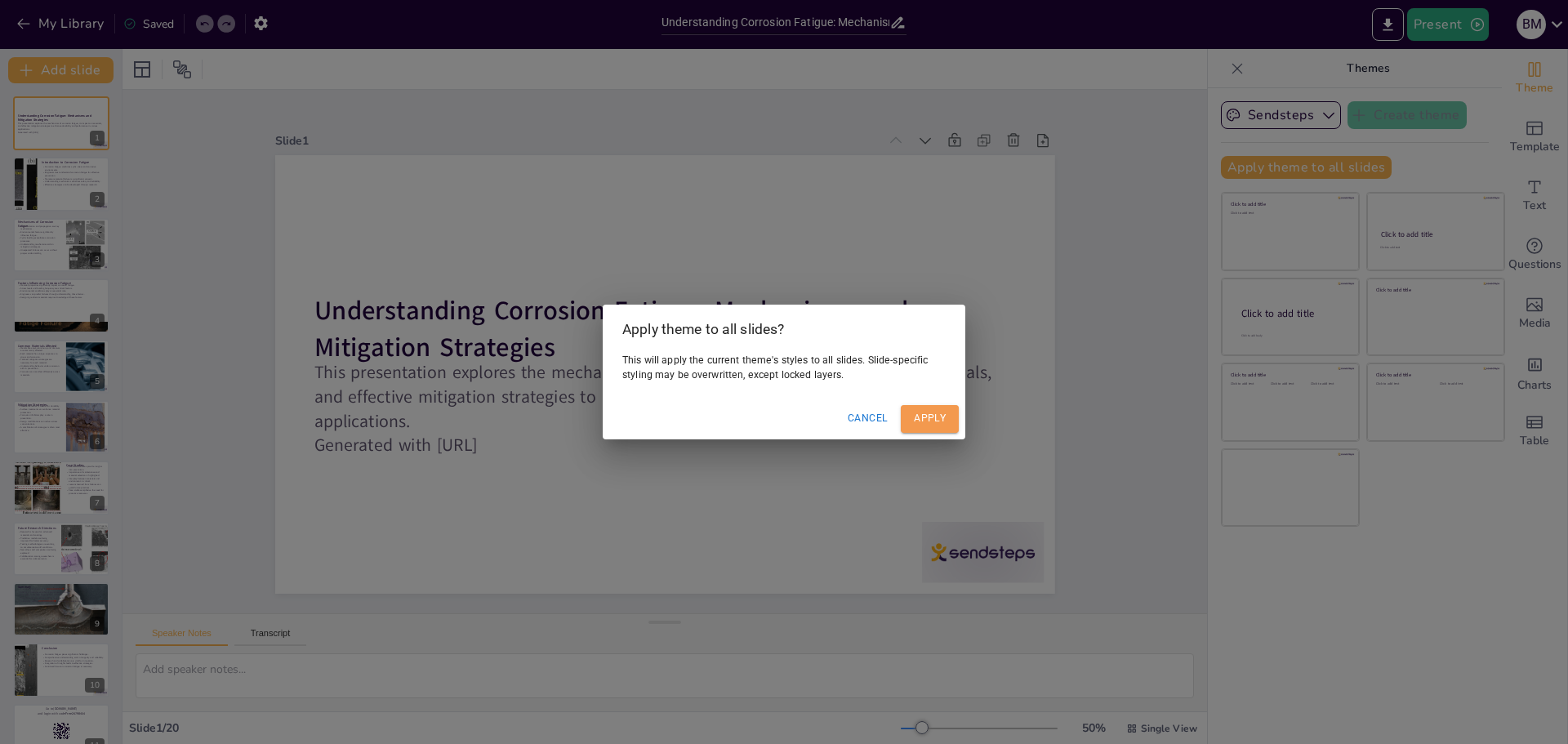
click at [936, 421] on button "Apply" at bounding box center [930, 419] width 58 height 27
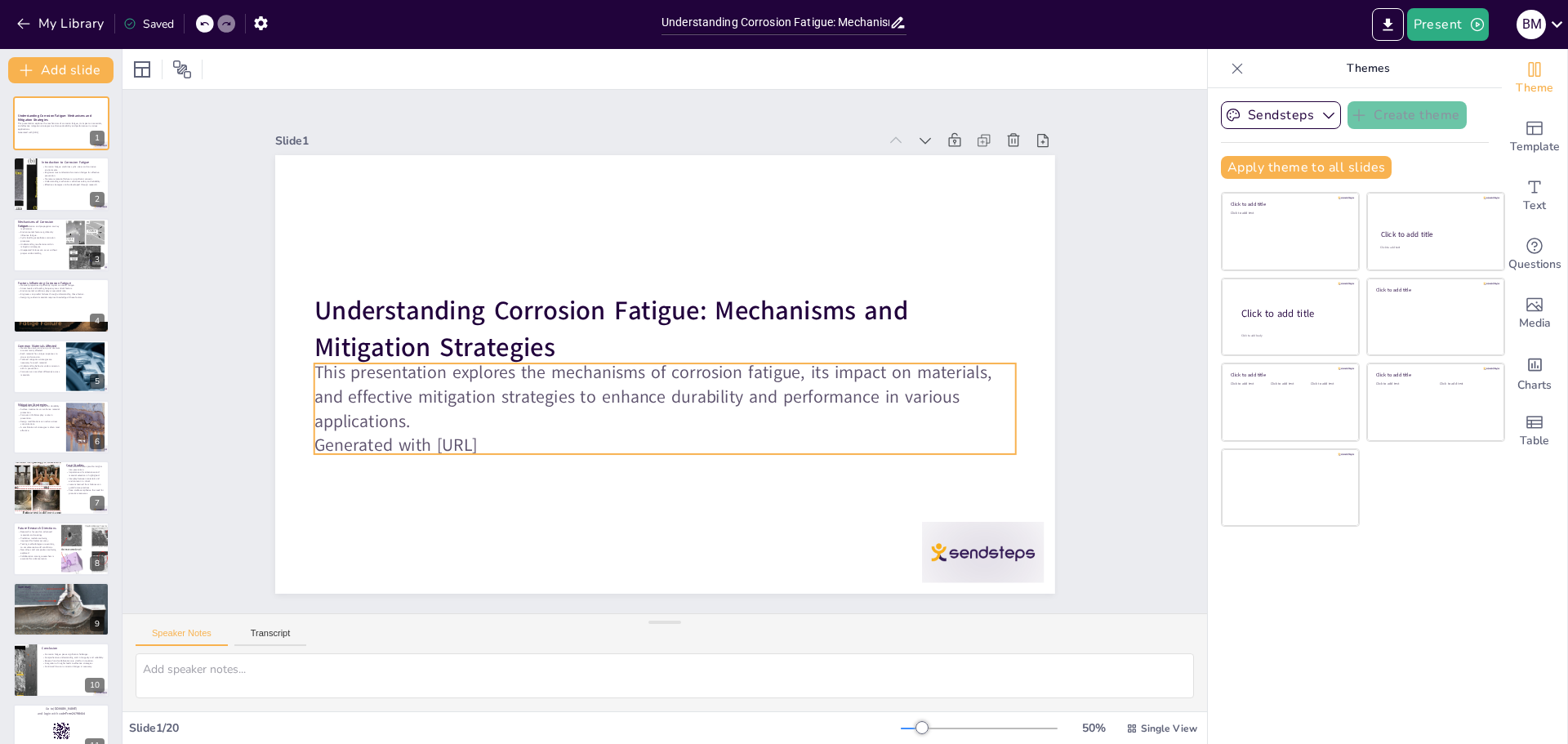
checkbox input "true"
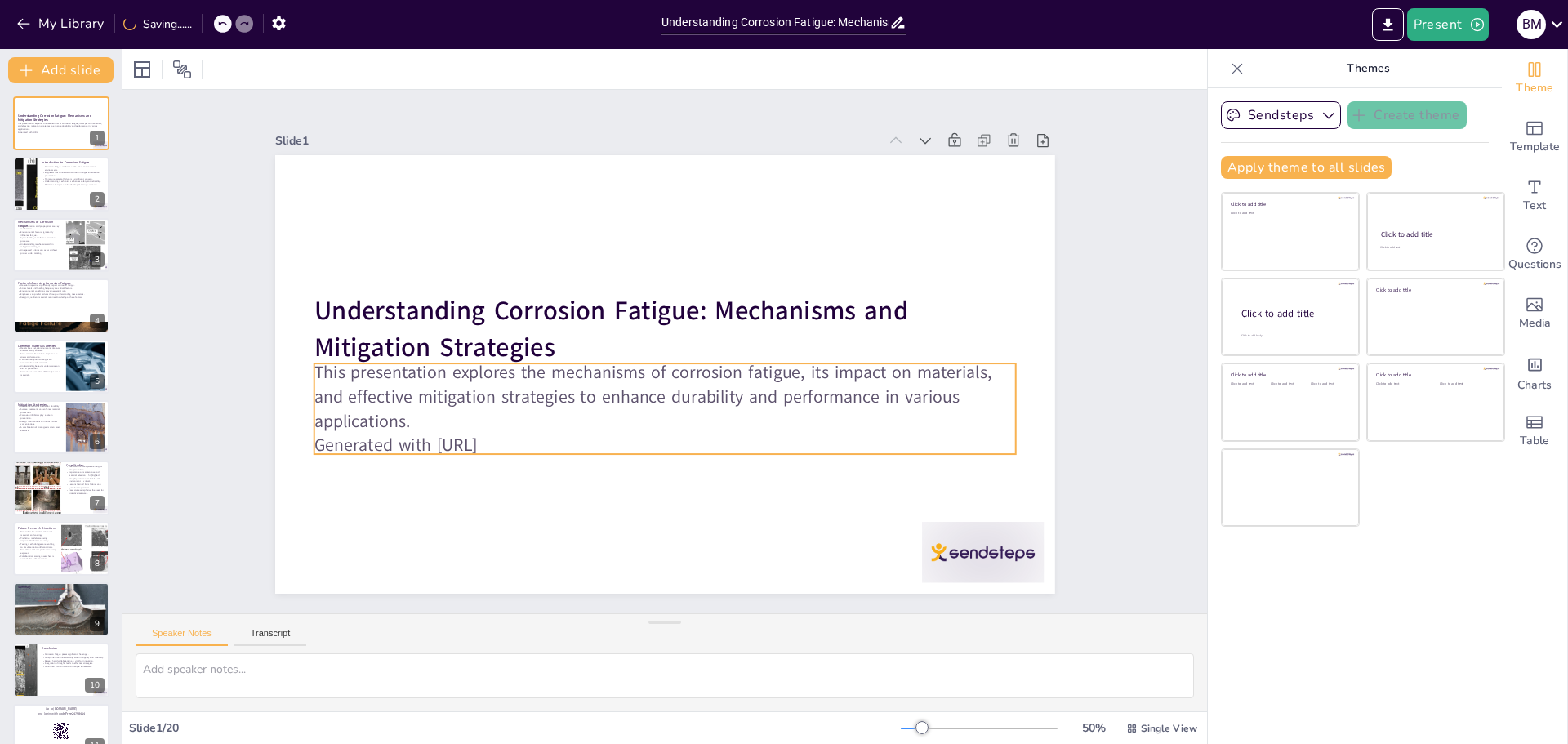
checkbox input "true"
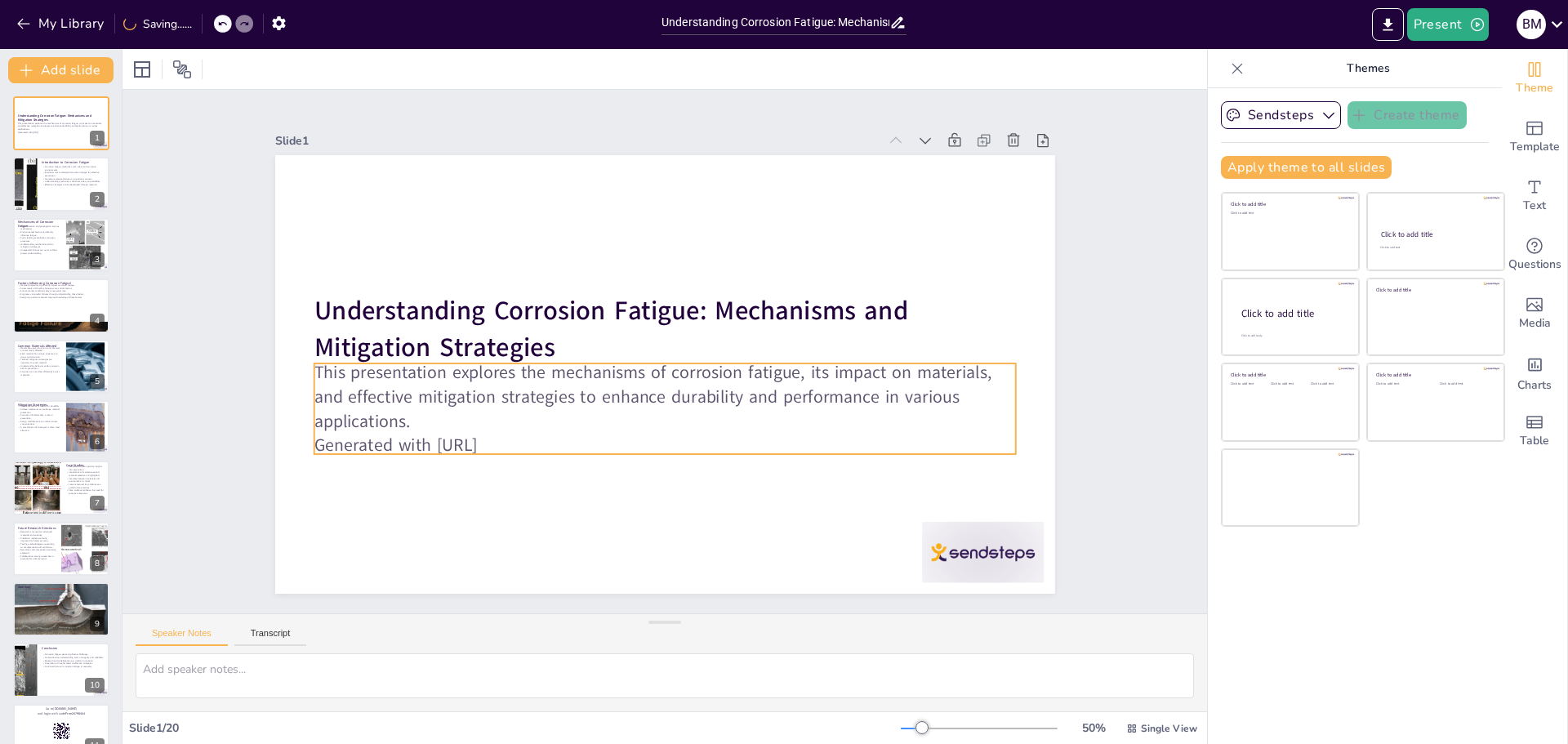
checkbox input "true"
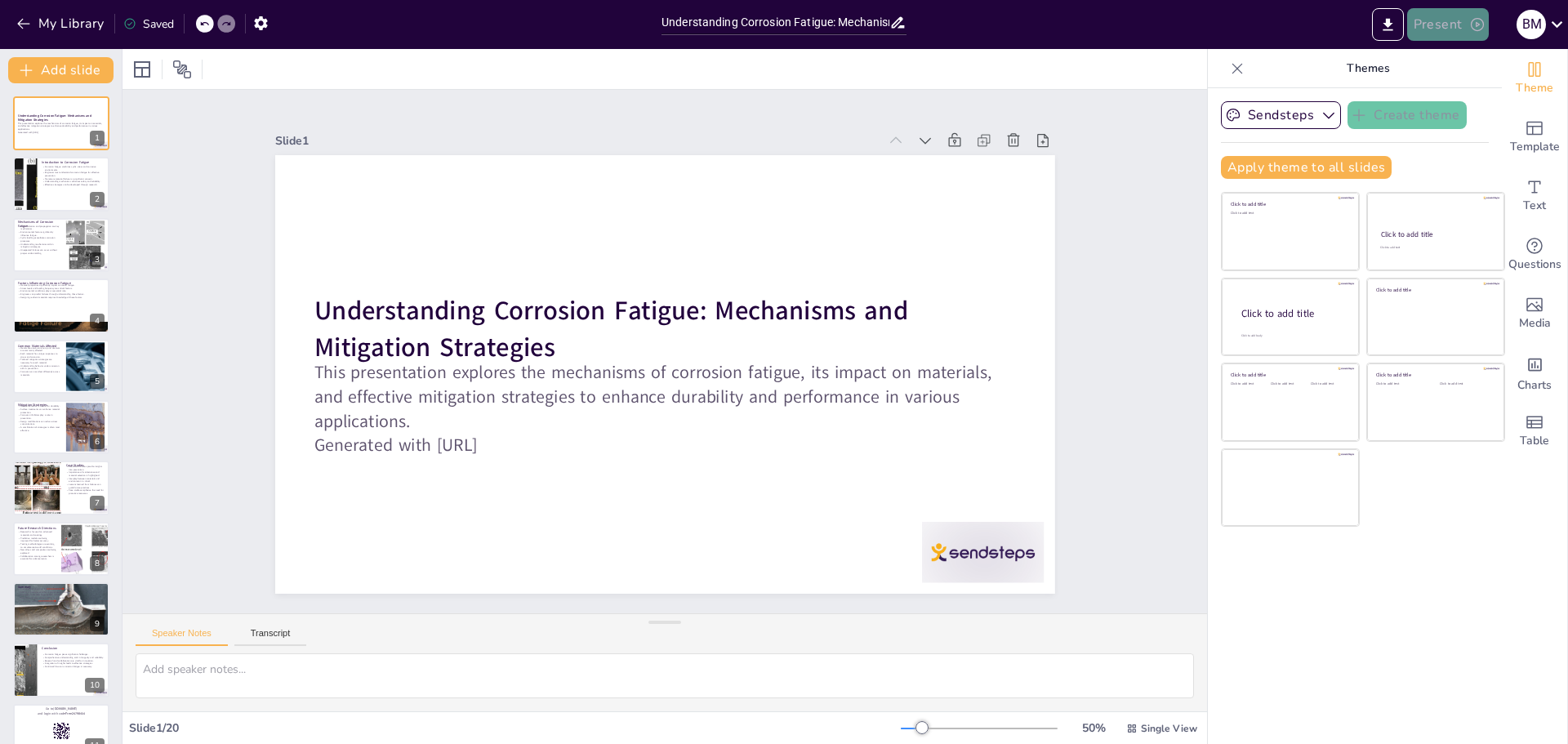
click at [1434, 19] on button "Present" at bounding box center [1448, 24] width 82 height 32
click at [1455, 99] on li "Play presentation" at bounding box center [1473, 99] width 128 height 26
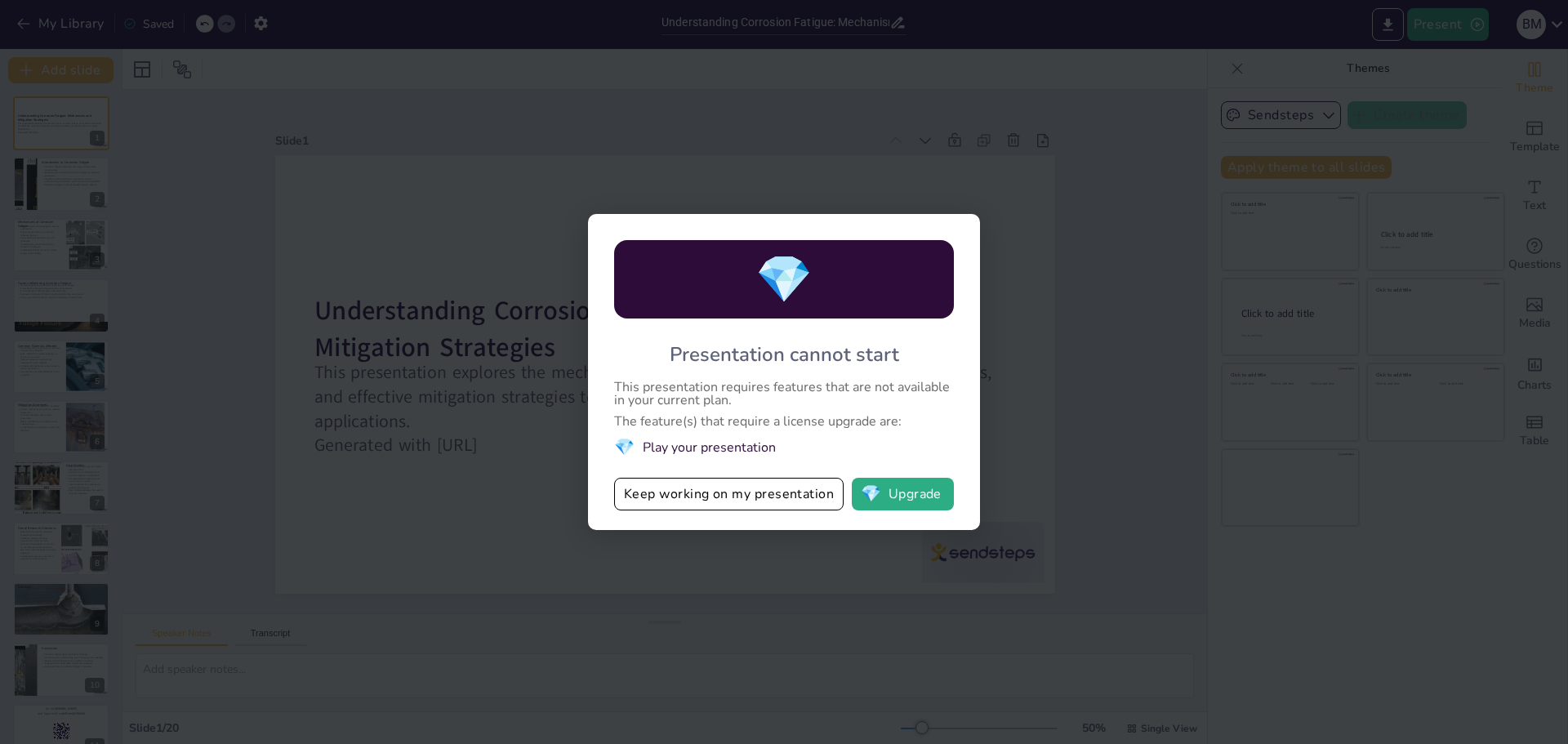
click at [739, 444] on li "💎 Play your presentation" at bounding box center [784, 447] width 340 height 22
click at [761, 491] on button "Keep working on my presentation" at bounding box center [729, 494] width 230 height 32
checkbox input "true"
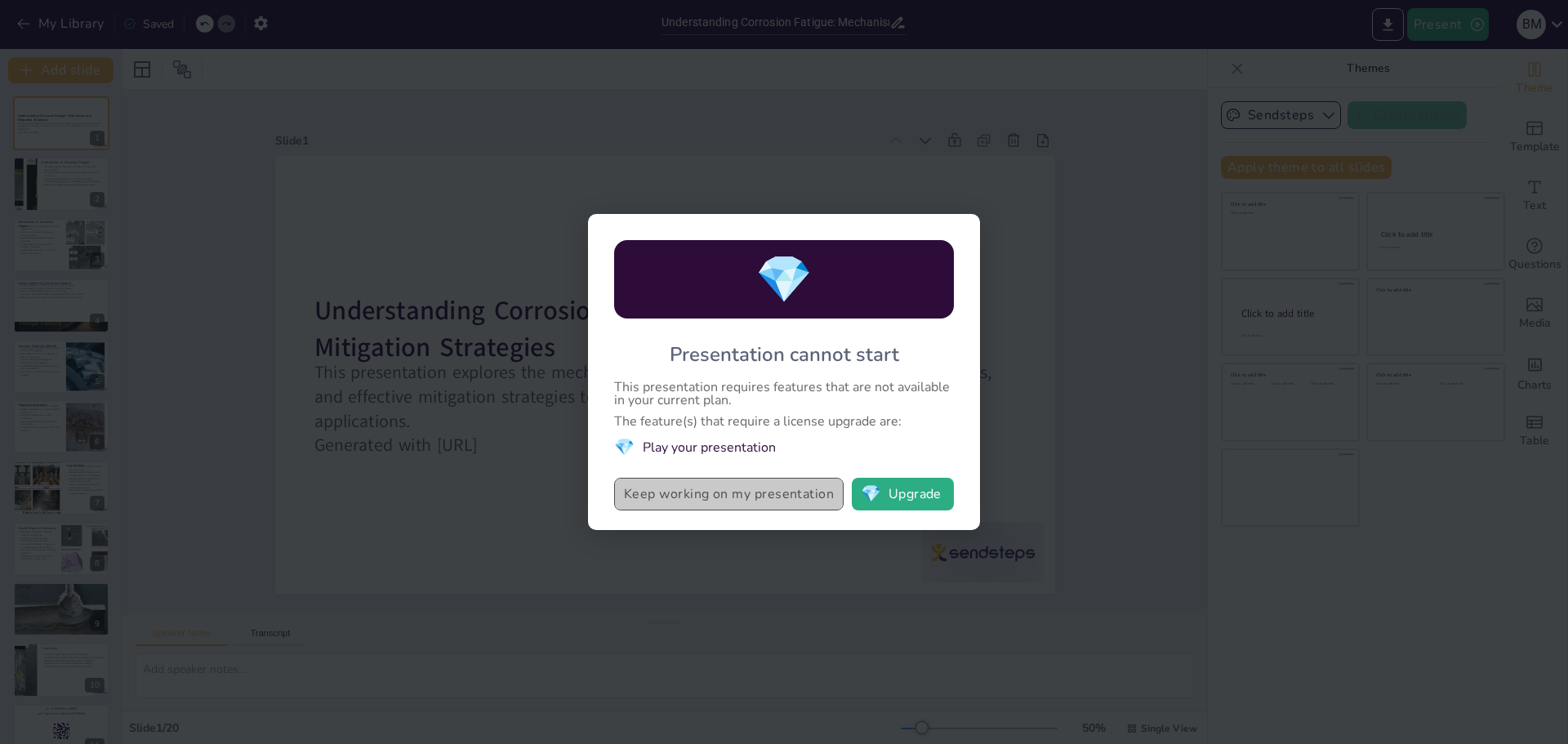
checkbox input "true"
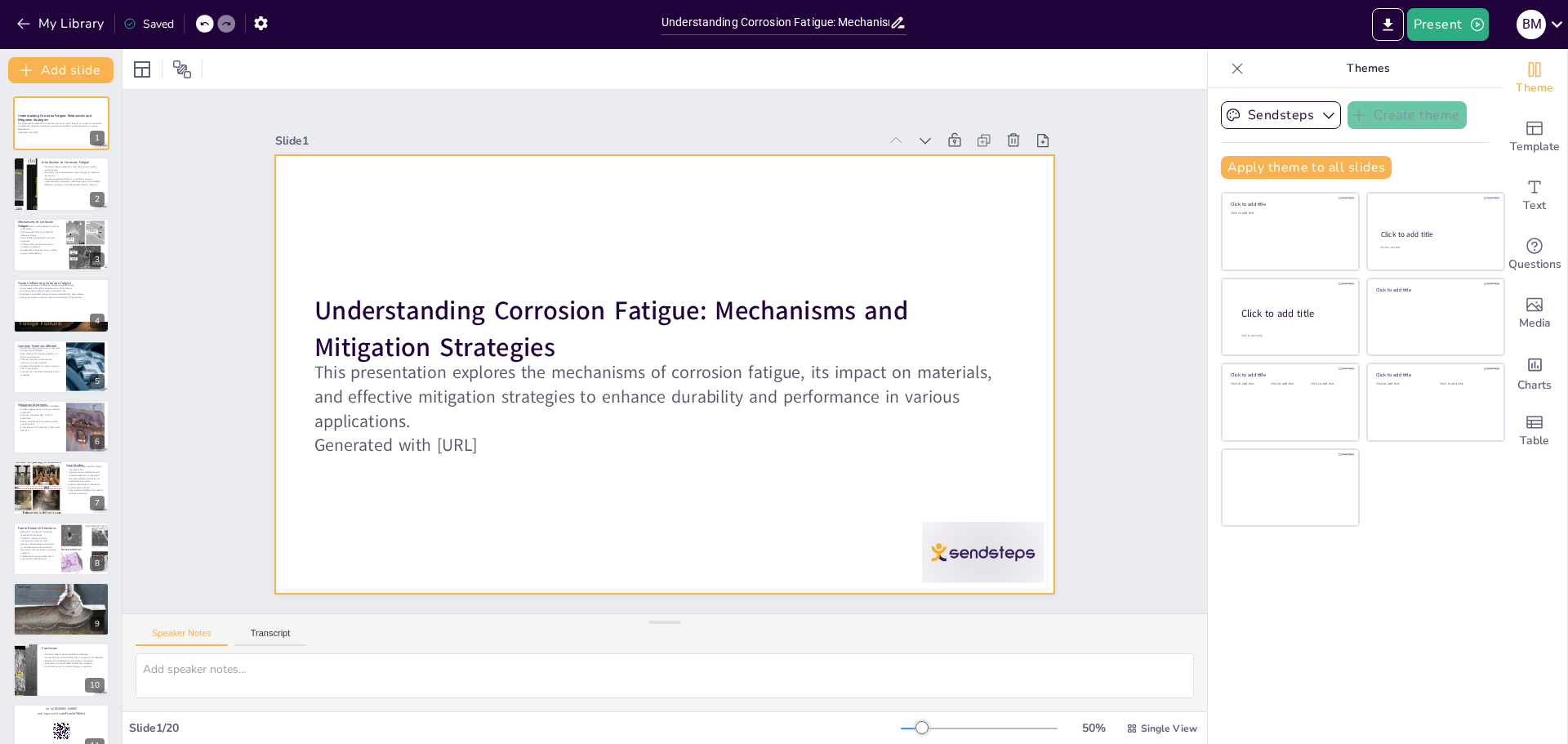
type textarea "Corrosion fatigue arises from the interaction of mechanical stress and corrosiv…"
checkbox input "true"
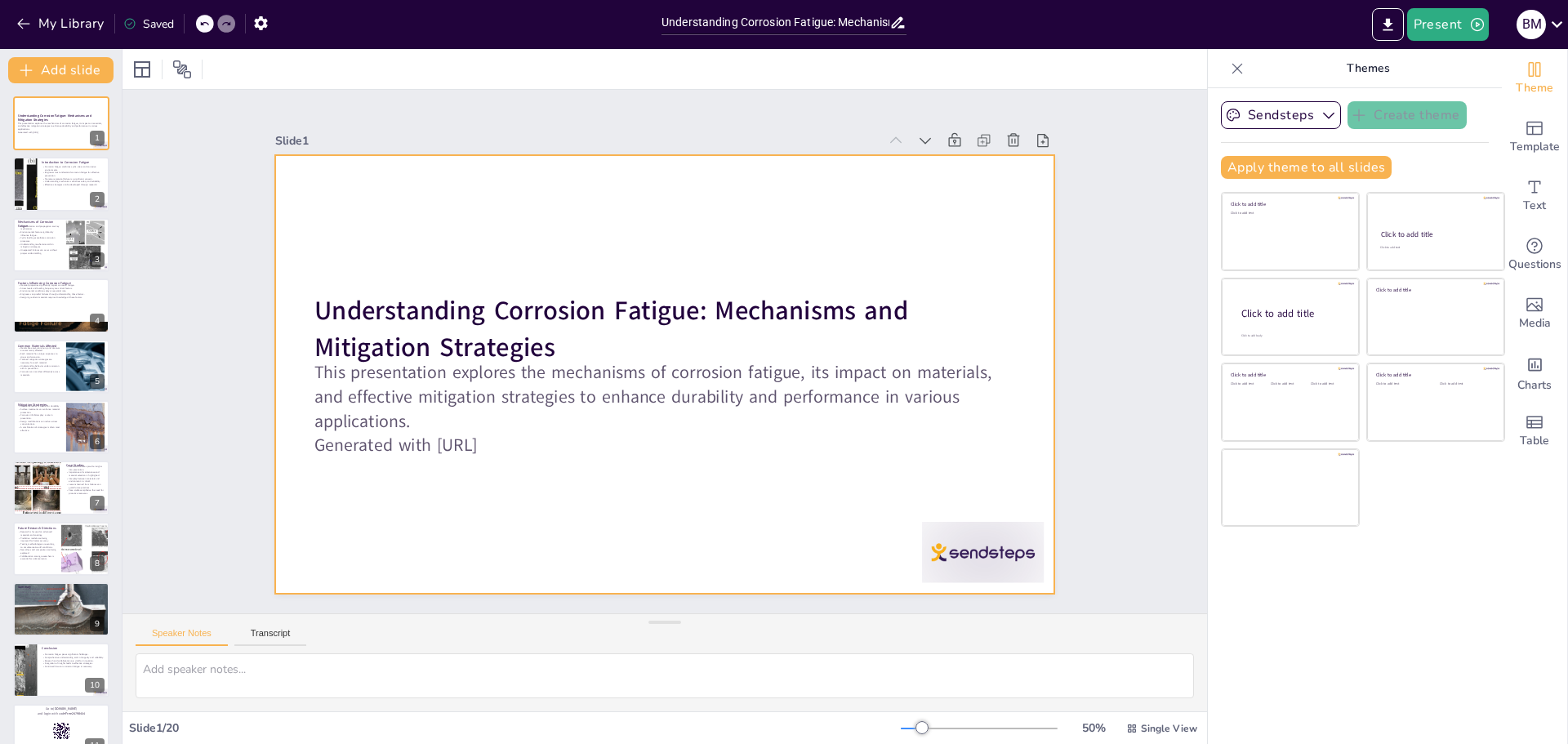
checkbox input "true"
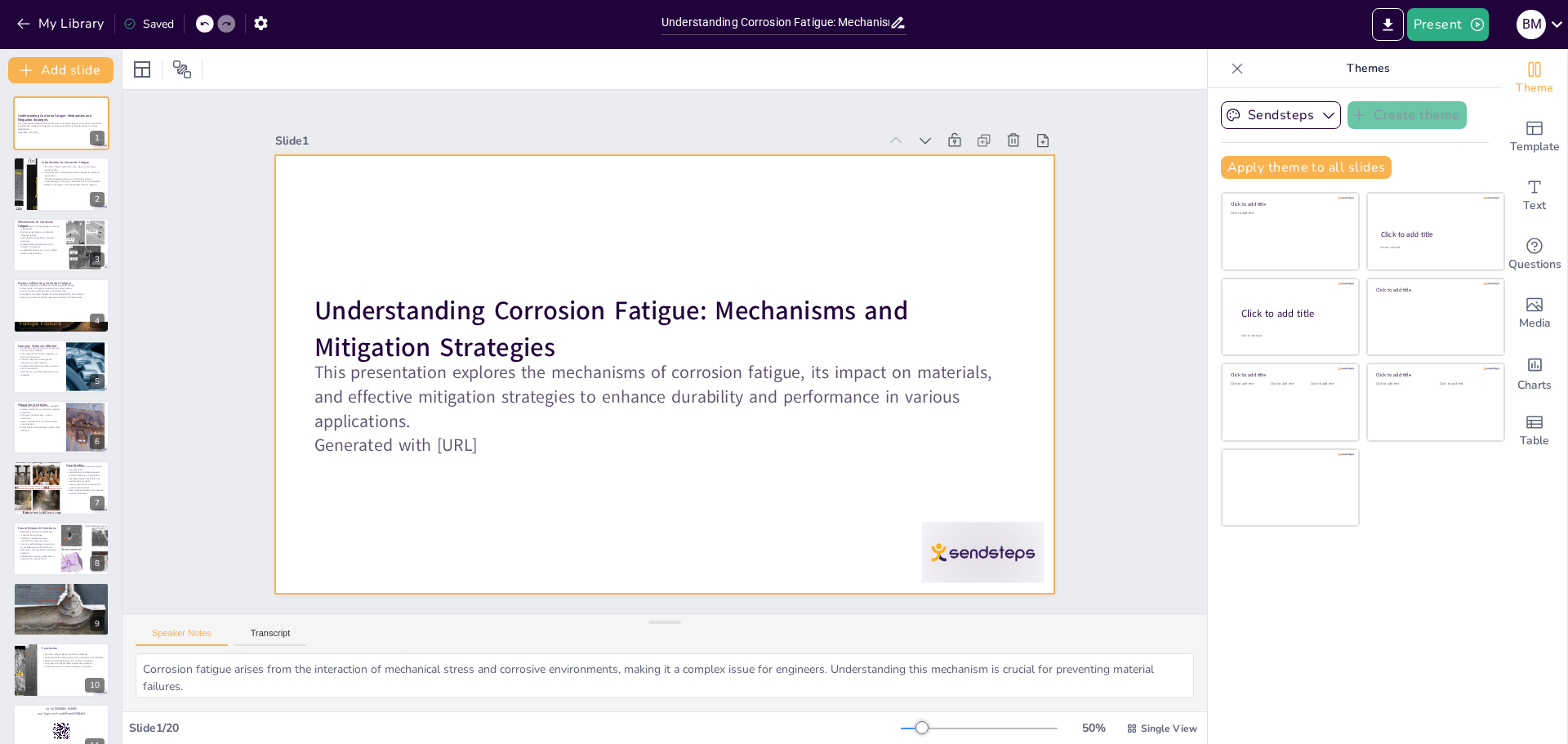
checkbox input "true"
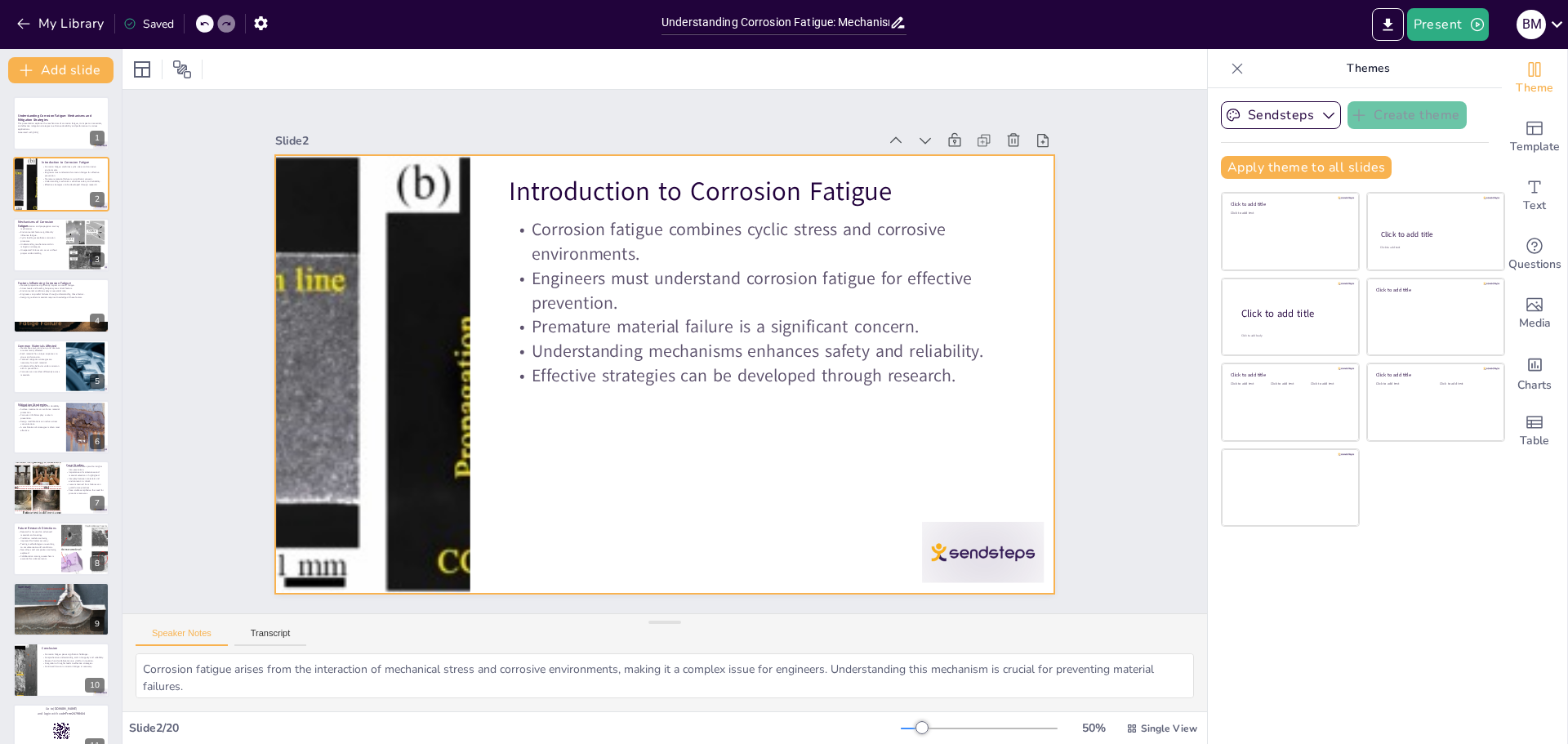
type textarea "The formation and growth of cracks are central to understanding corrosion fatig…"
checkbox input "true"
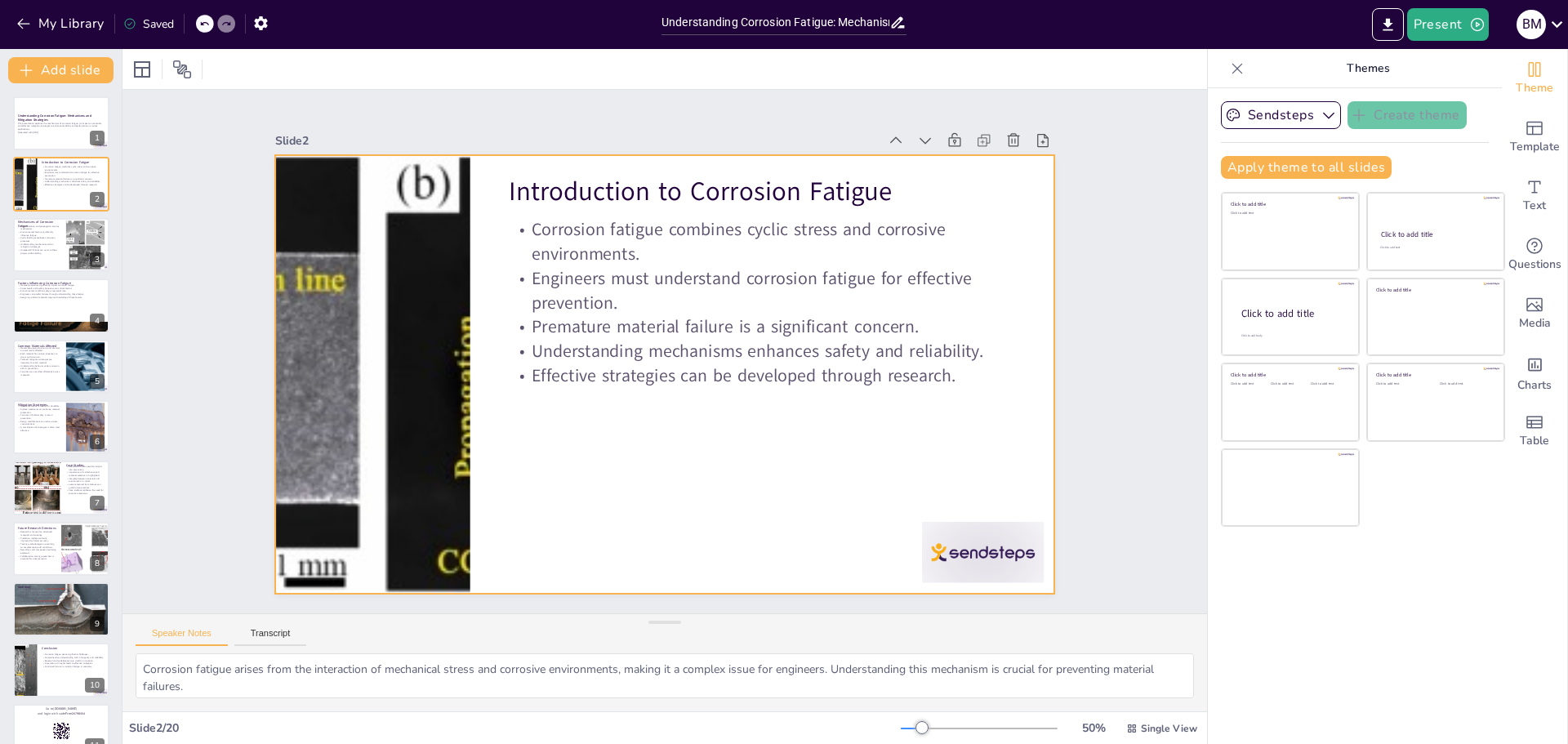
checkbox input "true"
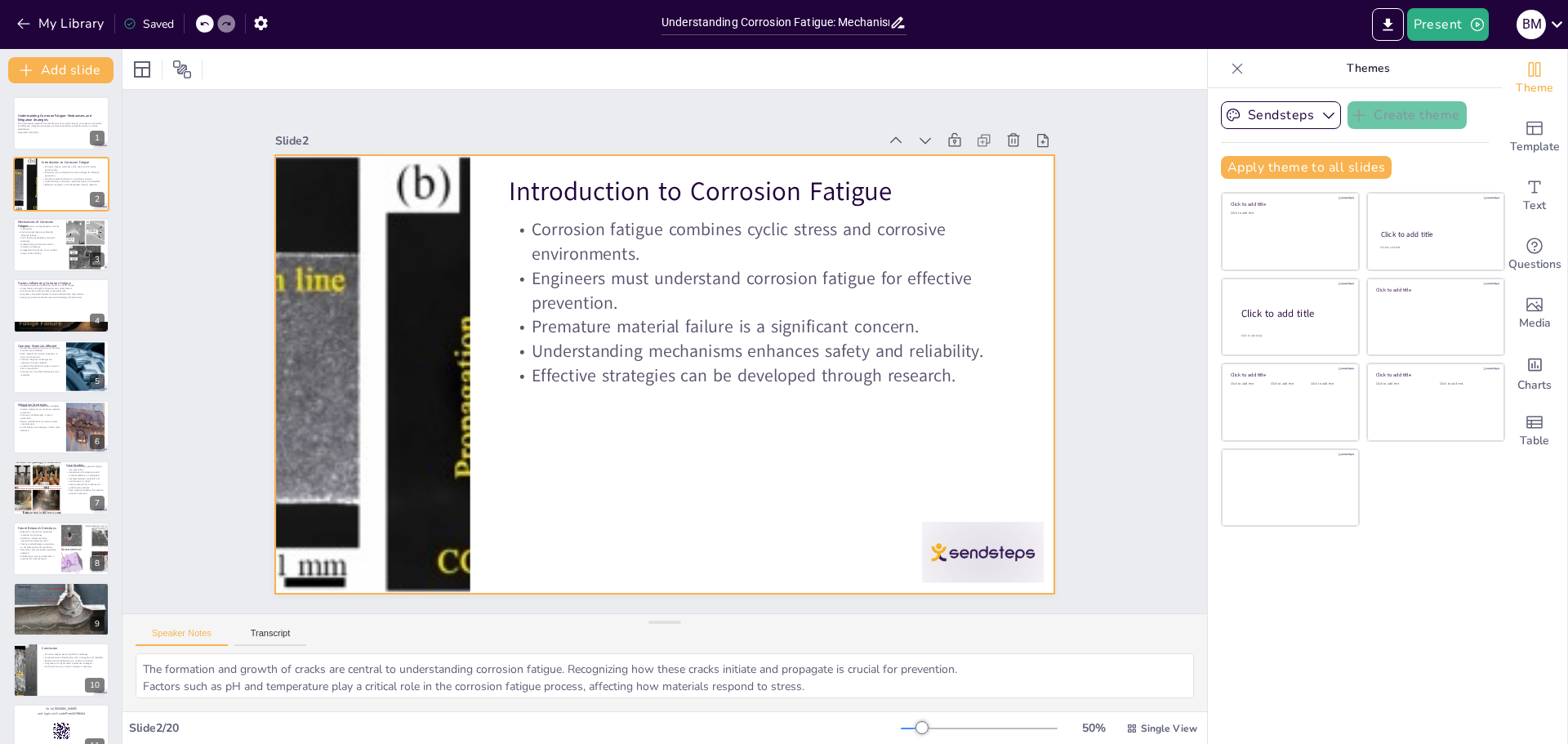
checkbox input "true"
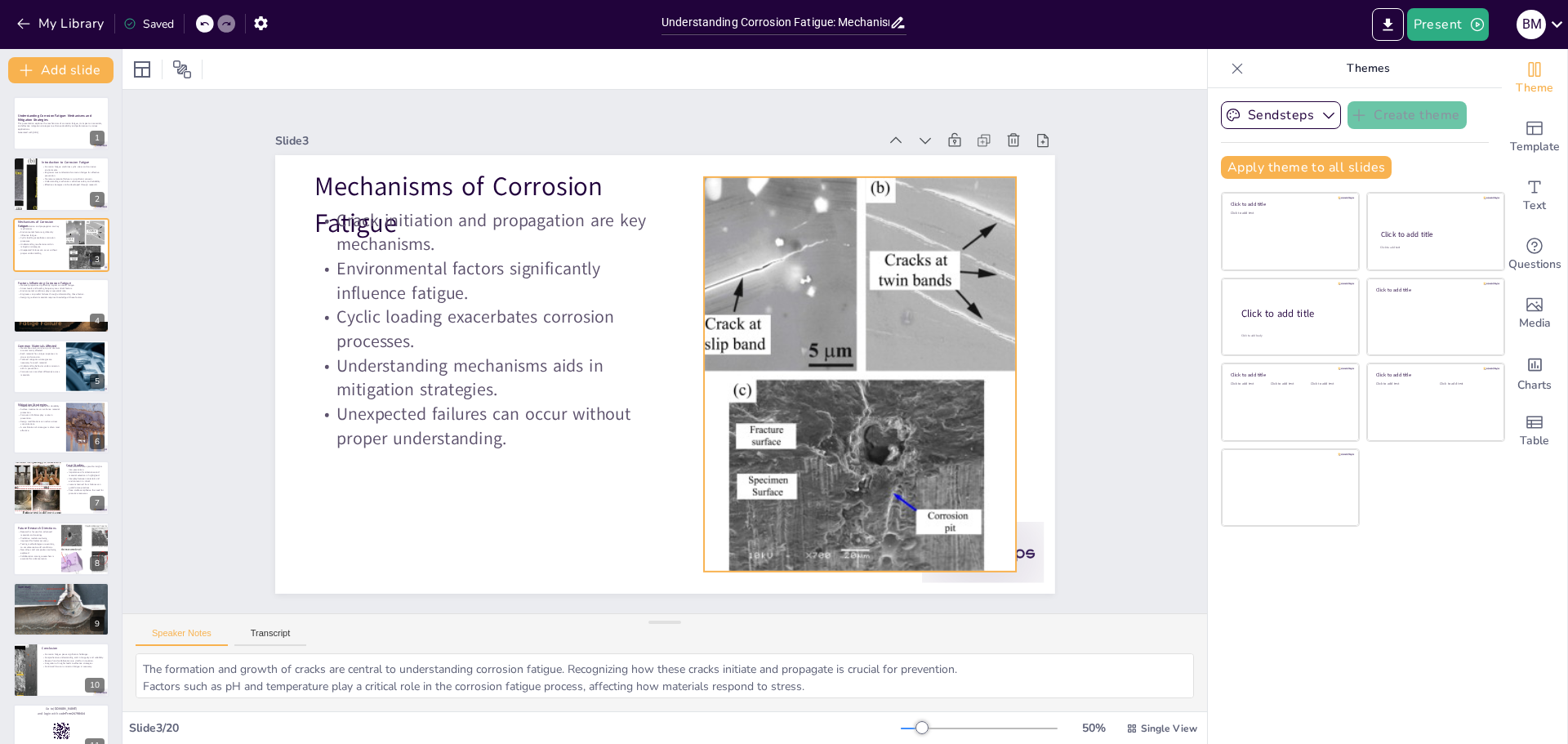
checkbox input "true"
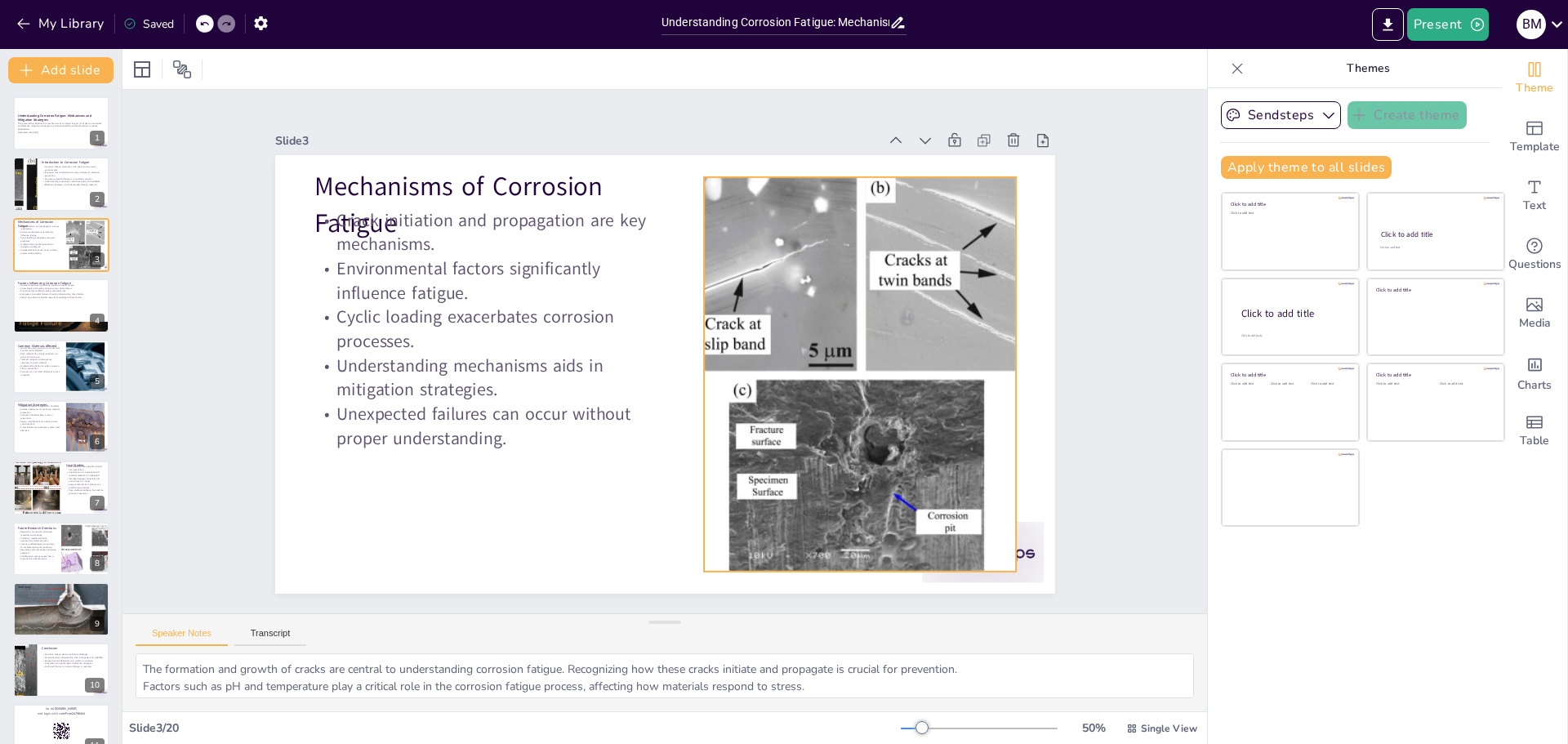
type textarea "The inherent properties of materials, including strength and ductility, determi…"
checkbox input "true"
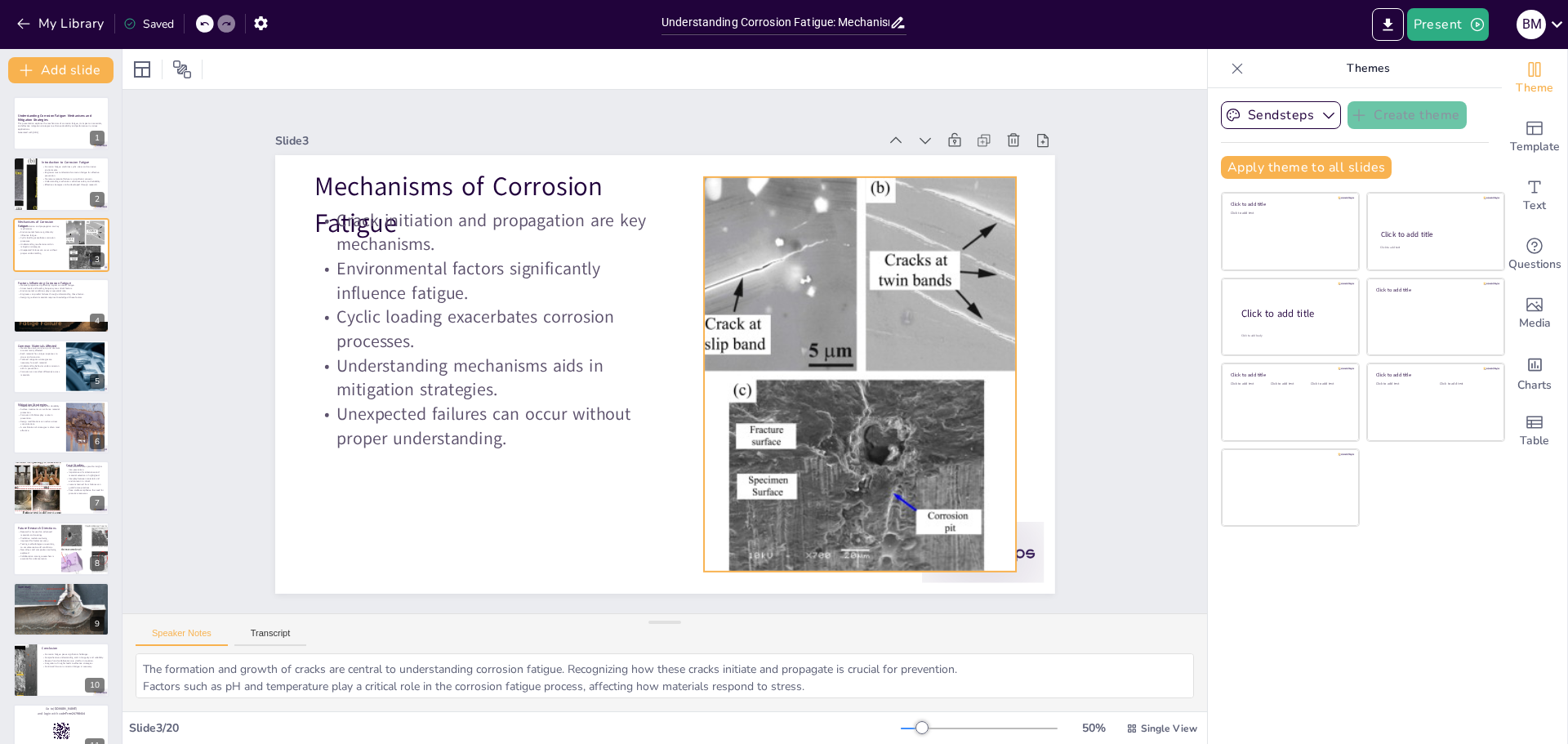
checkbox input "true"
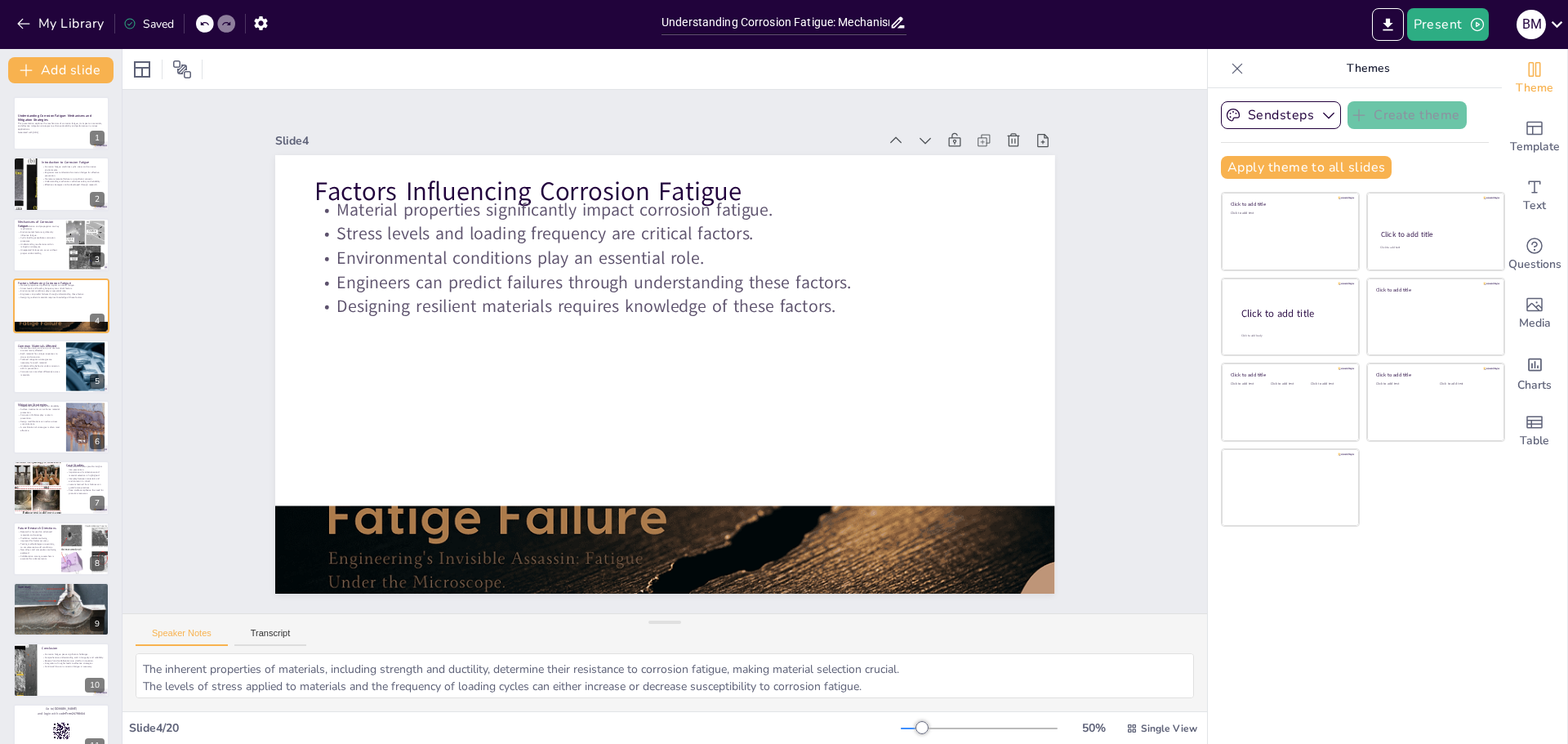
checkbox input "true"
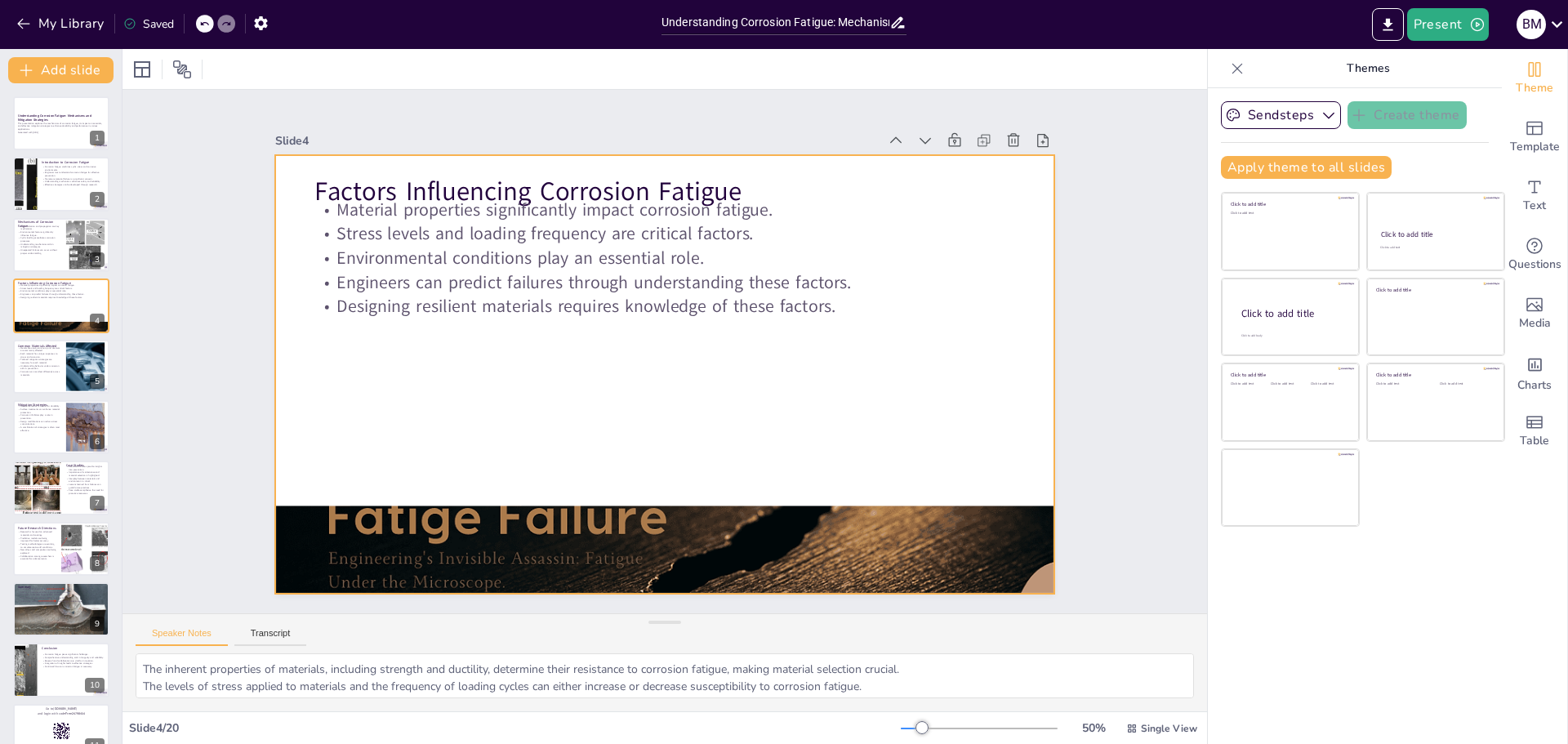
checkbox input "true"
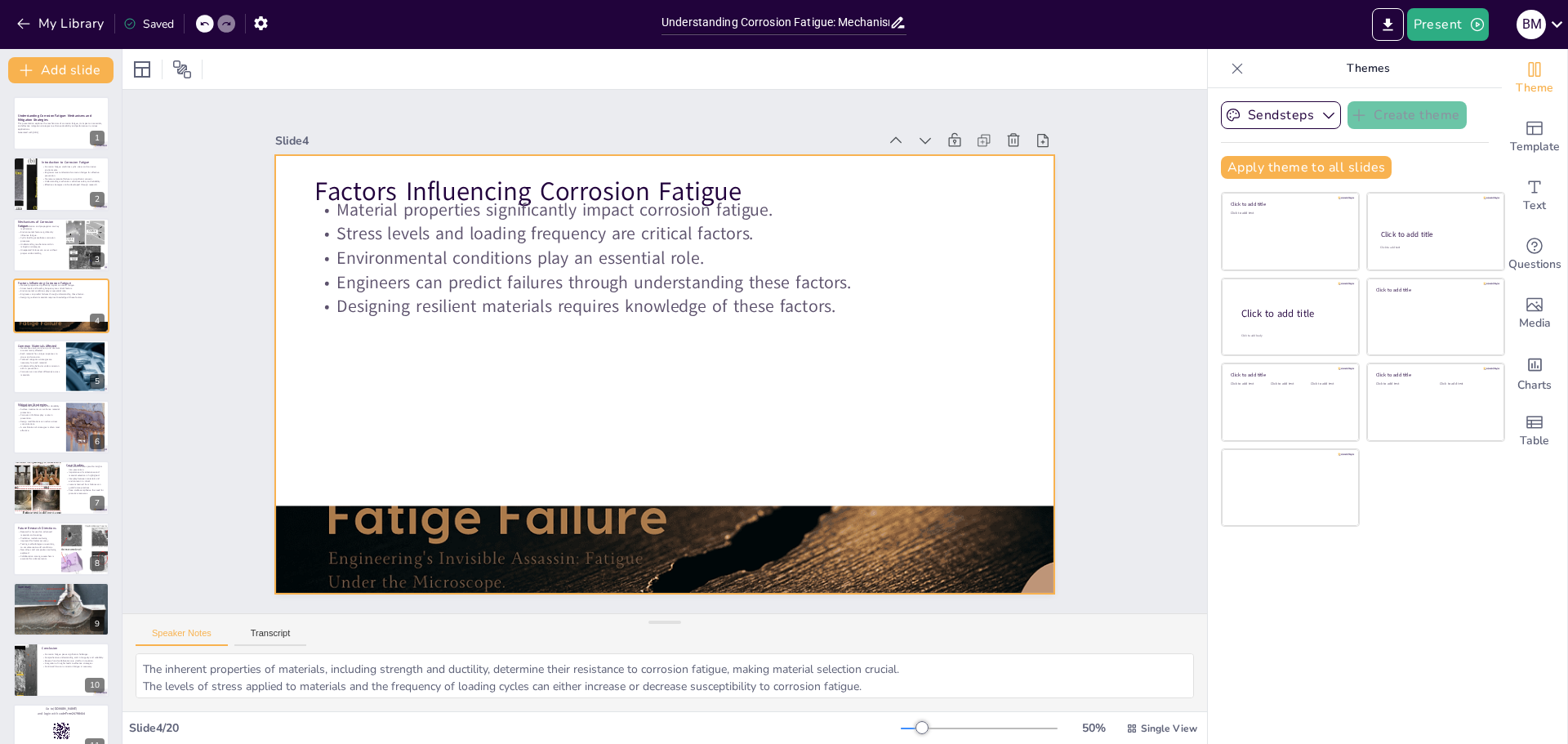
type textarea "Steel, aluminum, and titanium are widely used in engineering, and their suscept…"
checkbox input "true"
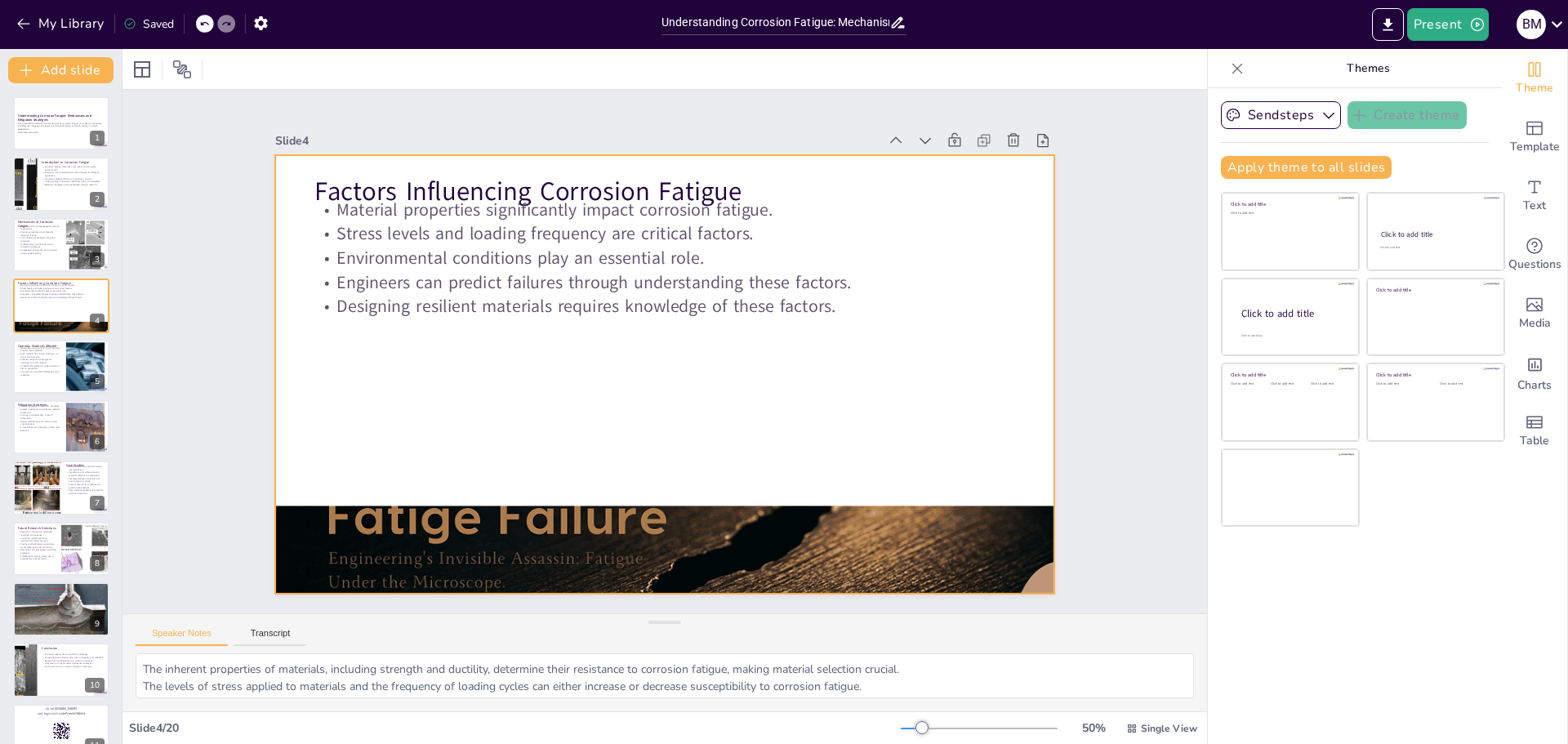
checkbox input "true"
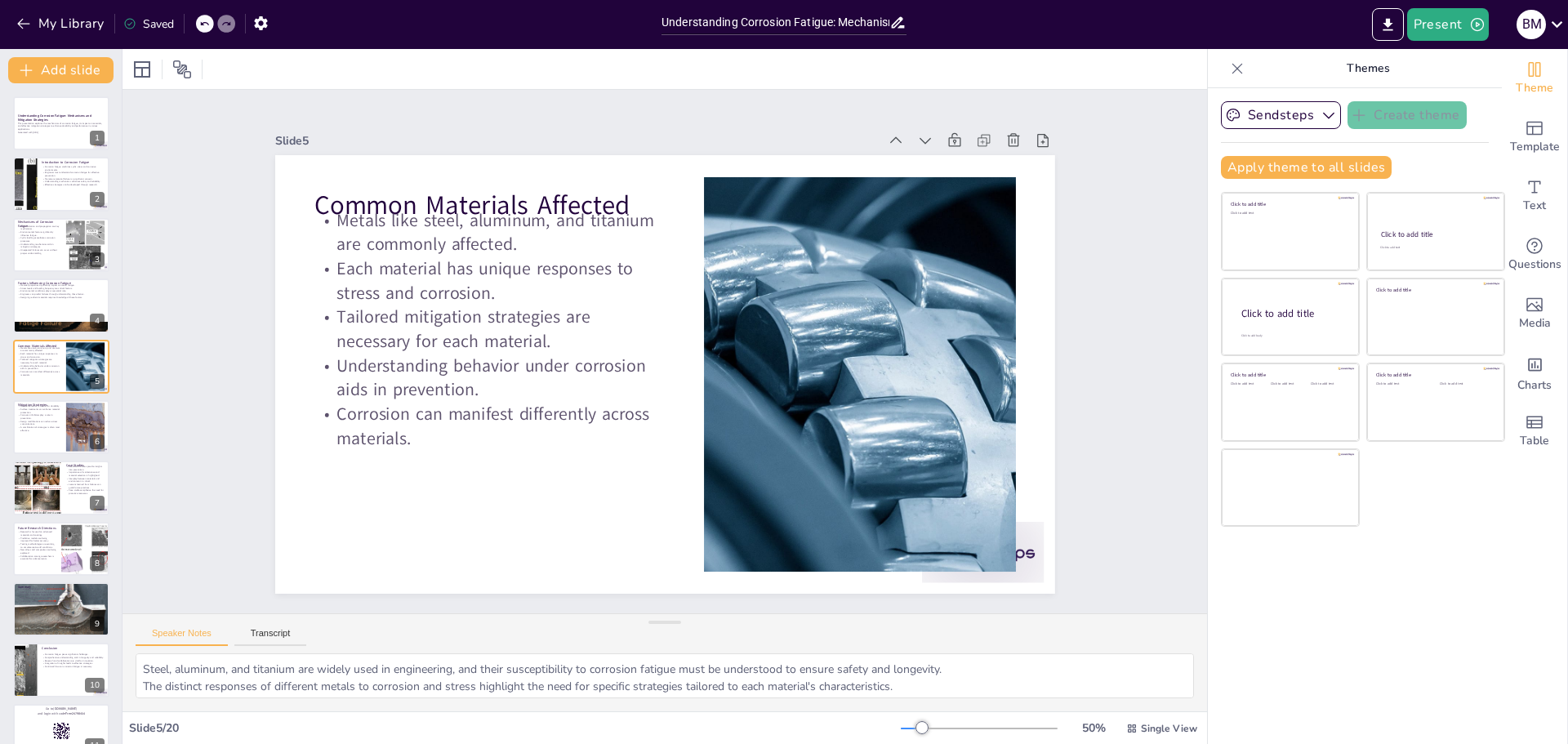
checkbox input "true"
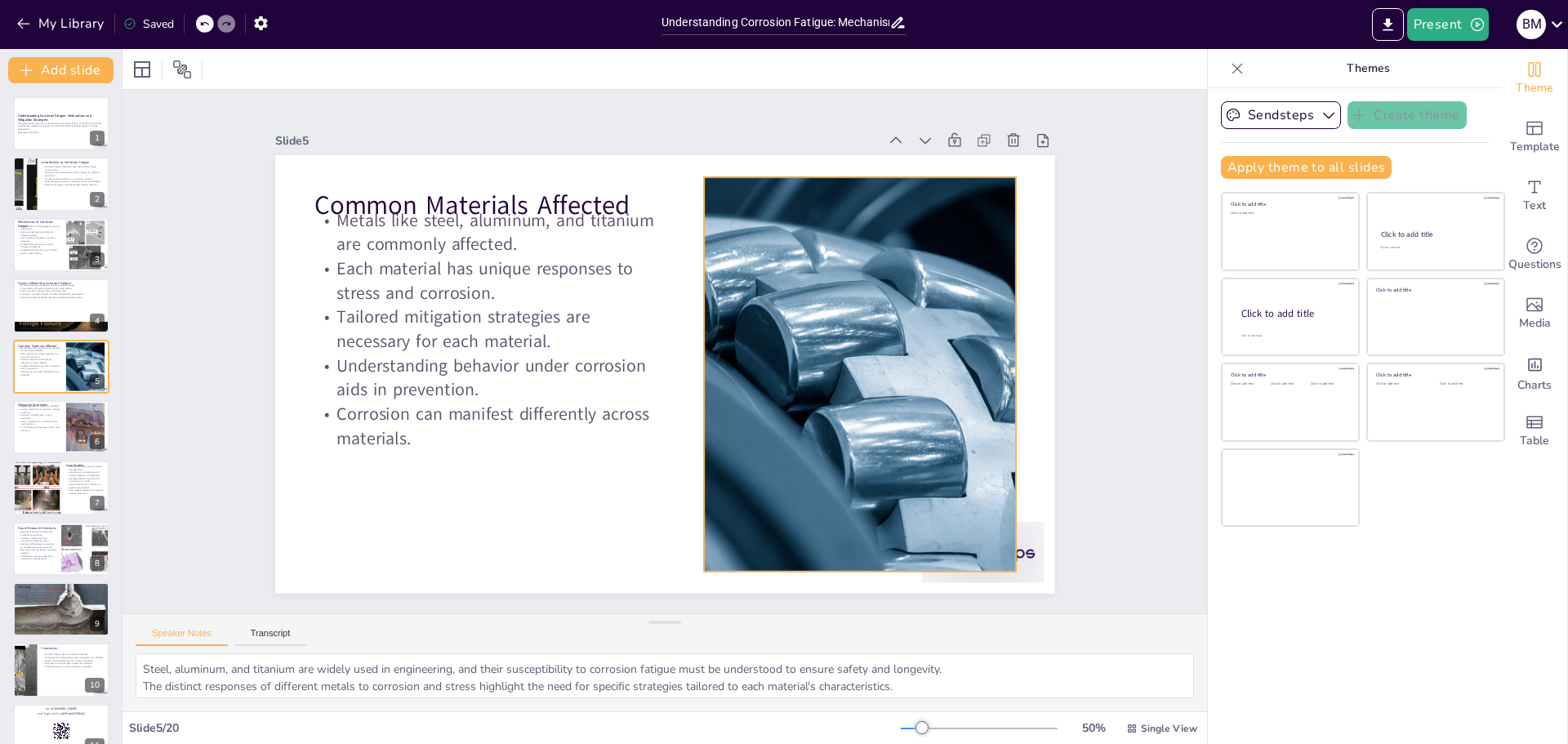
checkbox input "true"
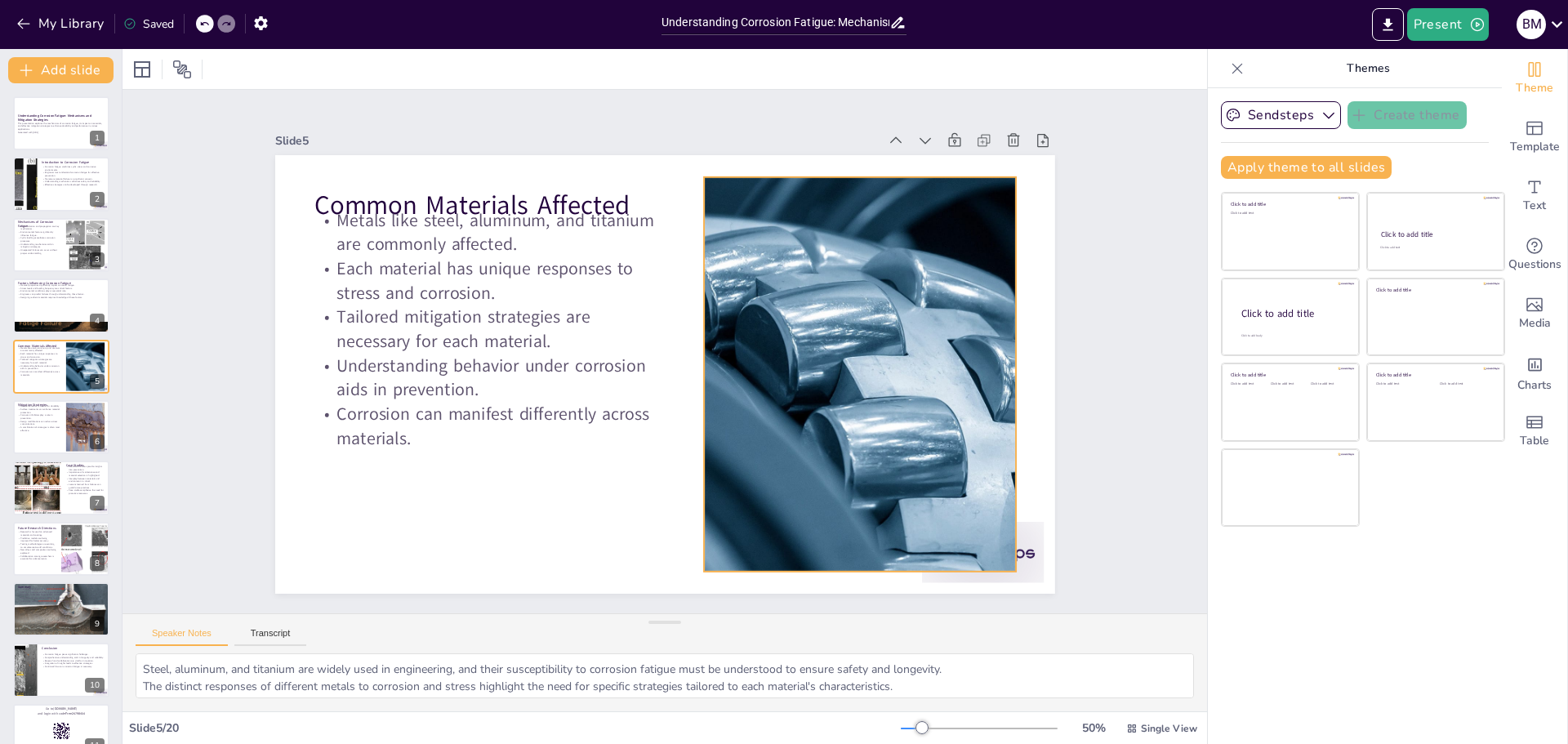
type textarea "Choosing the right materials is fundamental in preventing corrosion fatigue and…"
checkbox input "true"
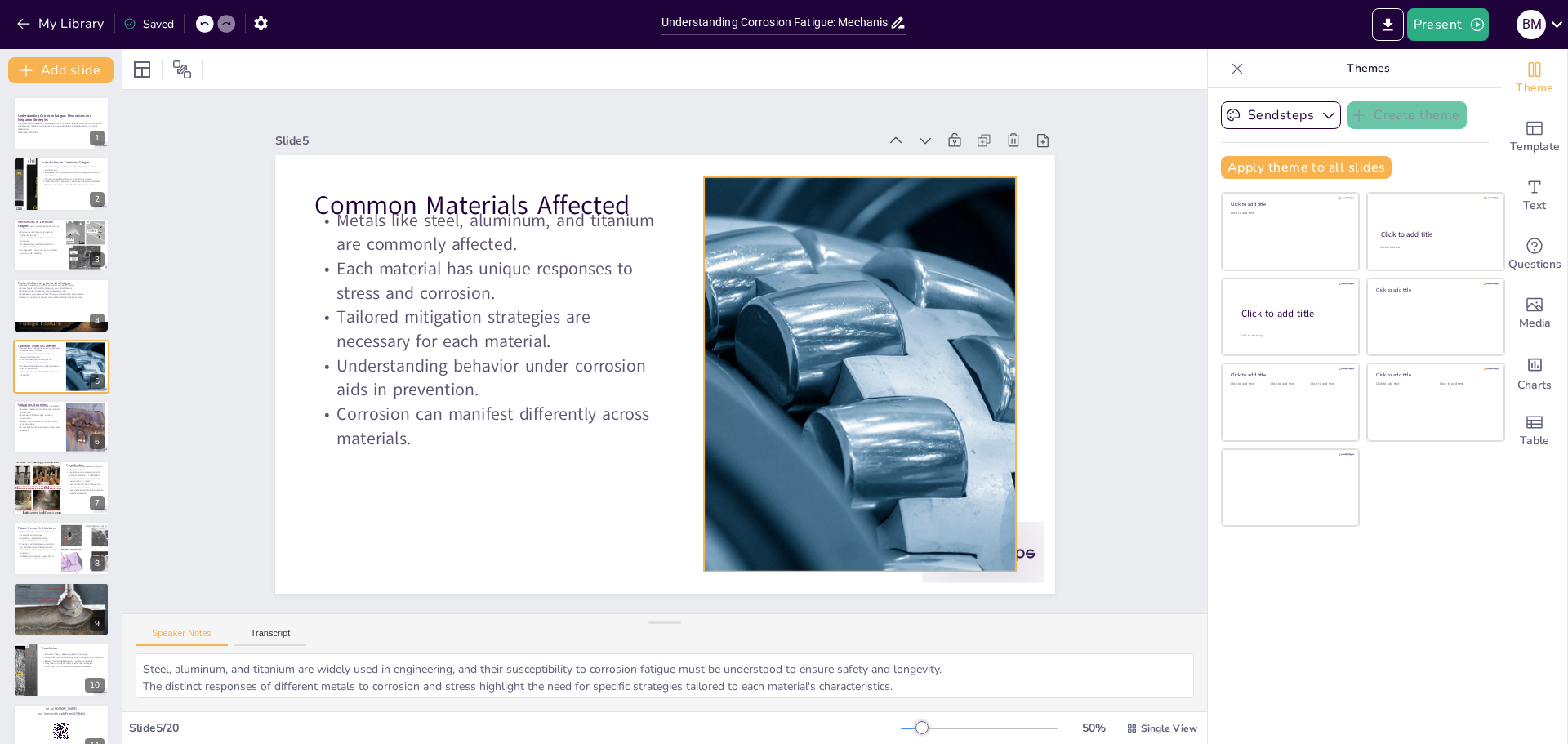
checkbox input "true"
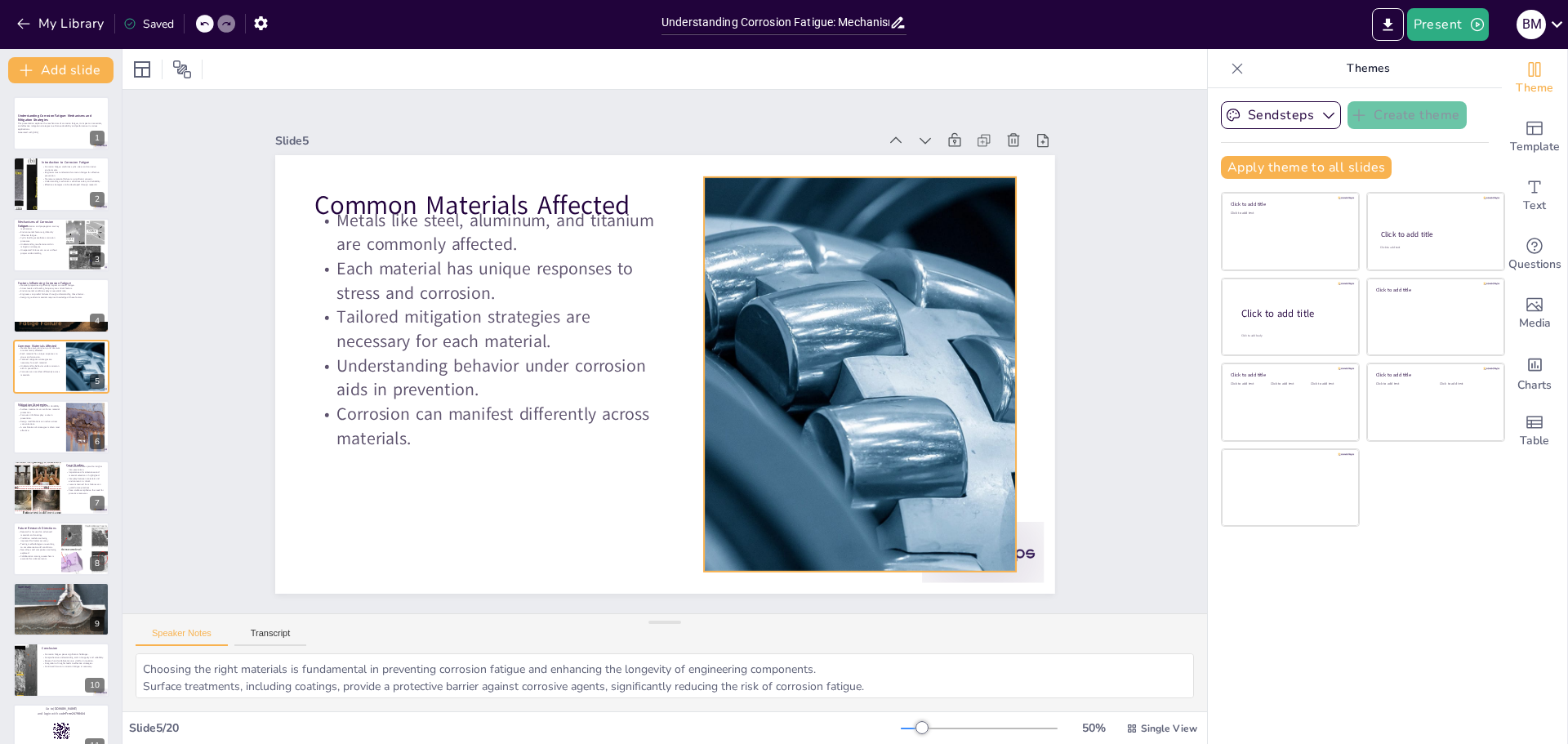
checkbox input "true"
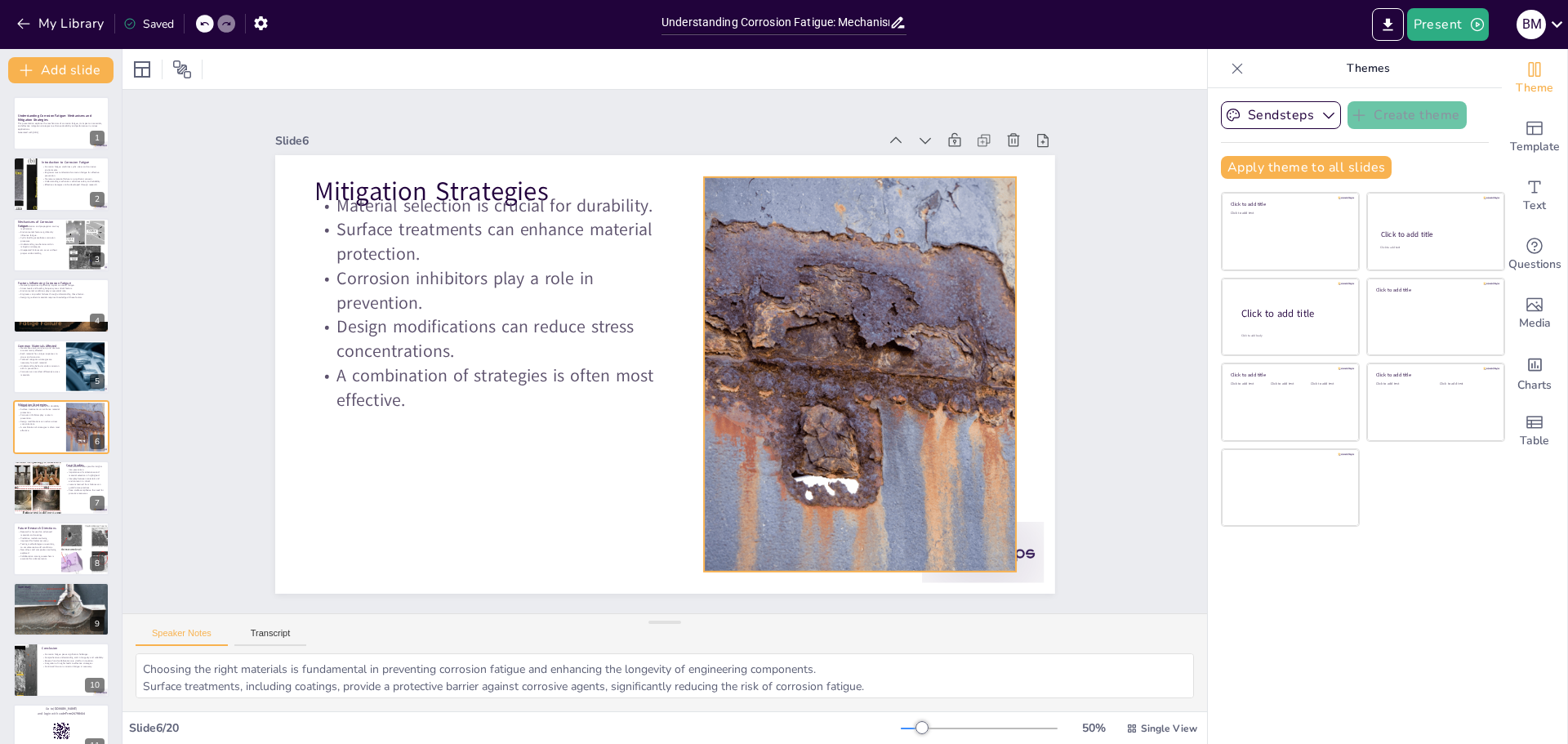
checkbox input "true"
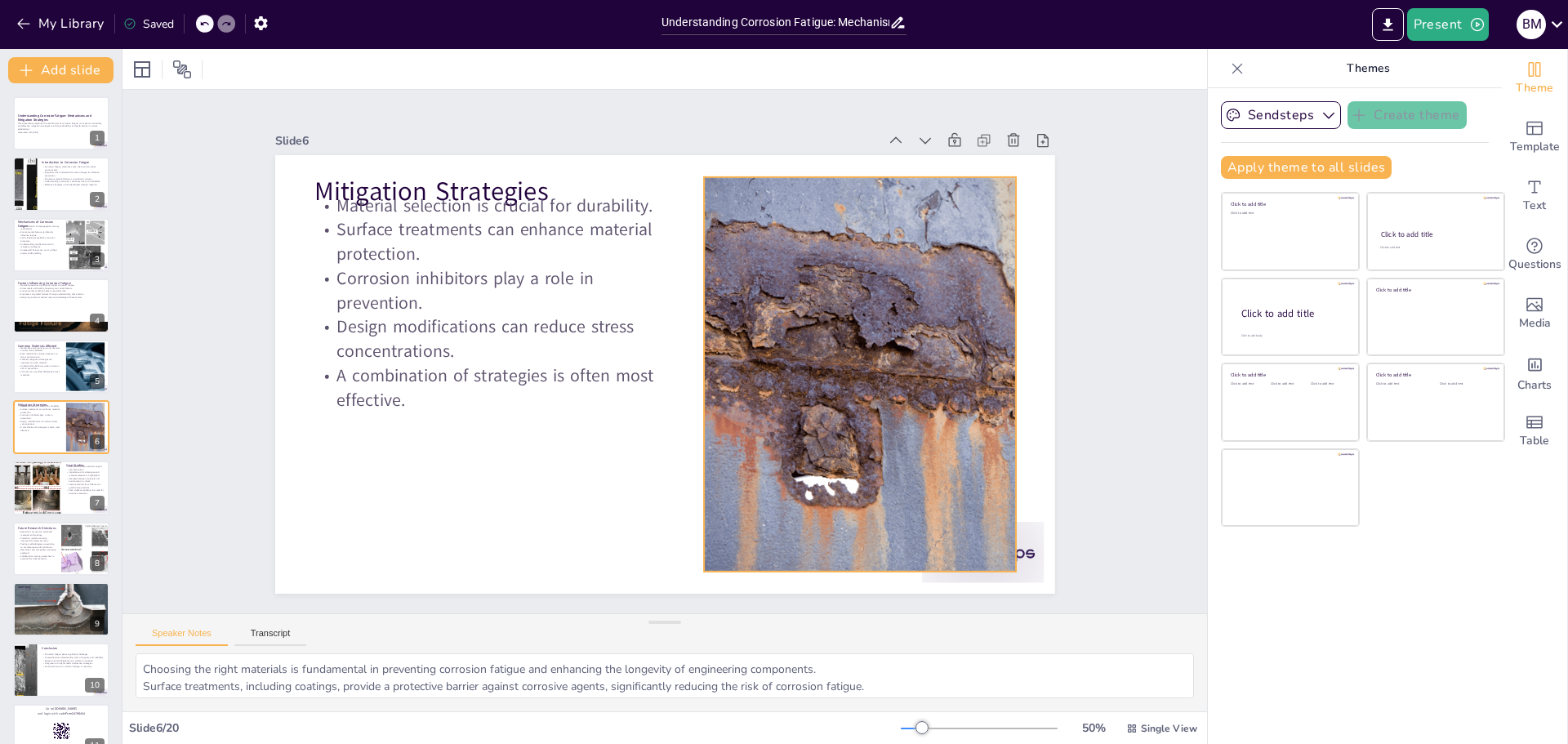
type textarea "Case studies serve as vital learning tools, providing insights that can inform …"
checkbox input "true"
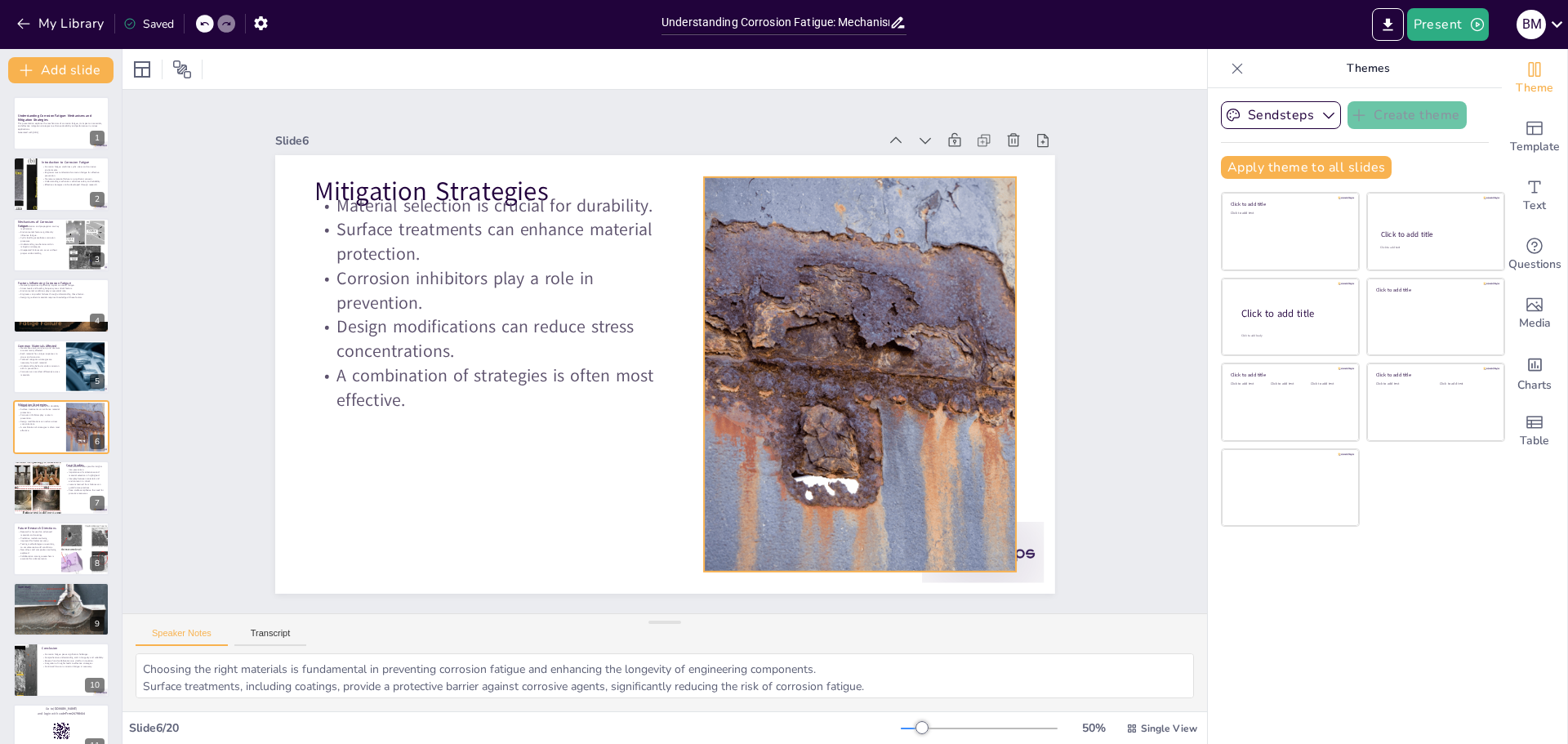
checkbox input "true"
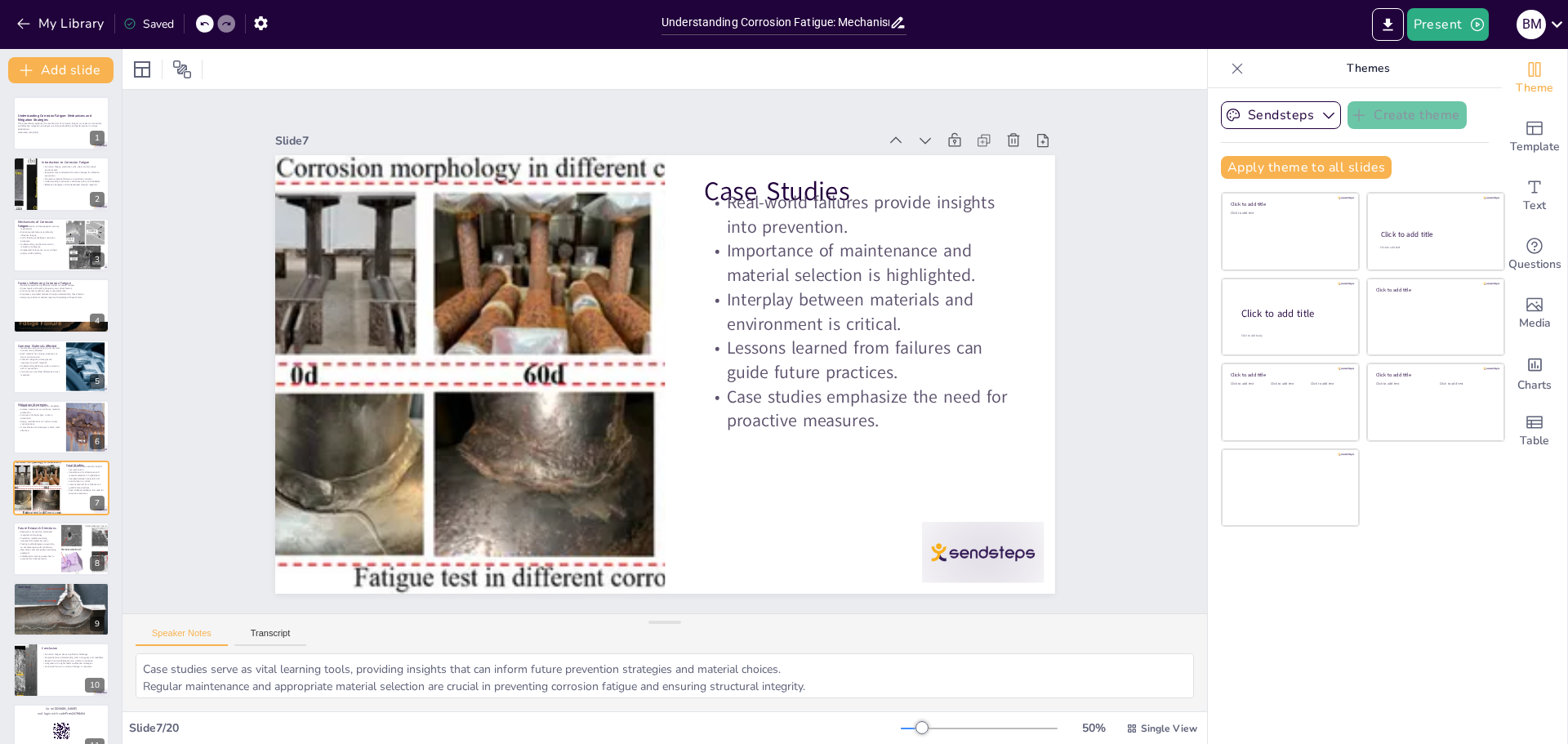
checkbox input "true"
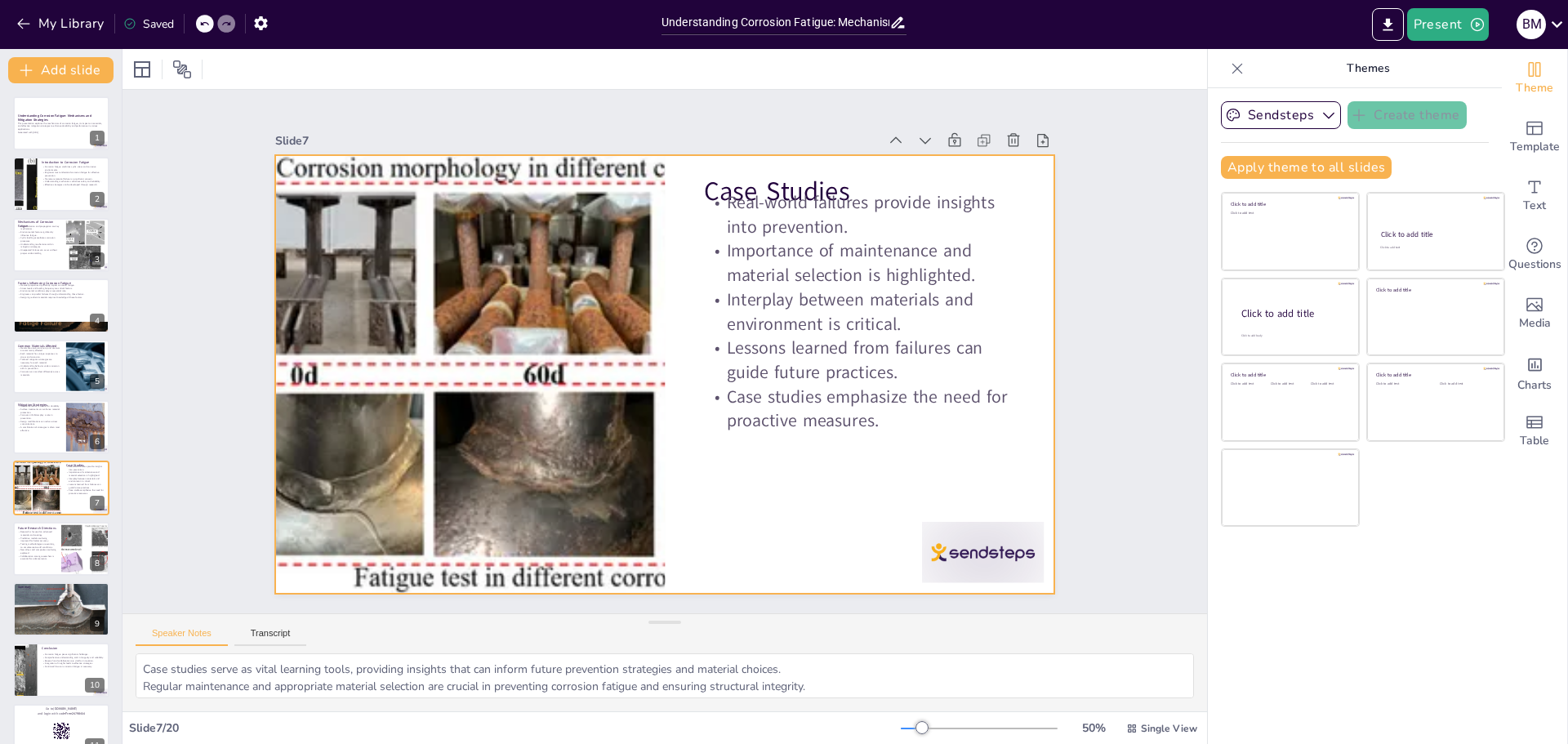
checkbox input "true"
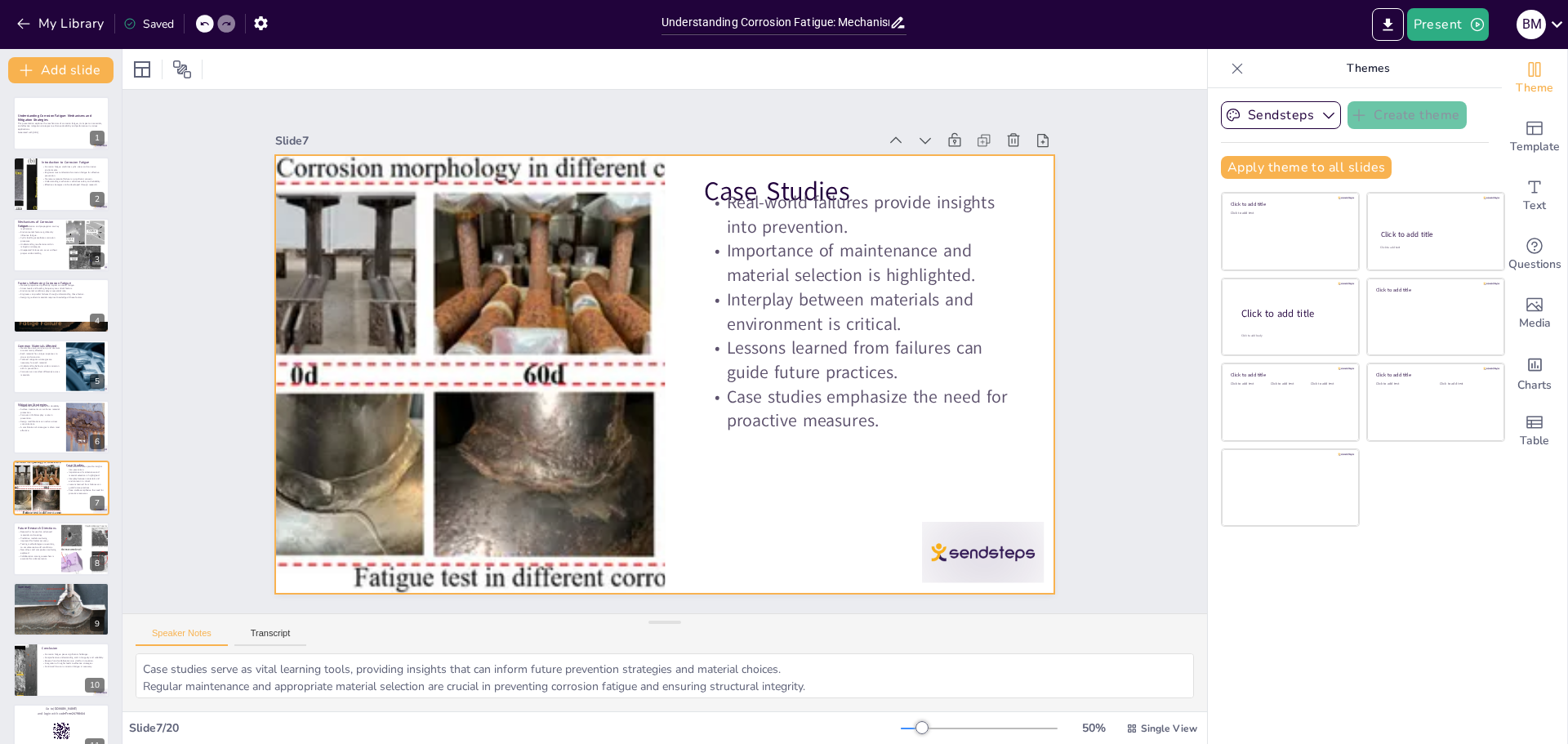
type textarea "Ongoing research aims to identify and develop materials that can withstand corr…"
checkbox input "true"
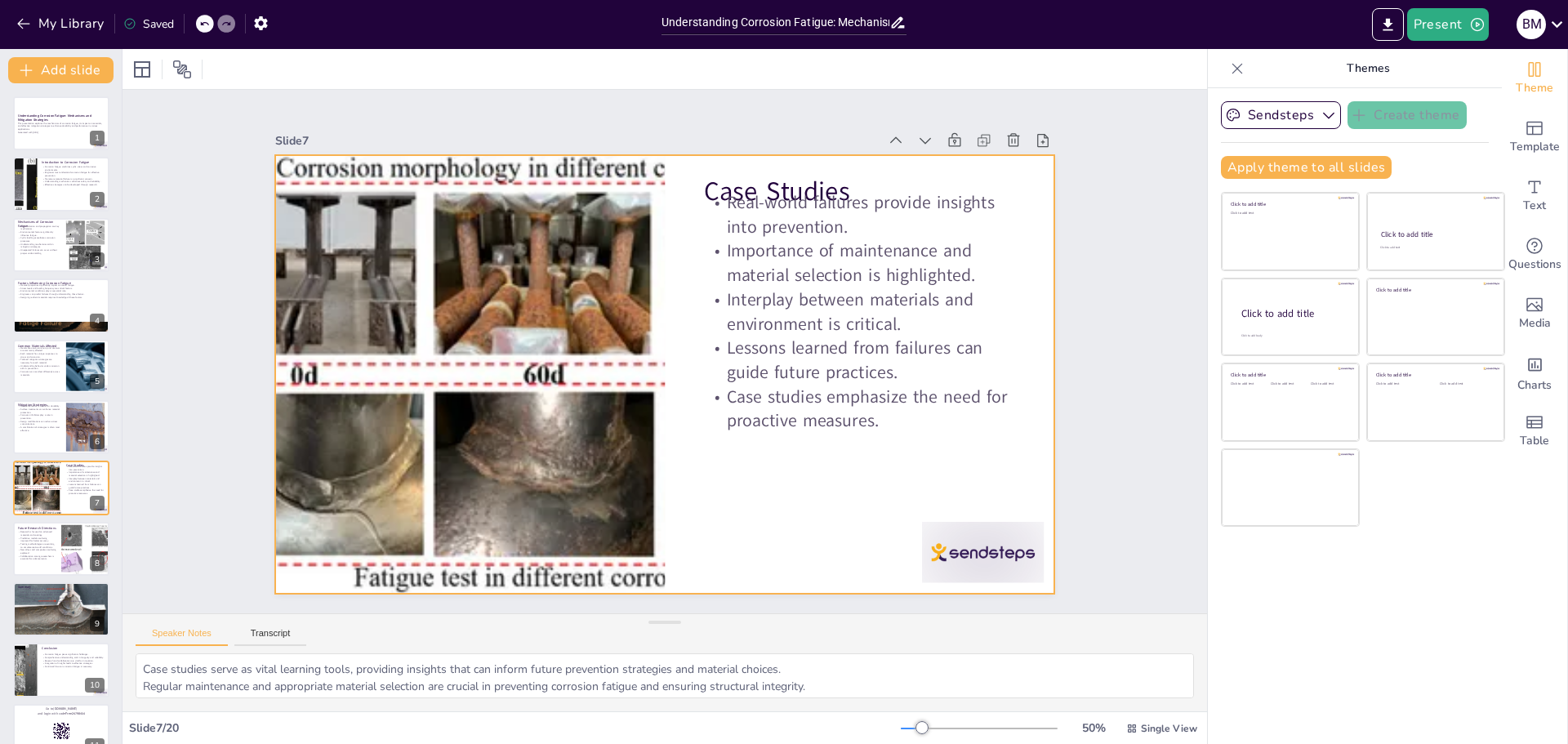
checkbox input "true"
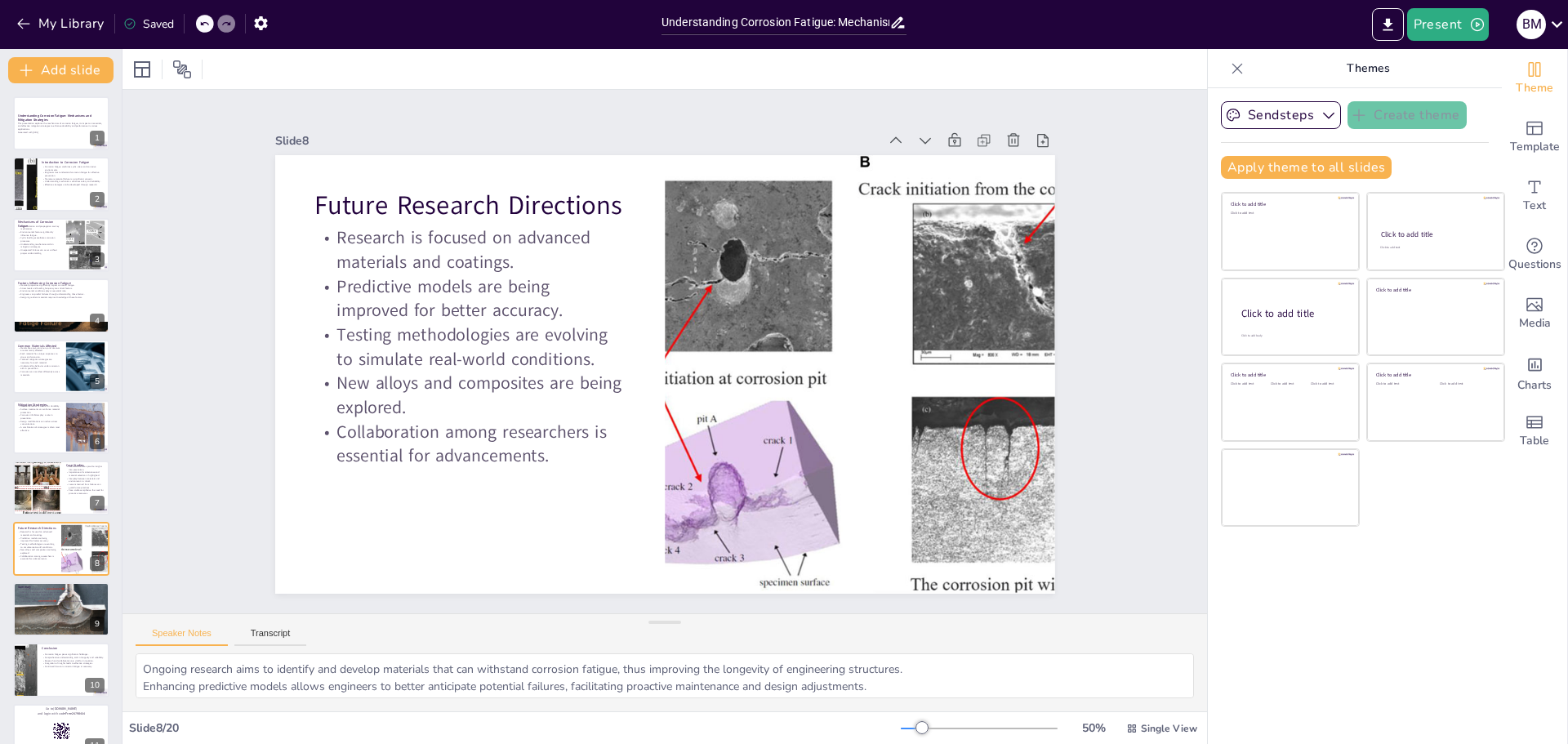
checkbox input "true"
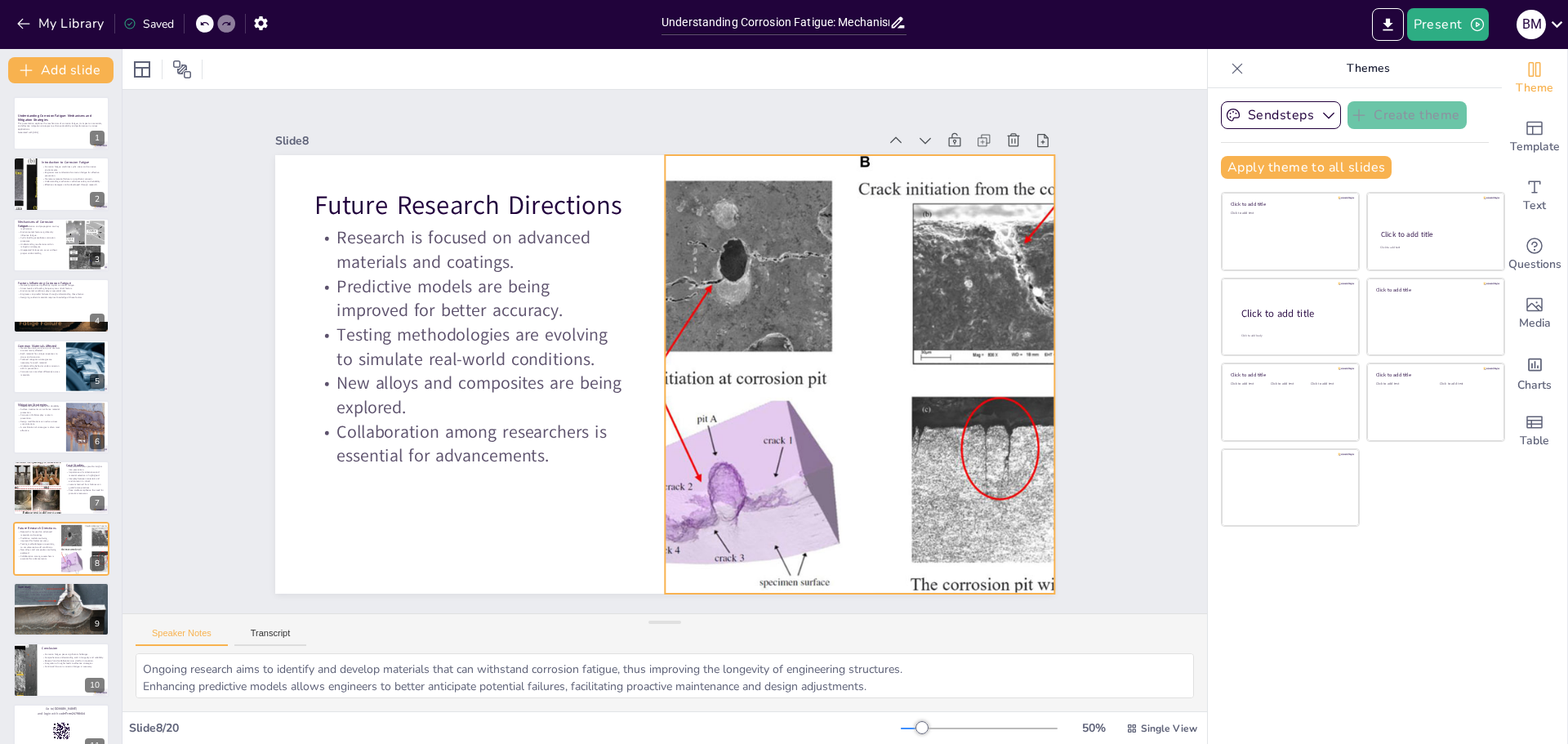
checkbox input "true"
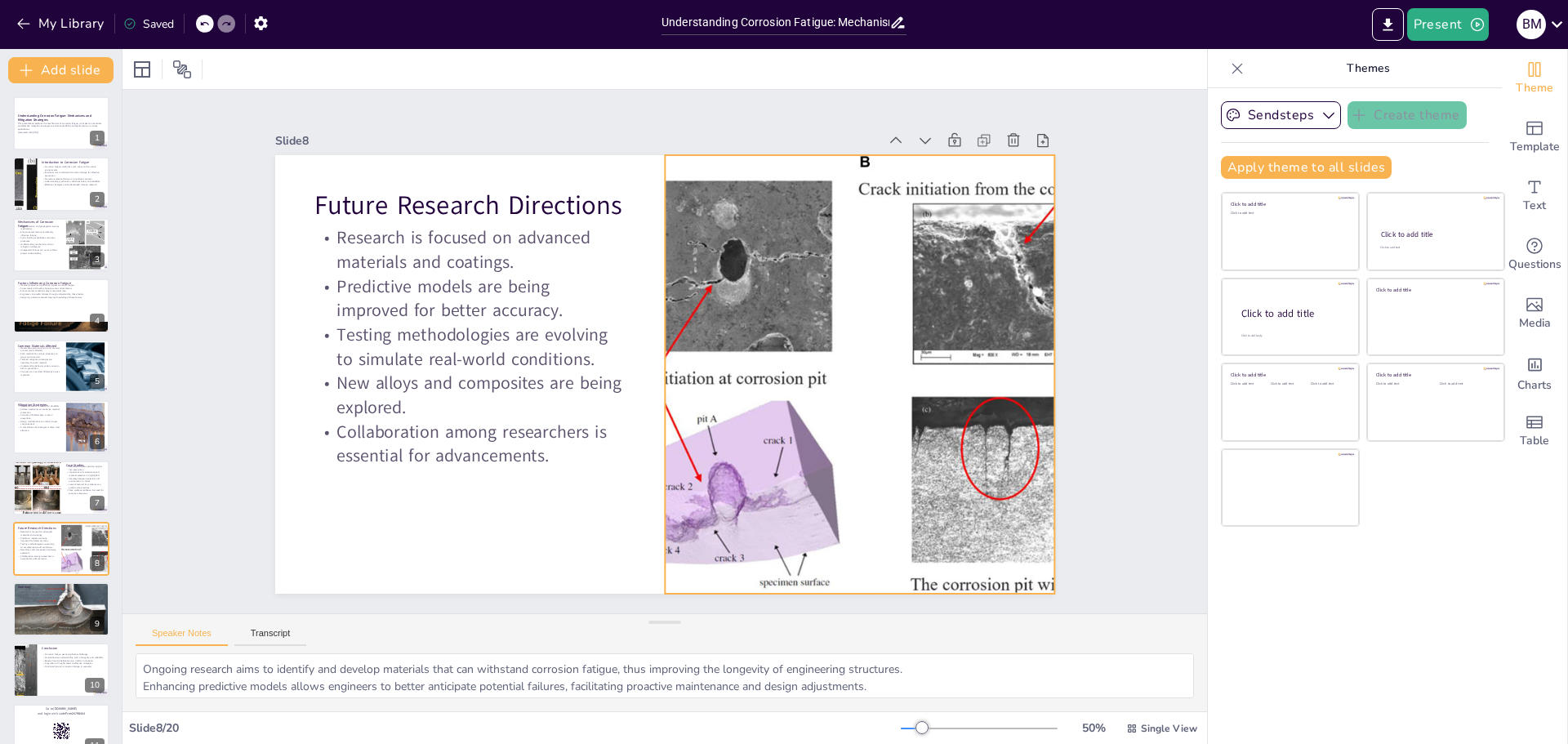
type textarea "A thorough understanding of corrosion fatigue mechanisms is crucial for enginee…"
checkbox input "true"
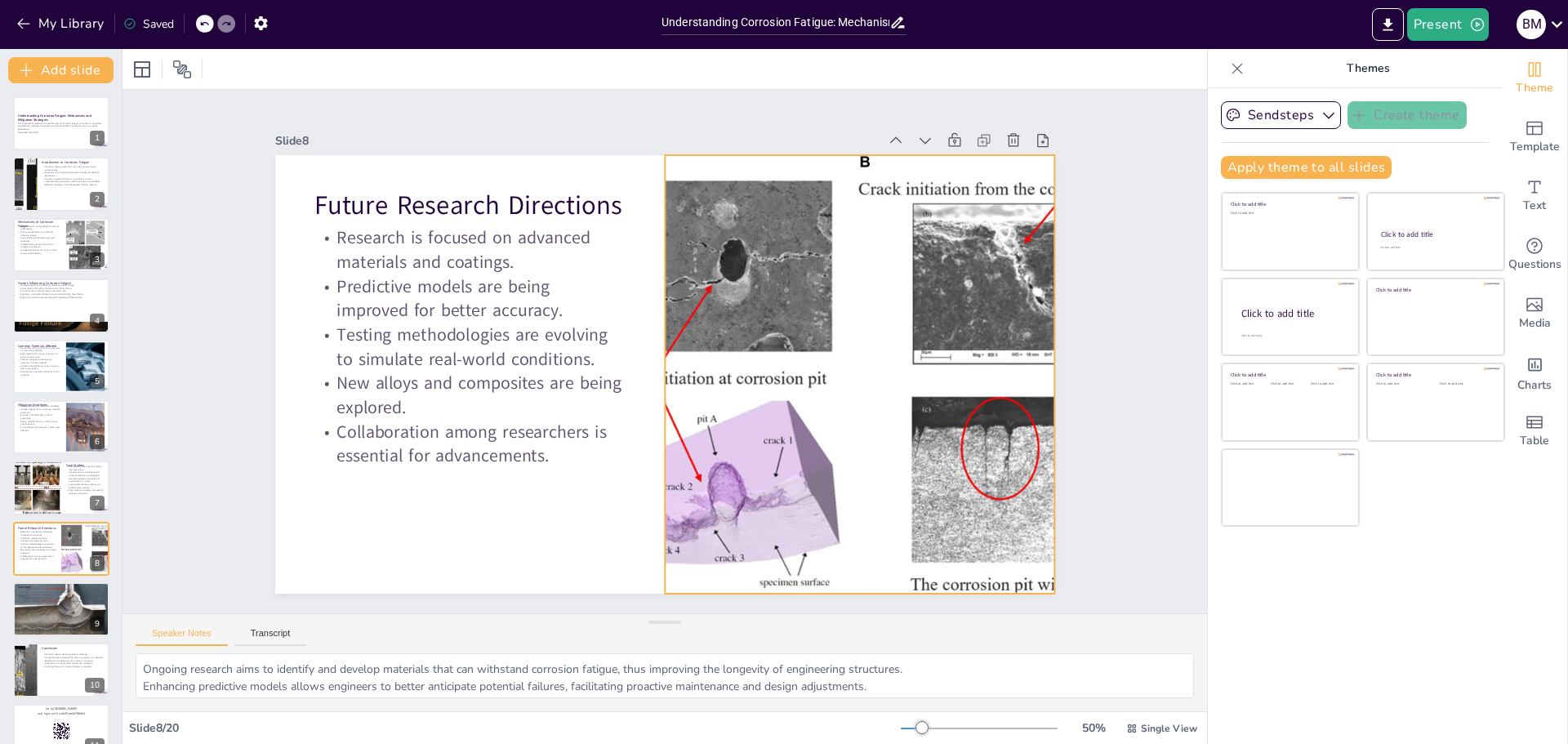
checkbox input "true"
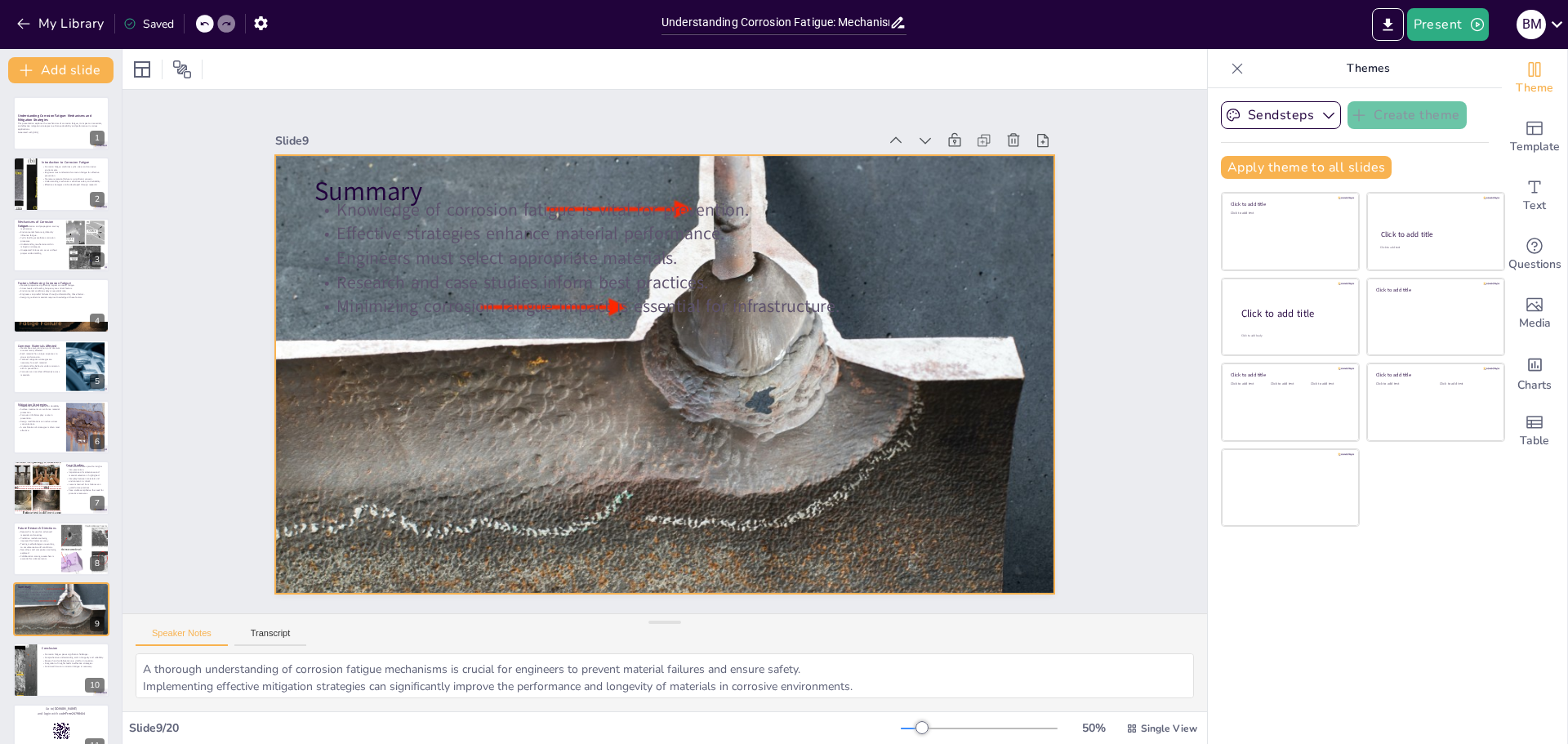
checkbox input "true"
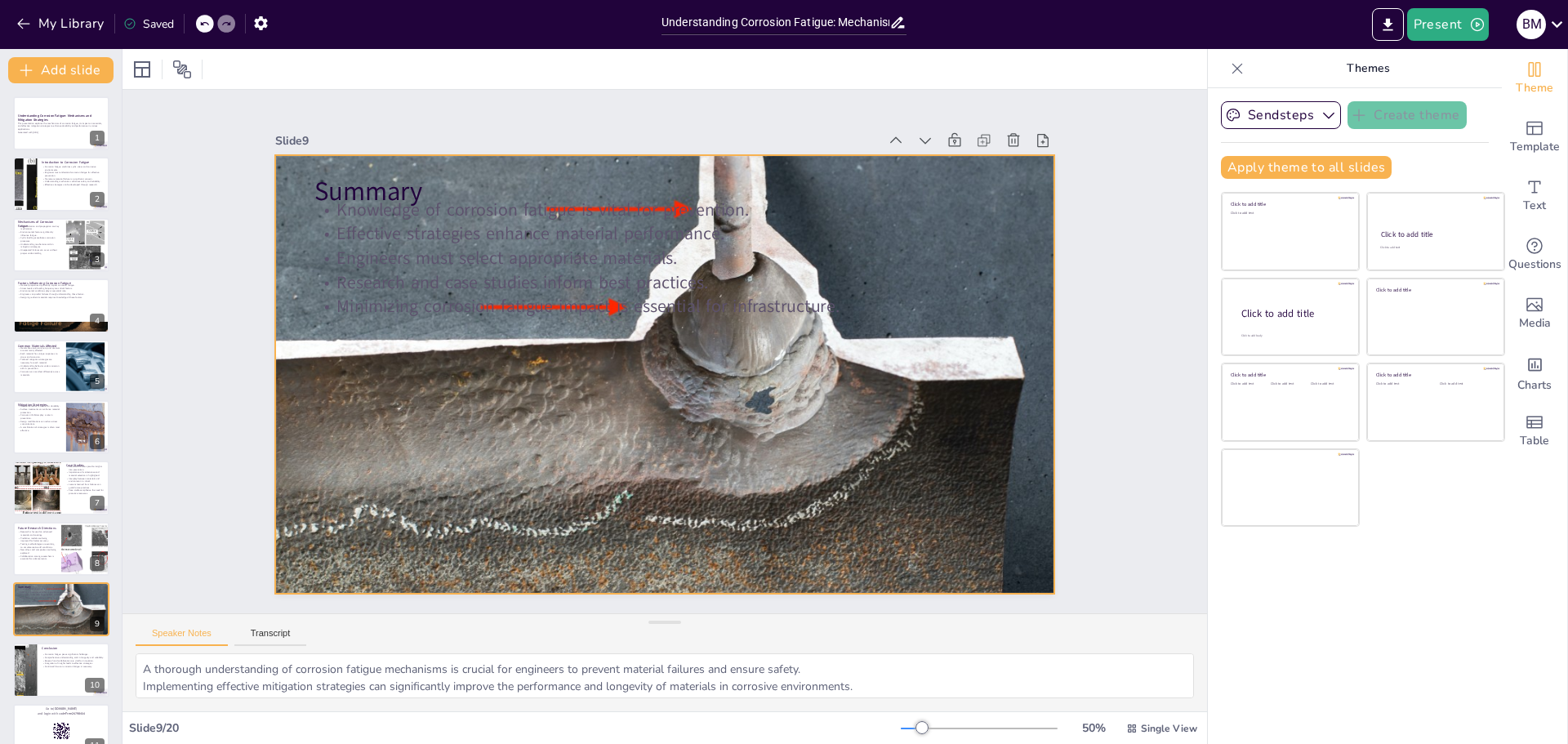
checkbox input "true"
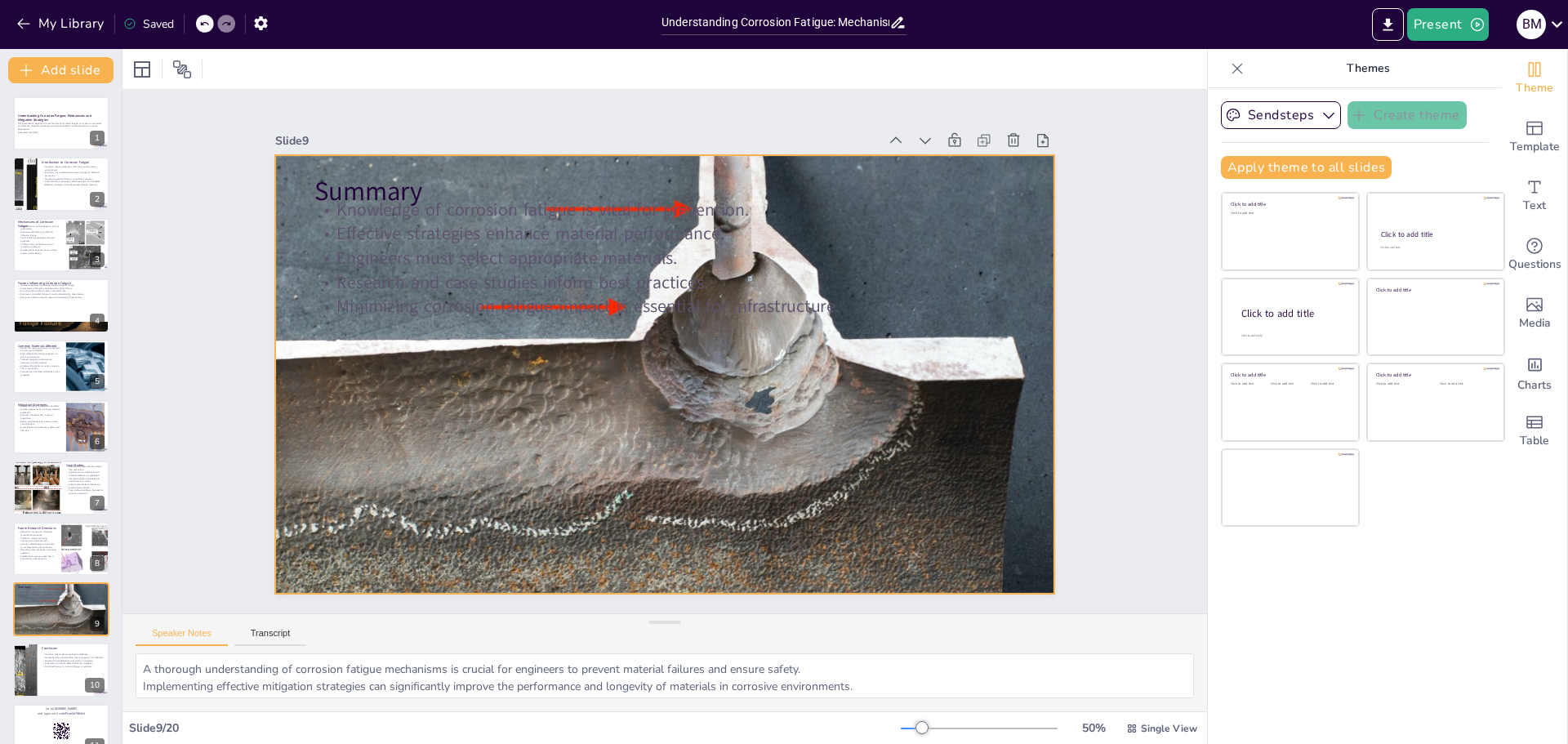
type textarea "The complexities of corrosion fatigue present ongoing challenges for engineers …"
checkbox input "true"
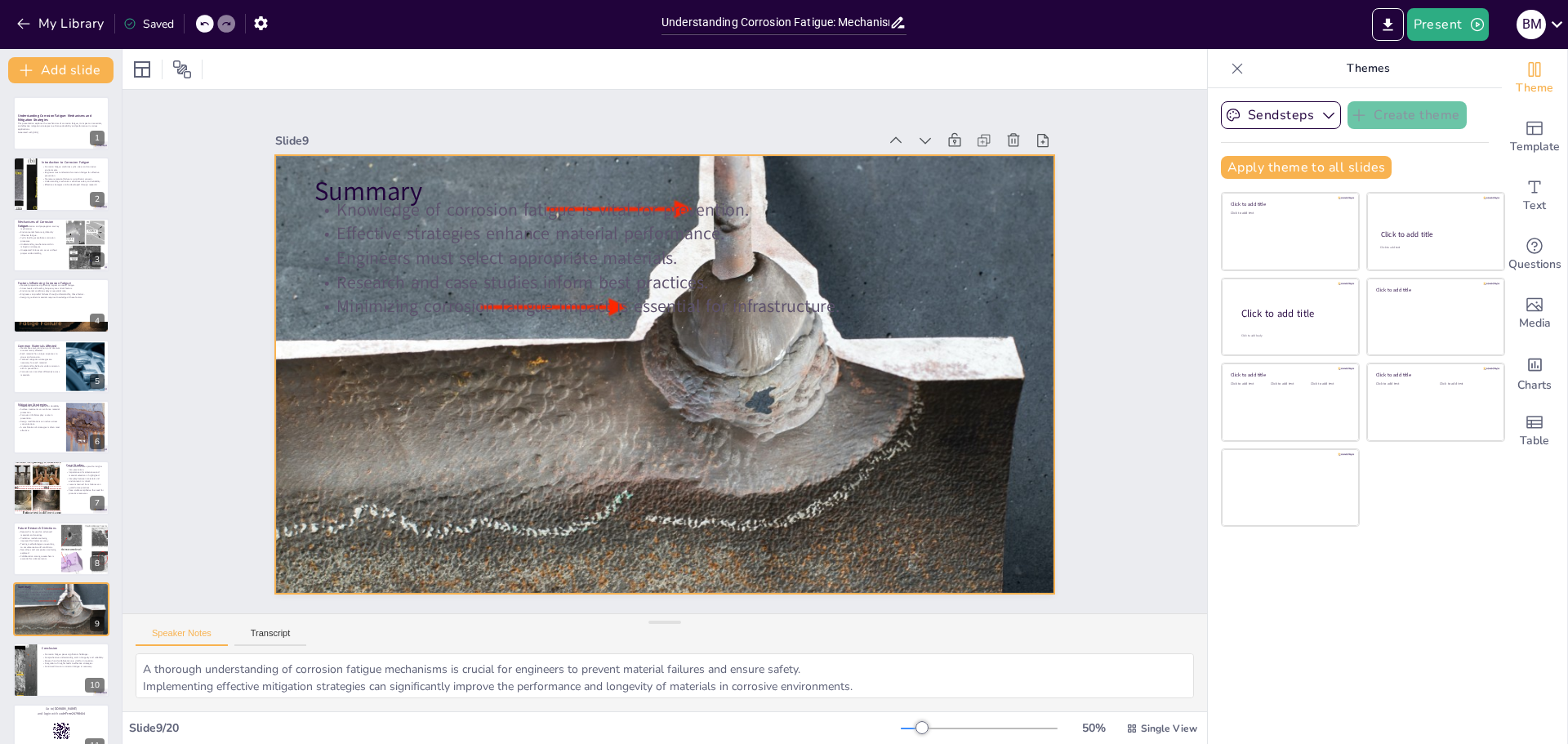
checkbox input "true"
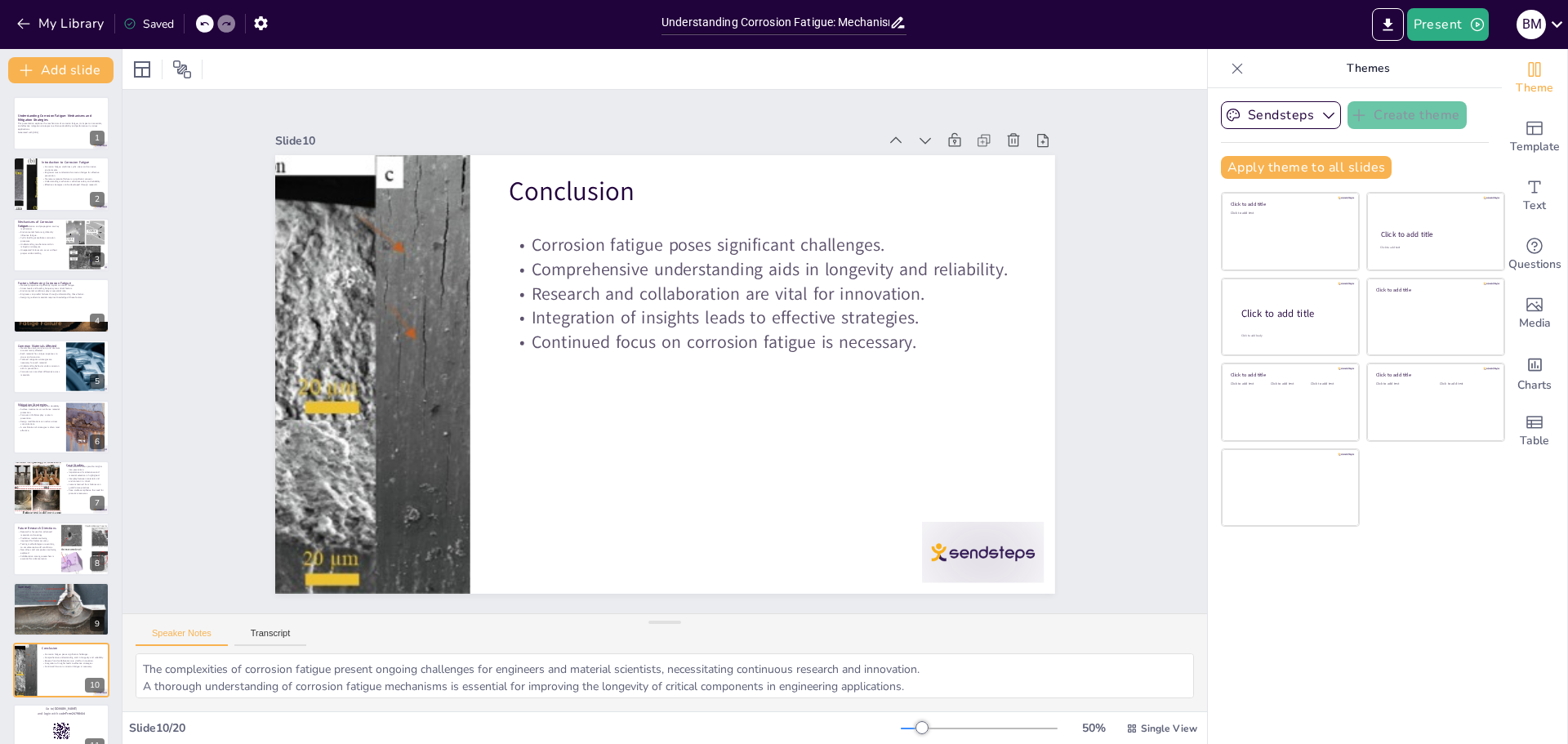
checkbox input "true"
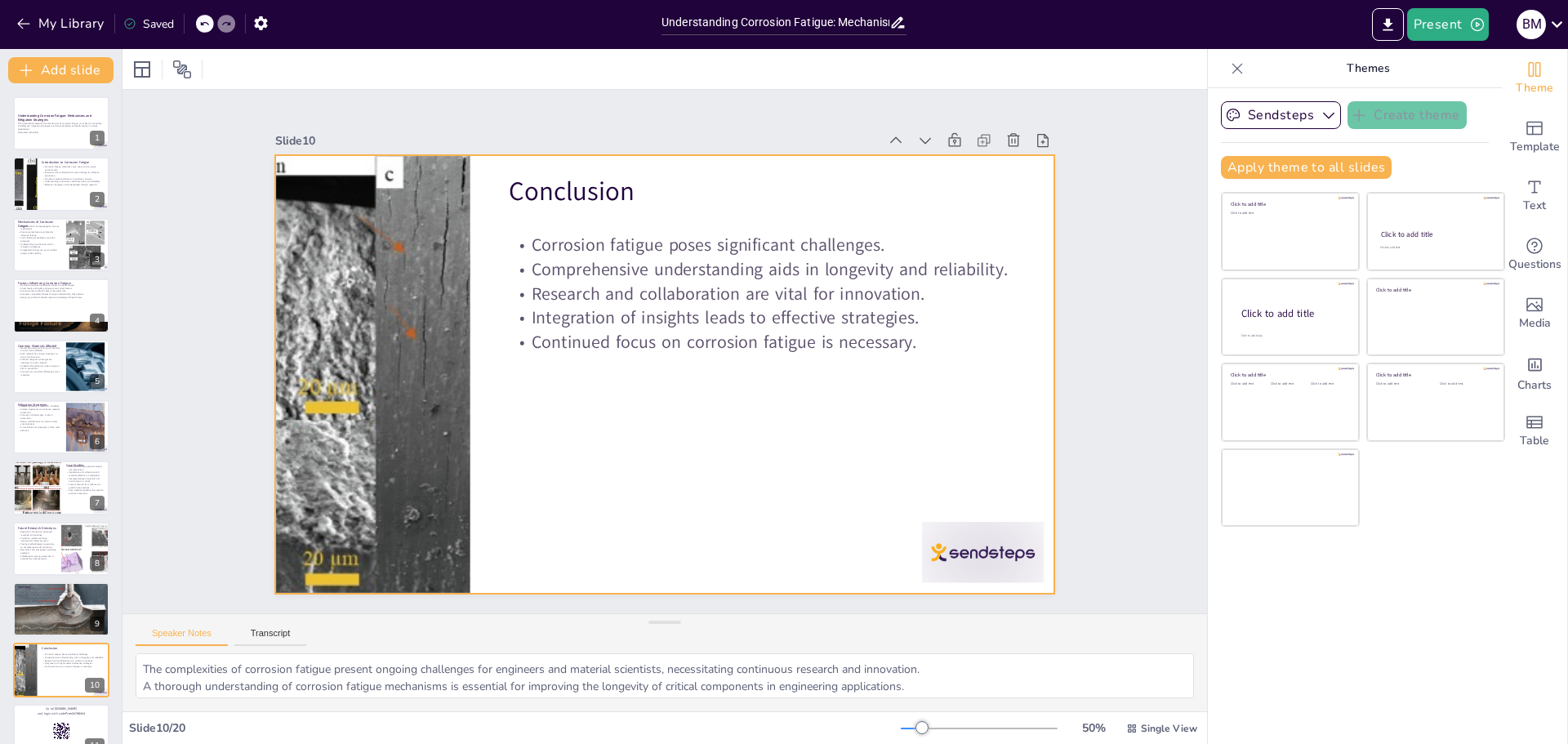
checkbox input "true"
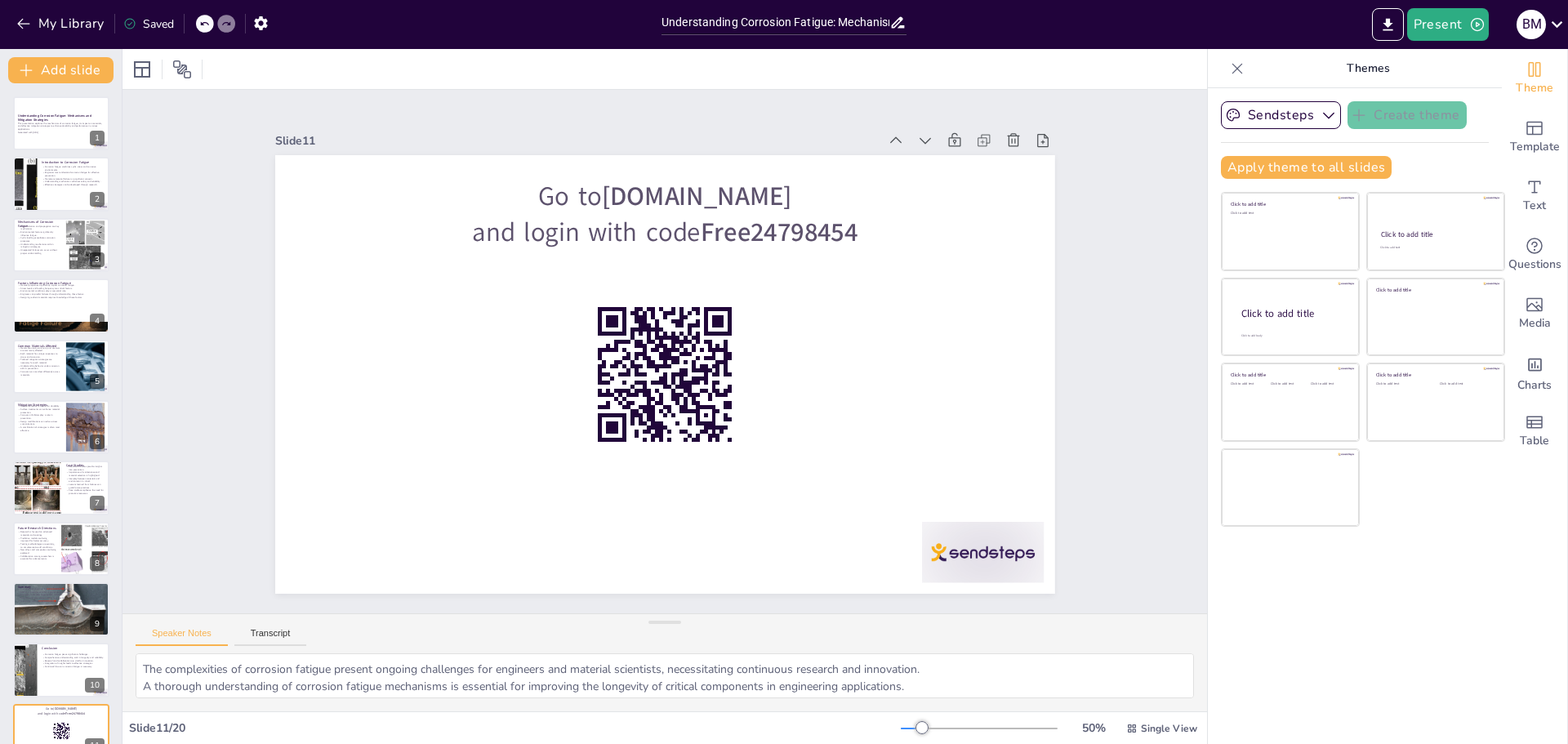
checkbox input "true"
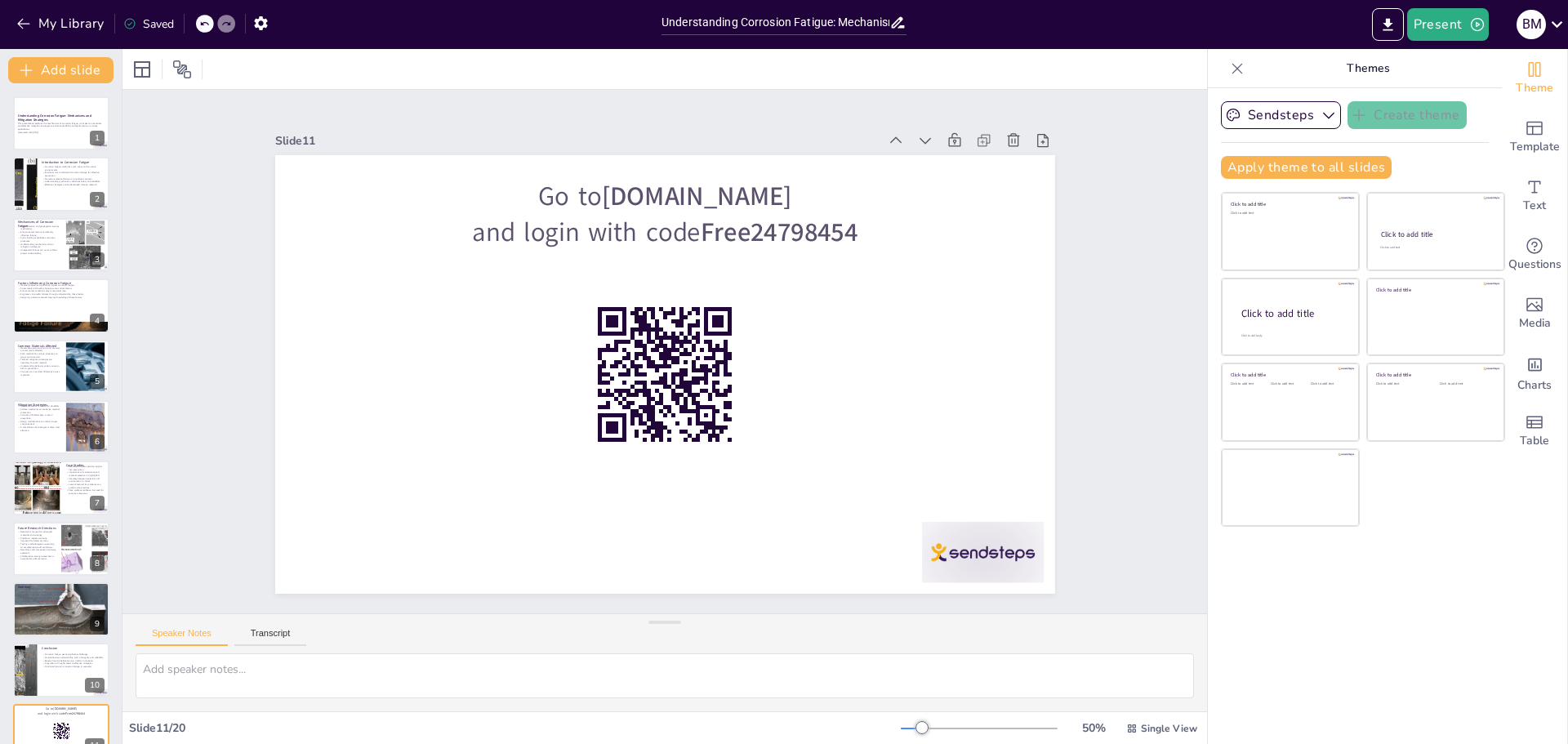
checkbox input "true"
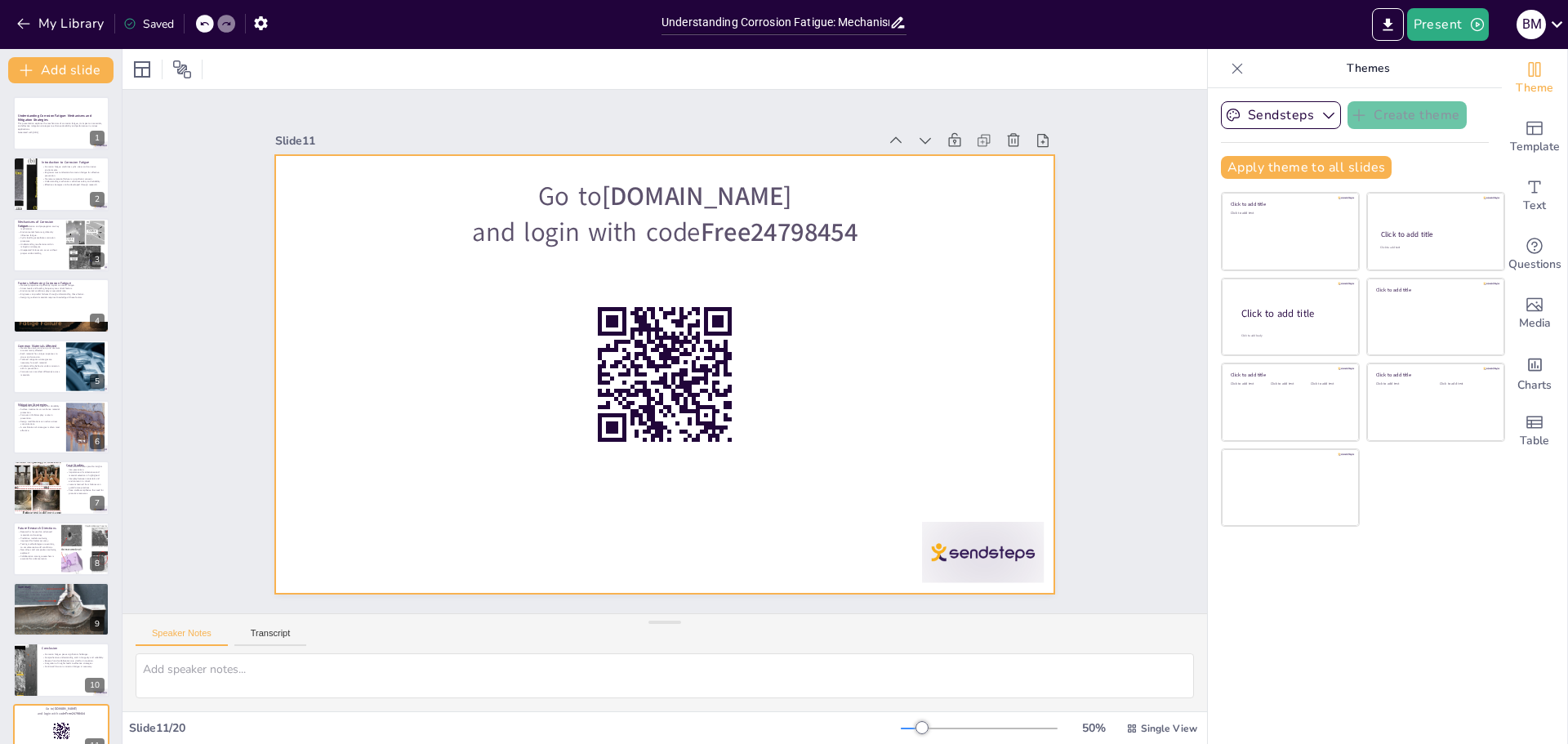
checkbox input "true"
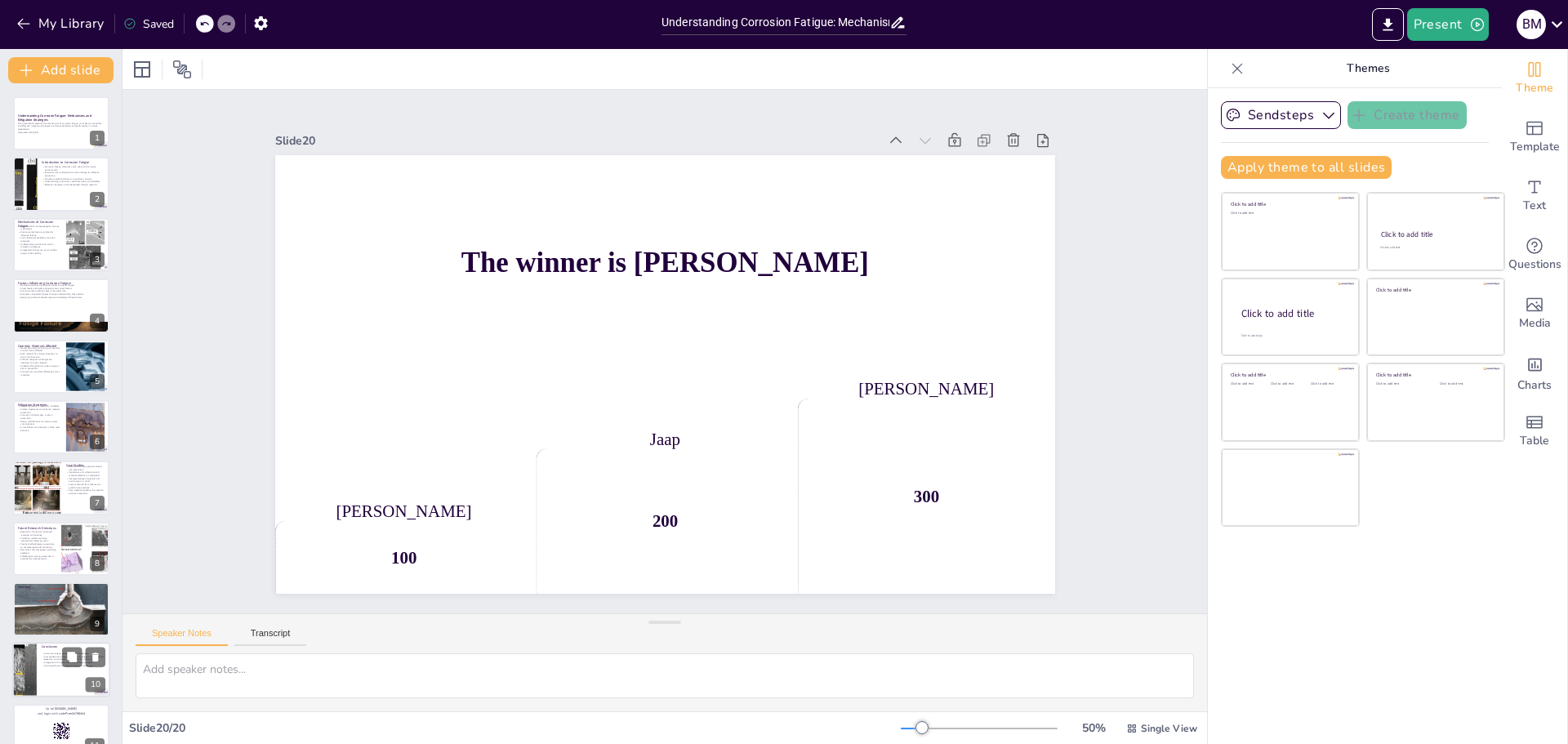
click at [50, 670] on div "Corrosion fatigue poses significant challenges. Comprehensive understanding aid…" at bounding box center [73, 660] width 64 height 21
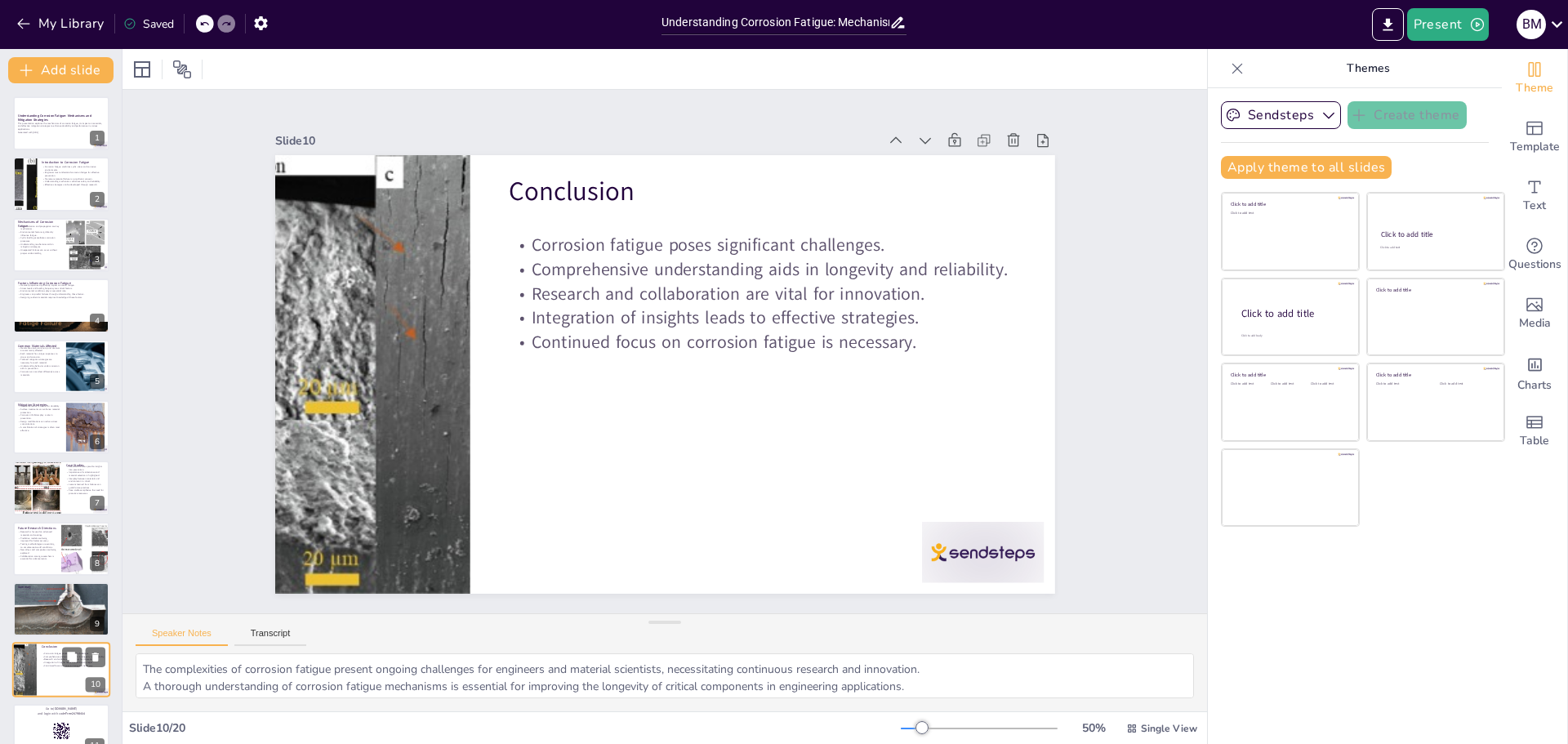
scroll to position [256, 0]
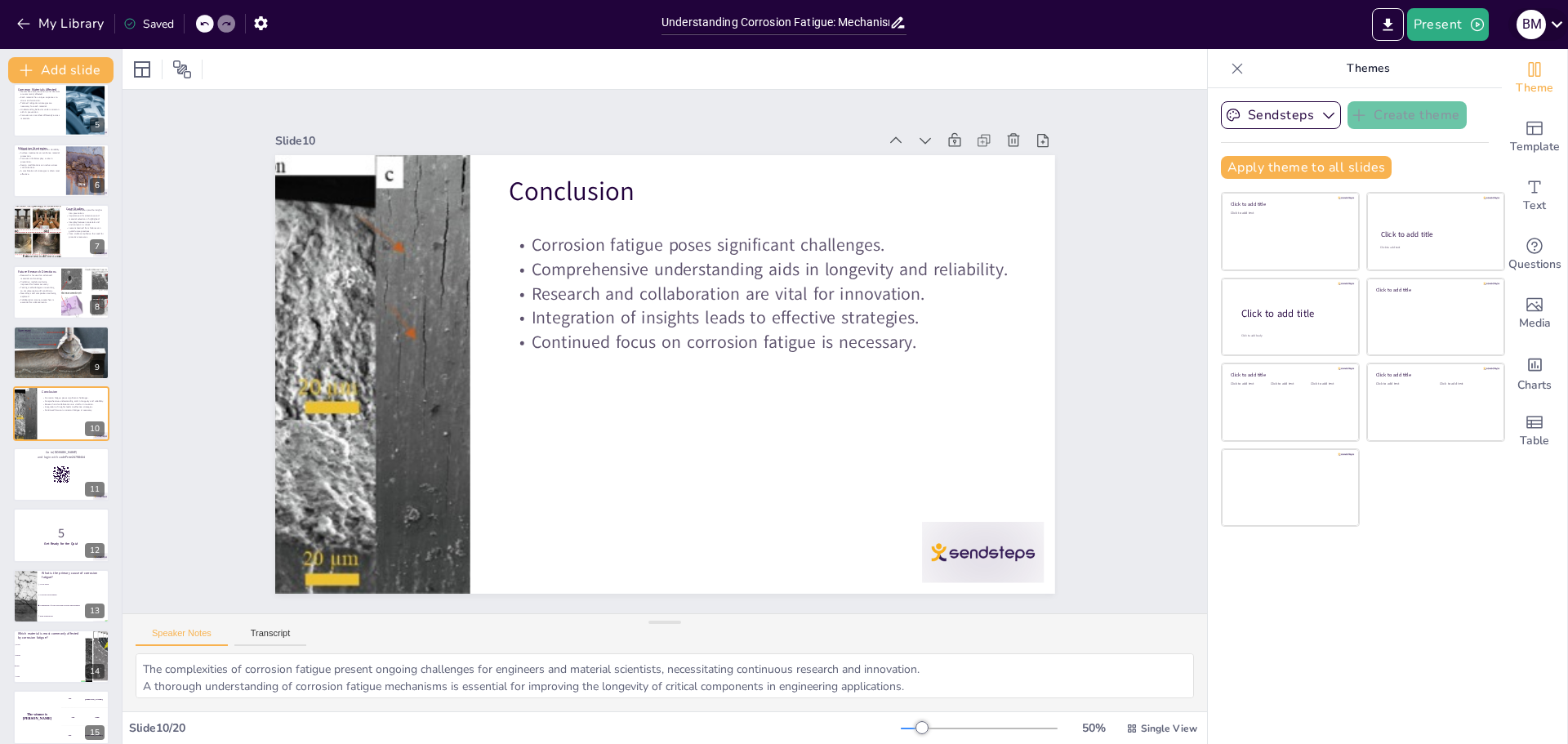
click at [1555, 17] on icon at bounding box center [1557, 24] width 22 height 22
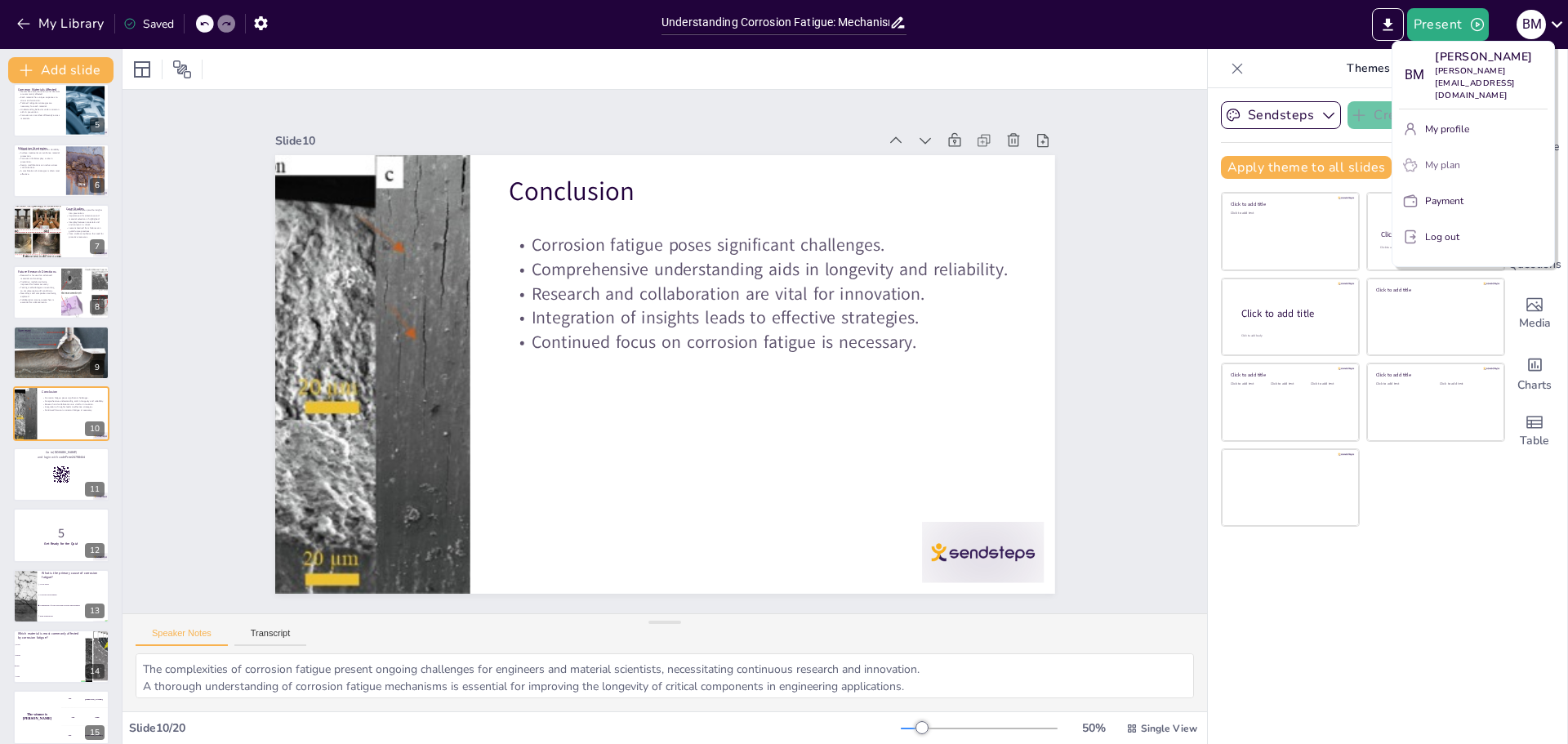
click at [1449, 151] on button "My plan" at bounding box center [1474, 164] width 149 height 26
